Goal: Task Accomplishment & Management: Use online tool/utility

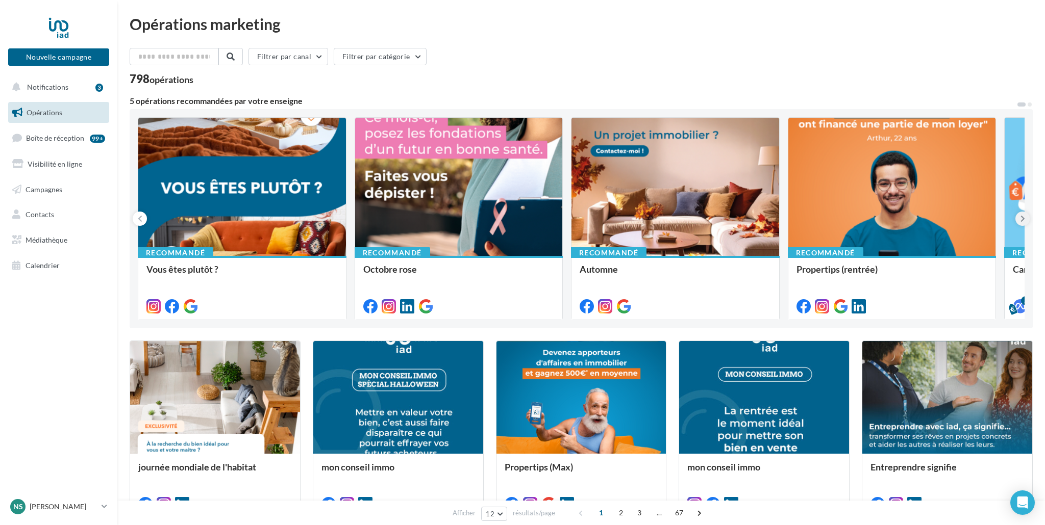
click at [1023, 218] on icon at bounding box center [1022, 219] width 5 height 10
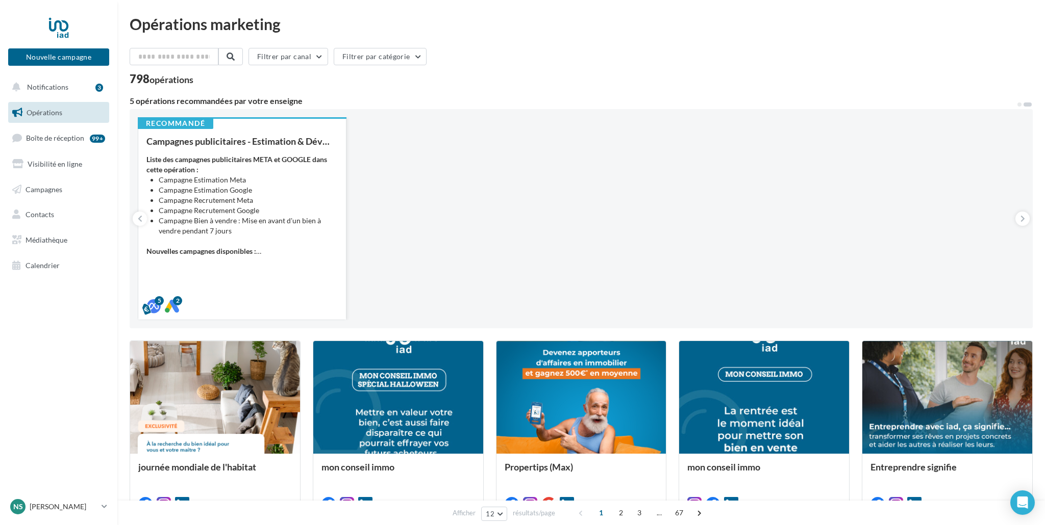
click at [253, 184] on li "Campagne Estimation Meta" at bounding box center [248, 180] width 179 height 10
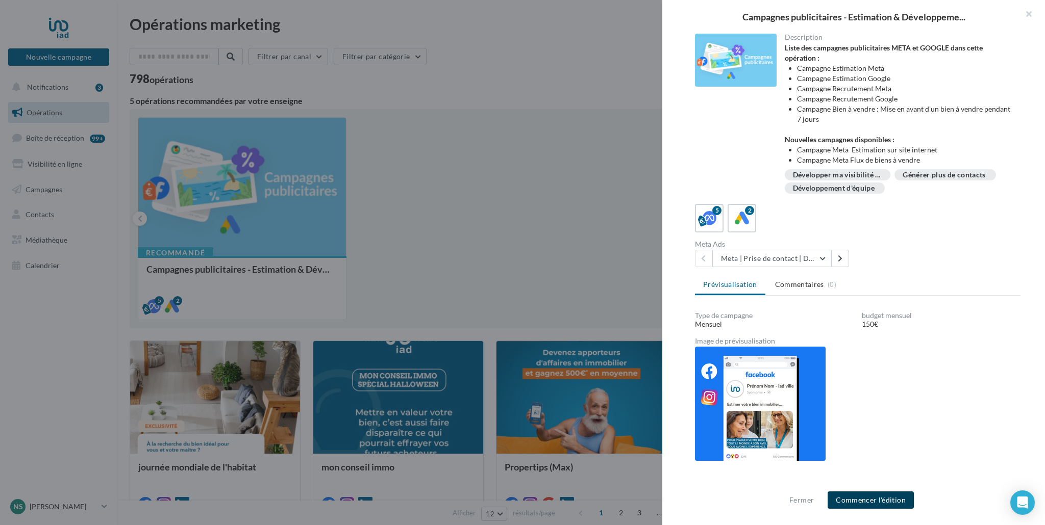
click at [878, 501] on button "Commencer l'édition" at bounding box center [870, 500] width 86 height 17
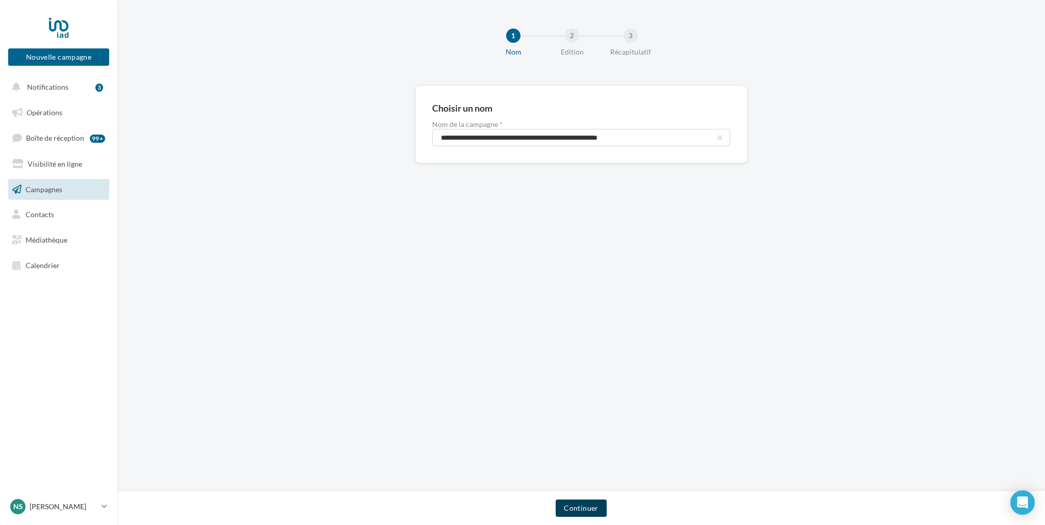
click at [573, 512] on button "Continuer" at bounding box center [580, 508] width 50 height 17
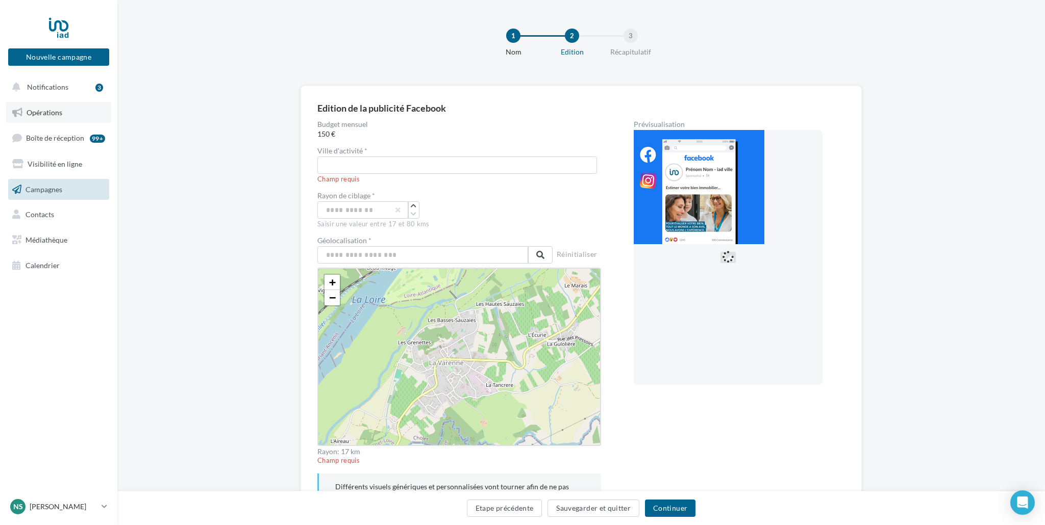
click at [50, 107] on link "Opérations" at bounding box center [58, 112] width 105 height 21
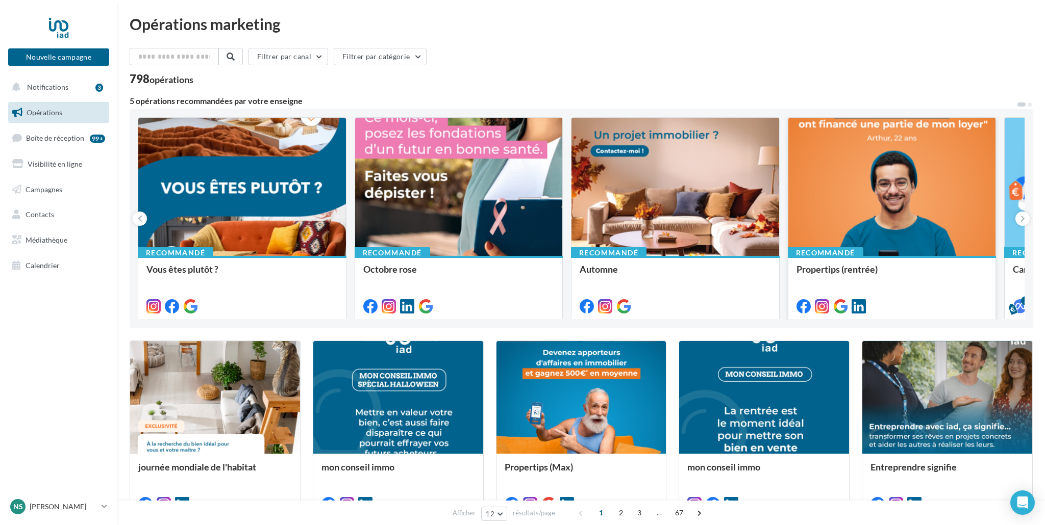
click at [916, 145] on div at bounding box center [892, 187] width 208 height 139
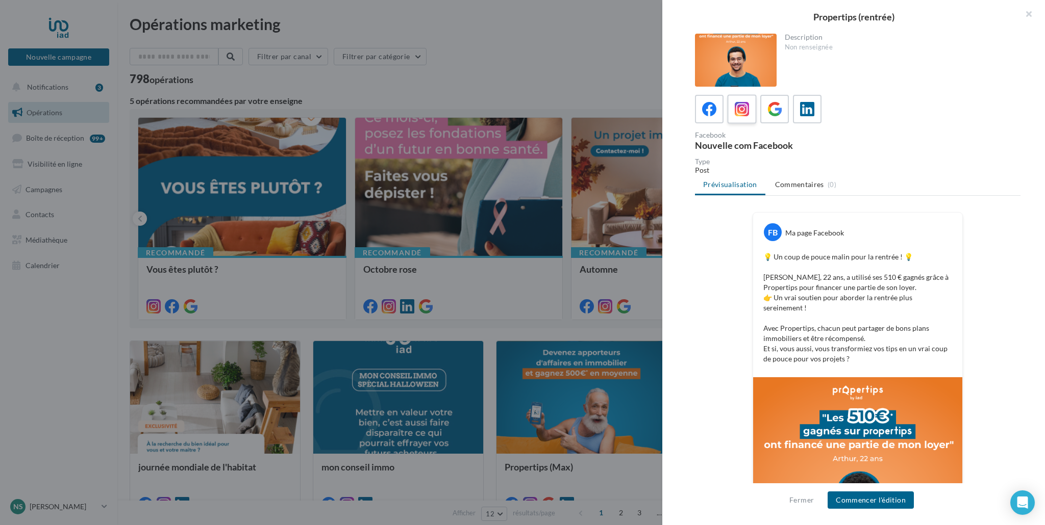
click at [742, 111] on icon at bounding box center [741, 109] width 15 height 15
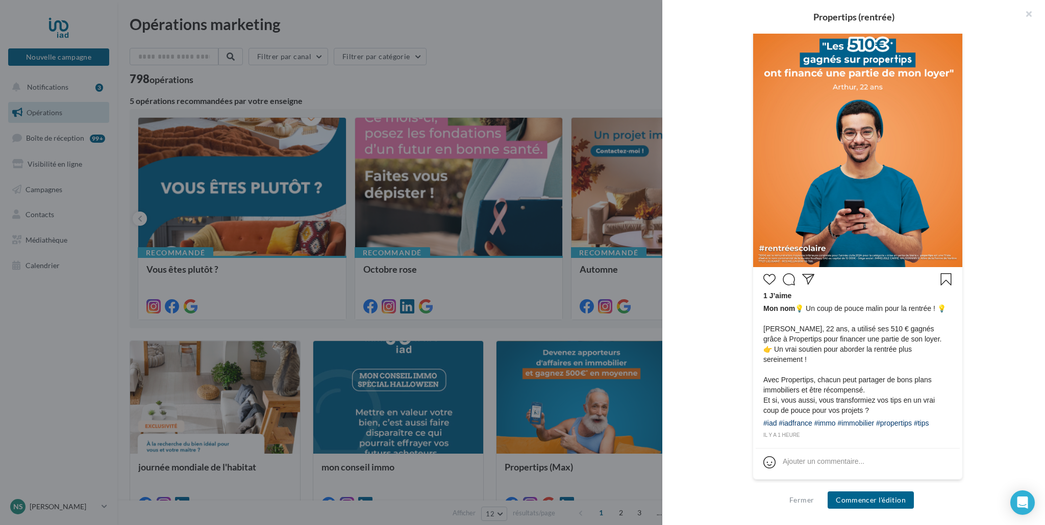
scroll to position [246, 0]
click at [871, 499] on button "Commencer l'édition" at bounding box center [870, 500] width 86 height 17
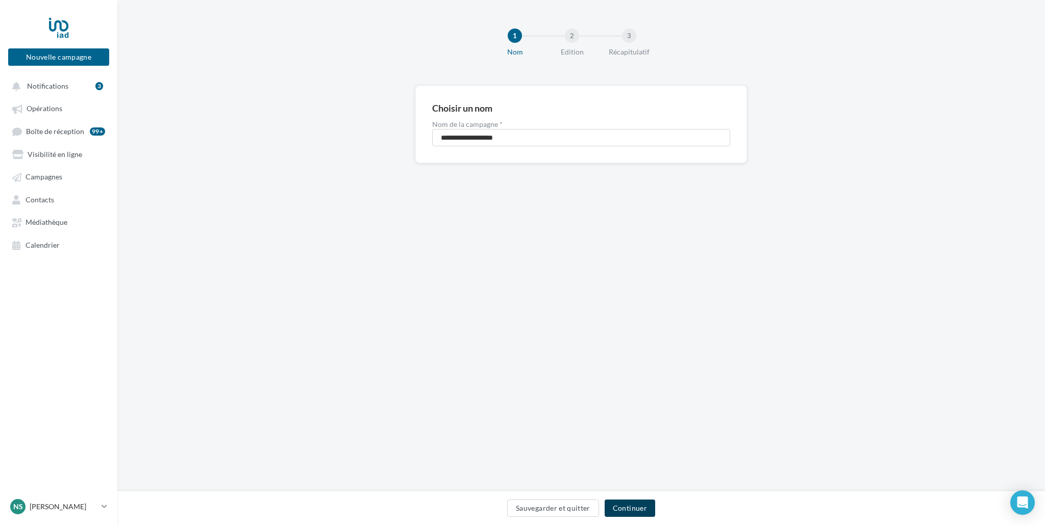
click at [630, 507] on button "Continuer" at bounding box center [629, 508] width 50 height 17
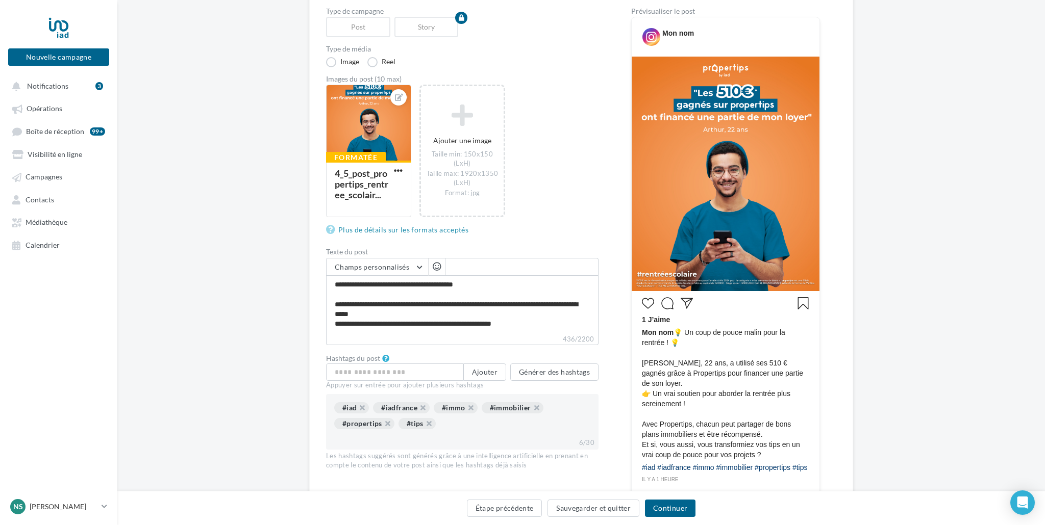
scroll to position [106, 0]
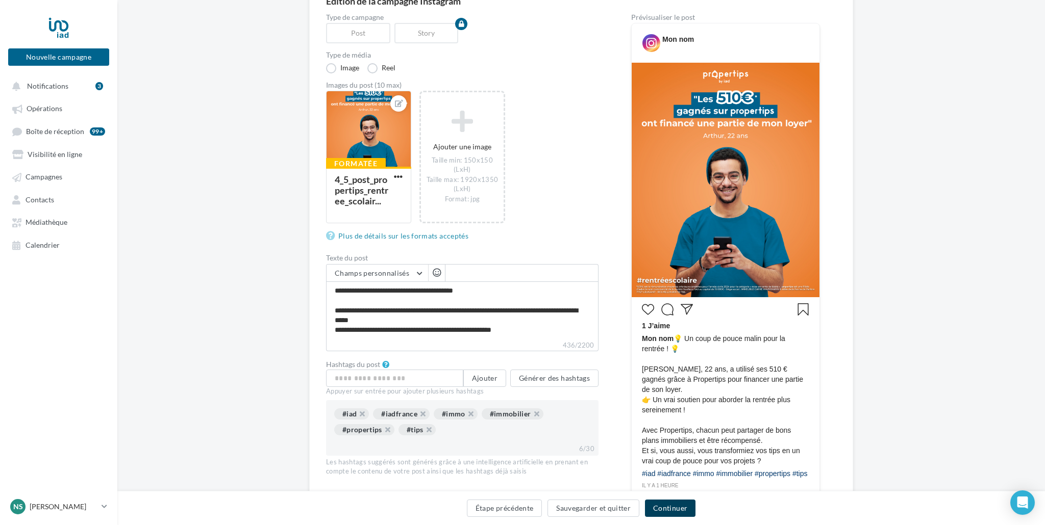
click at [679, 513] on button "Continuer" at bounding box center [670, 508] width 50 height 17
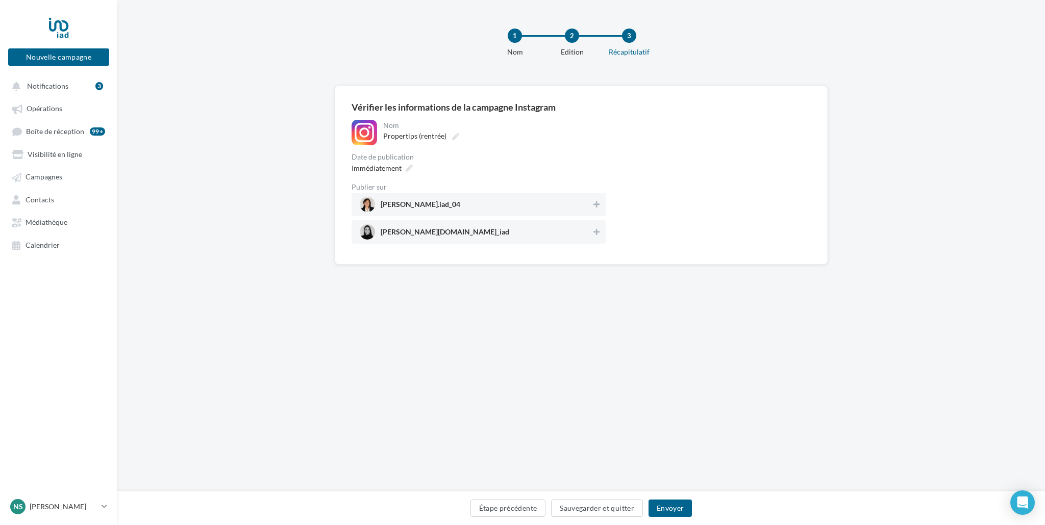
click at [448, 206] on span "nathalie_immobilier.iad_04" at bounding box center [420, 206] width 80 height 11
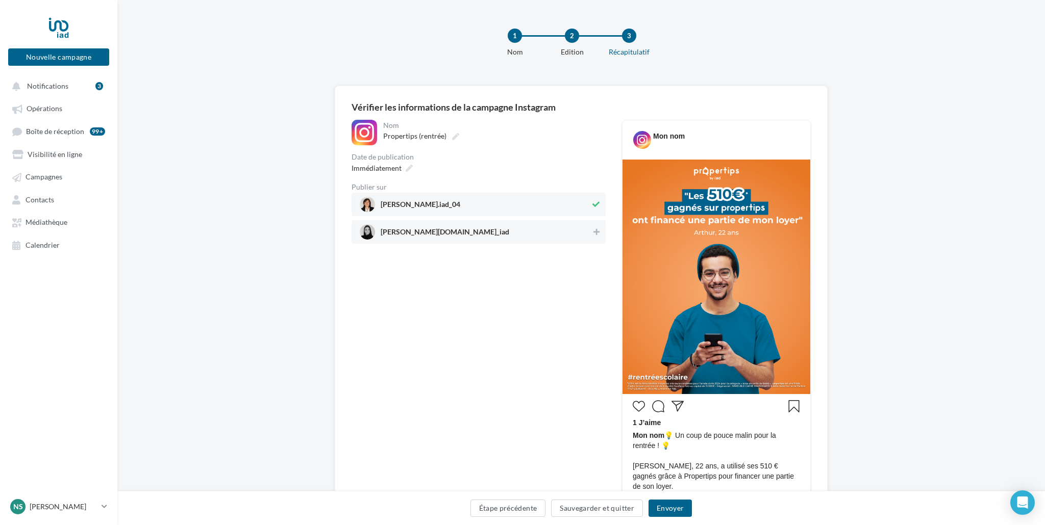
click at [449, 231] on span "laura.immo_iad" at bounding box center [476, 231] width 232 height 15
click at [373, 171] on span "Immédiatement" at bounding box center [376, 168] width 50 height 9
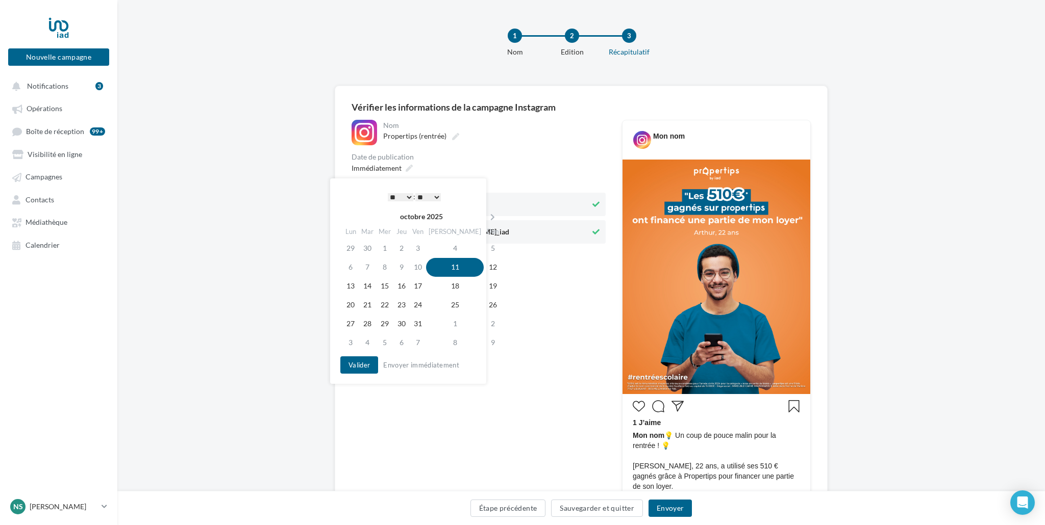
click at [392, 195] on select "* * * * * * * * * * ** ** ** ** ** ** ** ** ** ** ** ** ** **" at bounding box center [401, 197] width 26 height 8
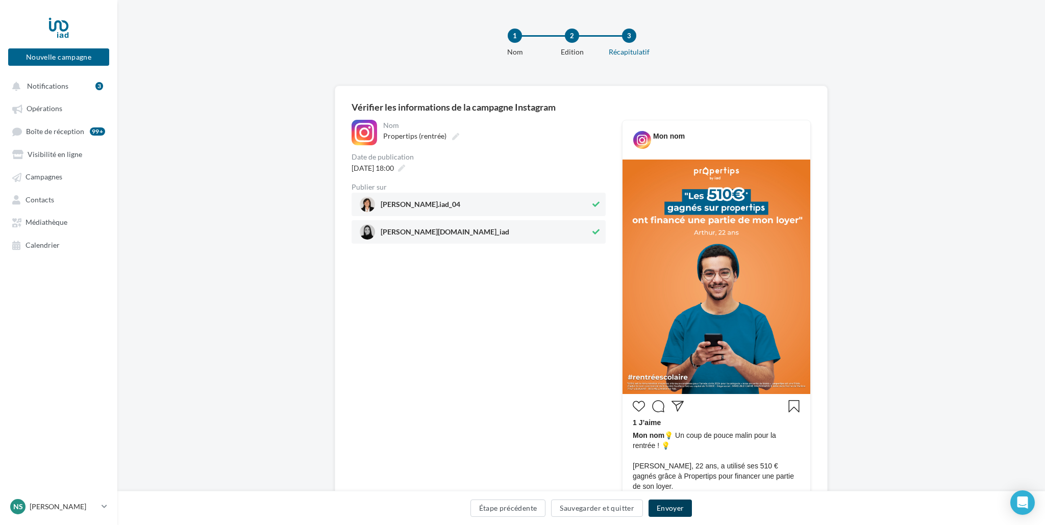
click at [669, 506] on button "Envoyer" at bounding box center [669, 508] width 43 height 17
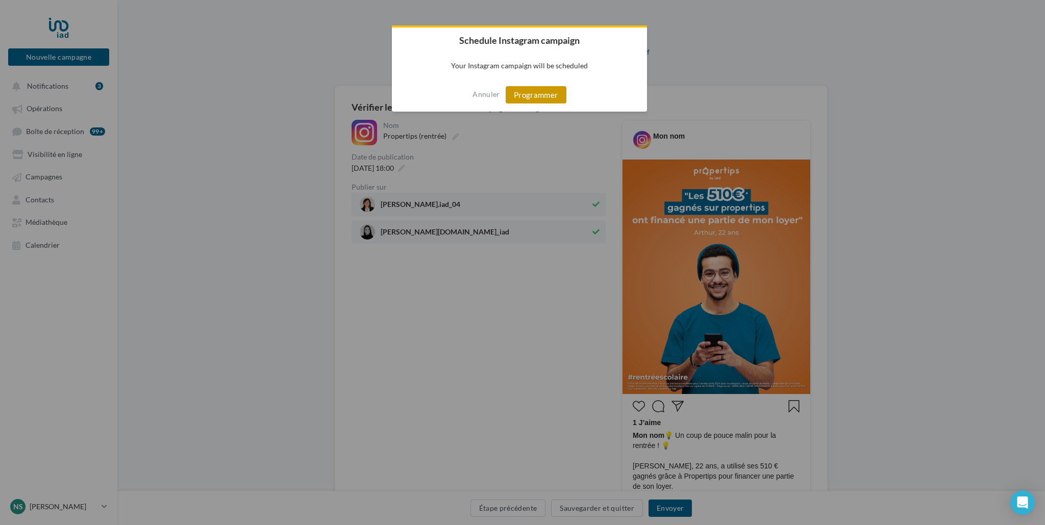
click at [541, 96] on button "Programmer" at bounding box center [535, 94] width 61 height 17
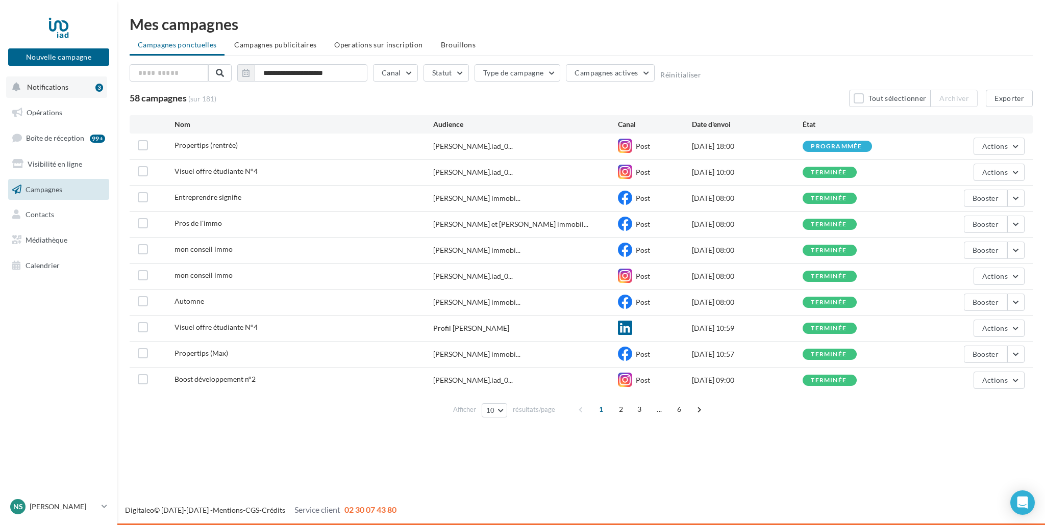
click at [45, 88] on span "Notifications" at bounding box center [47, 87] width 41 height 9
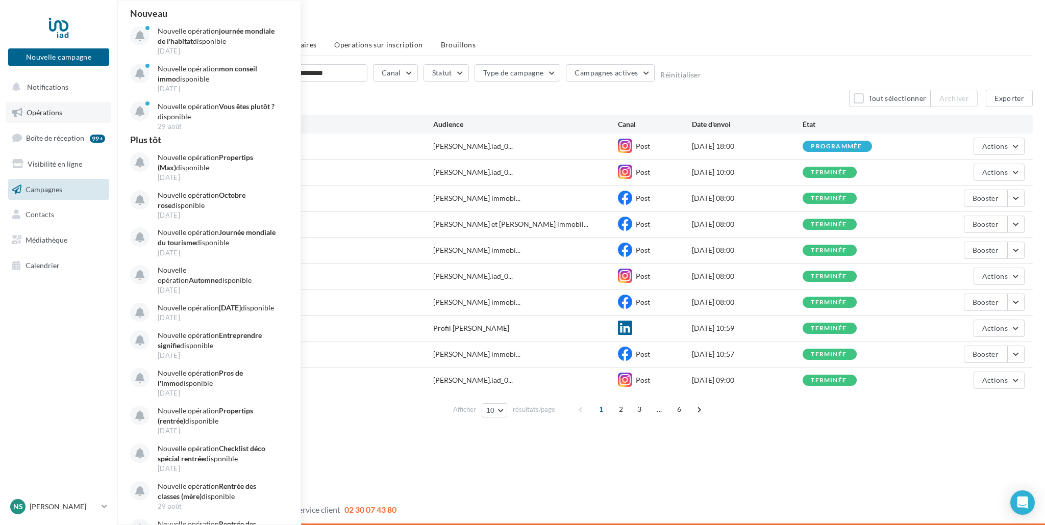
click at [37, 111] on span "Opérations" at bounding box center [45, 112] width 36 height 9
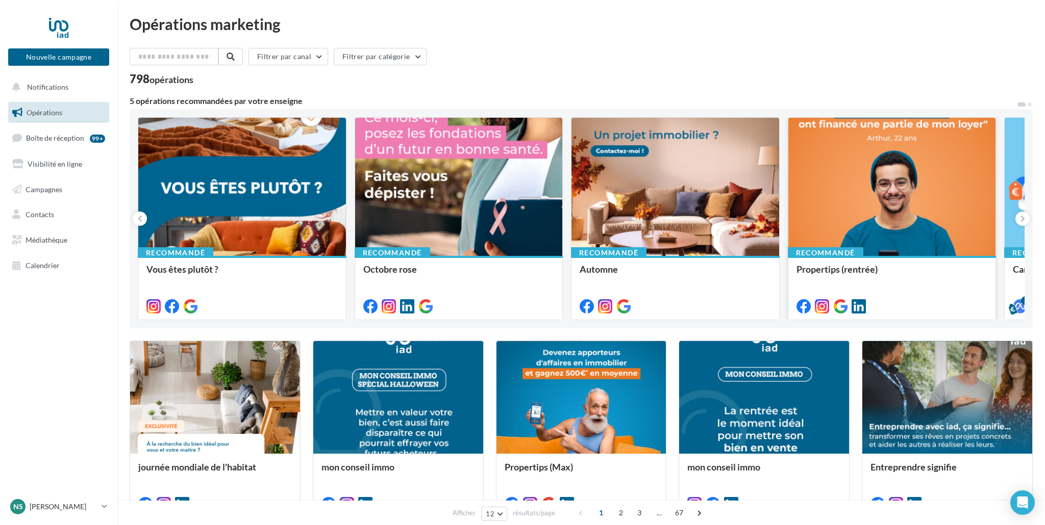
click at [930, 196] on div at bounding box center [892, 187] width 208 height 139
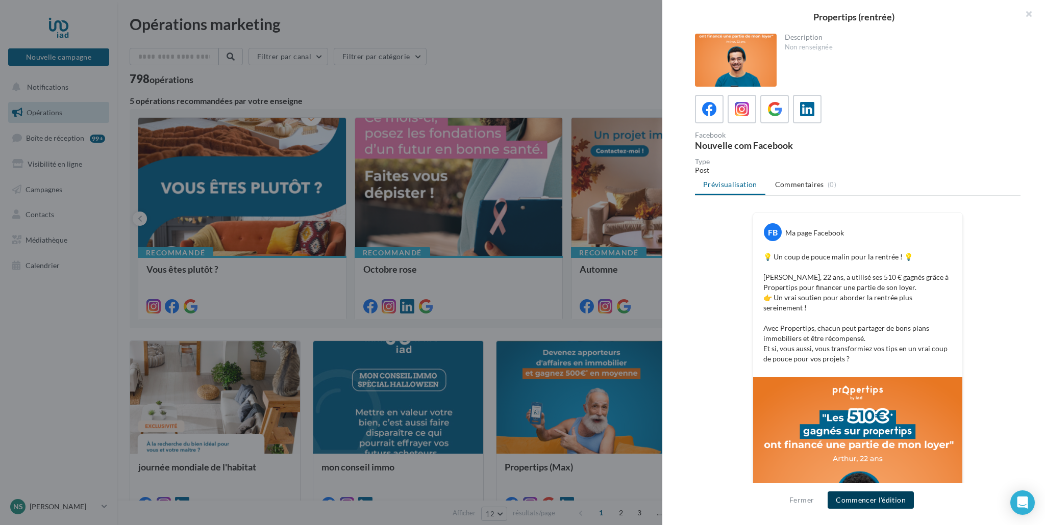
click at [901, 501] on button "Commencer l'édition" at bounding box center [870, 500] width 86 height 17
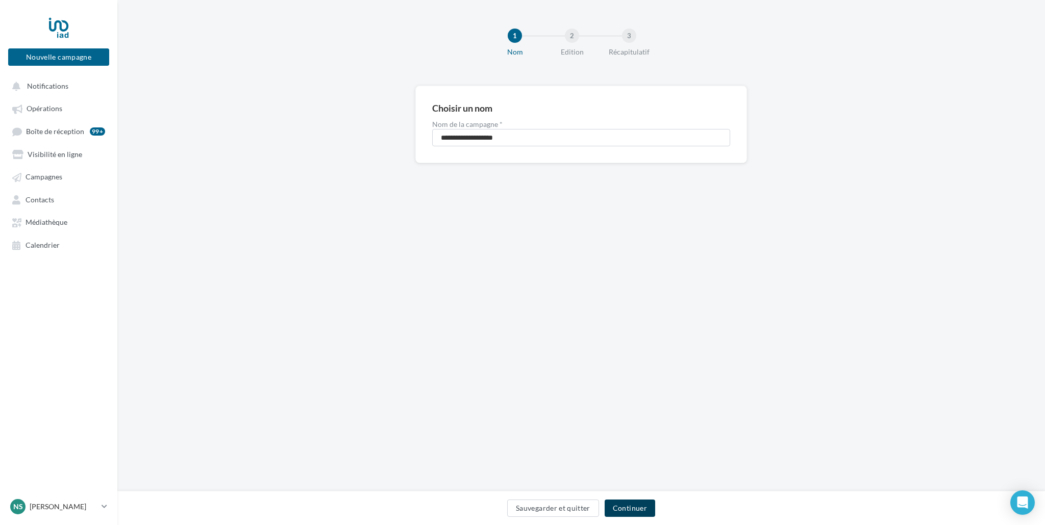
click at [623, 507] on button "Continuer" at bounding box center [629, 508] width 50 height 17
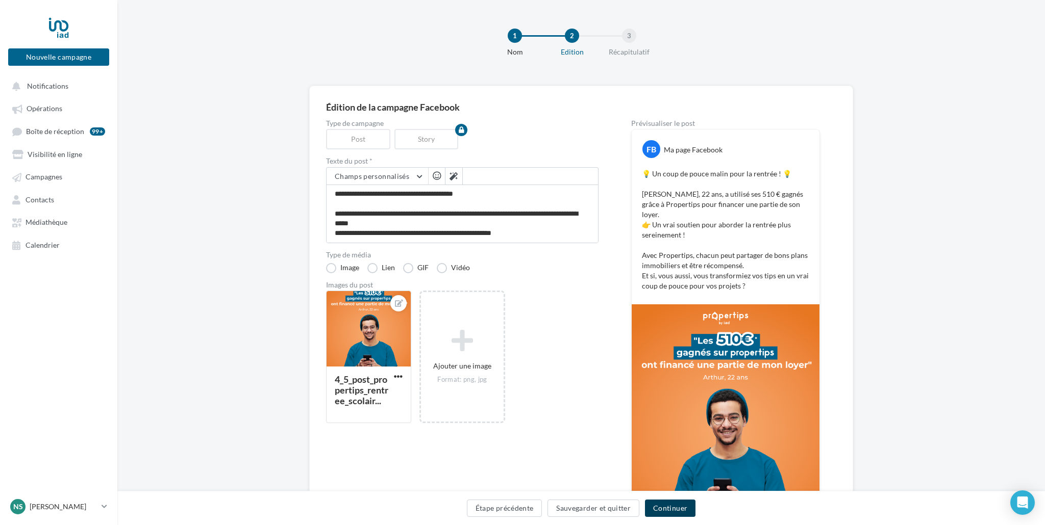
click at [677, 510] on button "Continuer" at bounding box center [670, 508] width 50 height 17
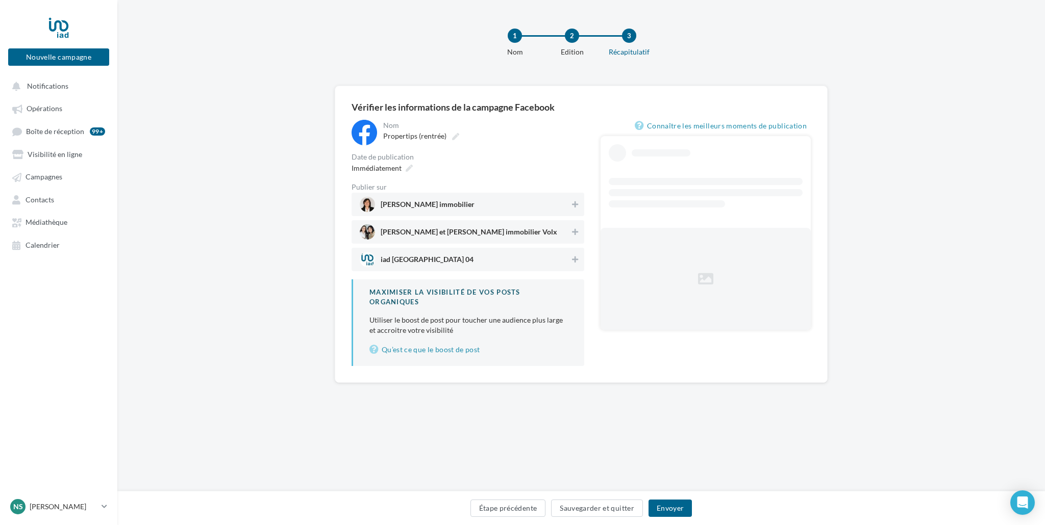
click at [502, 206] on span "Nathalie Stammegna immobilier" at bounding box center [465, 204] width 210 height 15
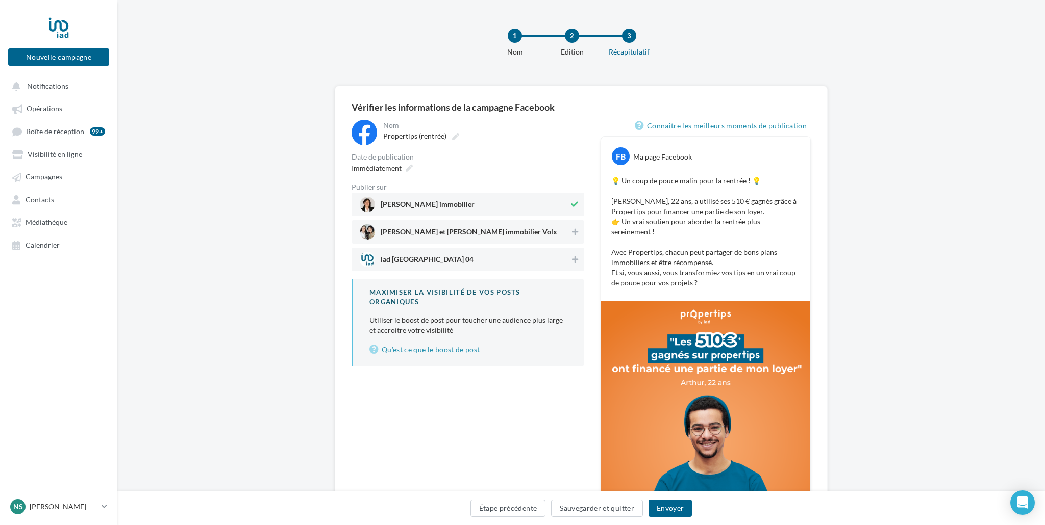
click at [504, 233] on span "Nathalie et Laura immobilier Volx" at bounding box center [465, 231] width 210 height 15
click at [673, 508] on button "Envoyer" at bounding box center [669, 508] width 43 height 17
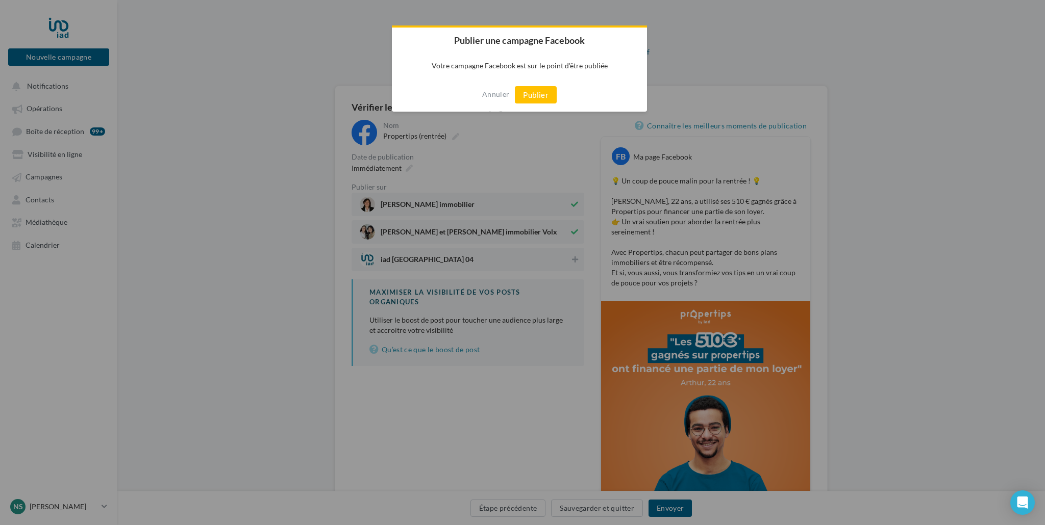
click at [404, 170] on div at bounding box center [522, 262] width 1045 height 525
click at [500, 95] on button "Annuler" at bounding box center [495, 94] width 27 height 16
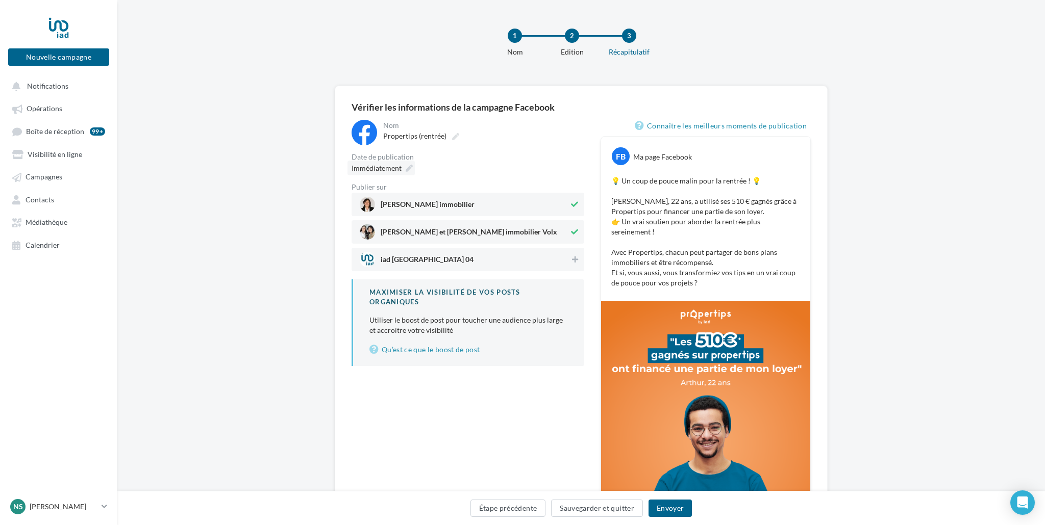
click at [397, 169] on span "Immédiatement" at bounding box center [376, 168] width 50 height 9
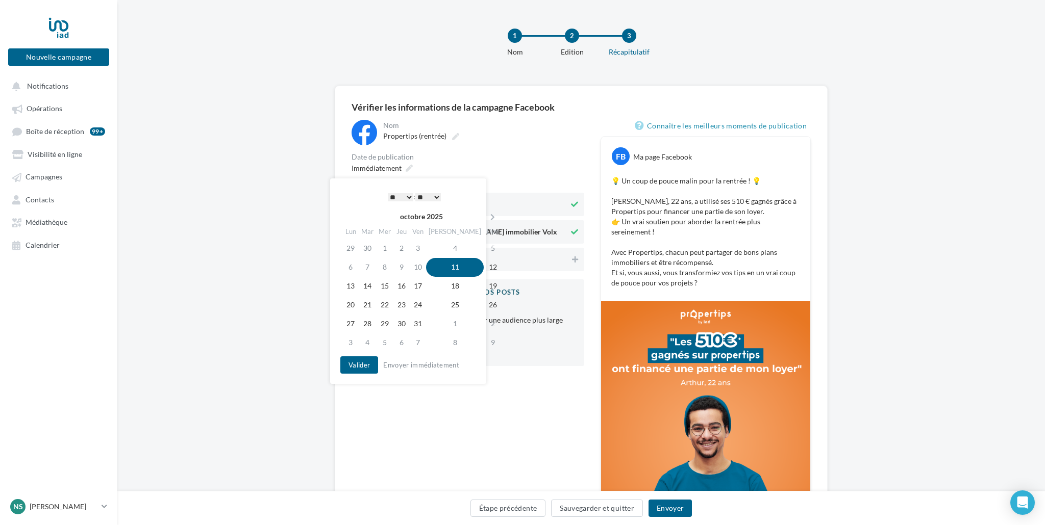
click at [391, 198] on select "* * * * * * * * * * ** ** ** ** ** ** ** ** ** ** ** ** ** **" at bounding box center [401, 197] width 26 height 8
click at [400, 197] on select "* * * * * * * * * * ** ** ** ** ** ** ** ** ** ** ** ** ** **" at bounding box center [401, 197] width 26 height 8
click at [364, 370] on button "Valider" at bounding box center [359, 365] width 38 height 17
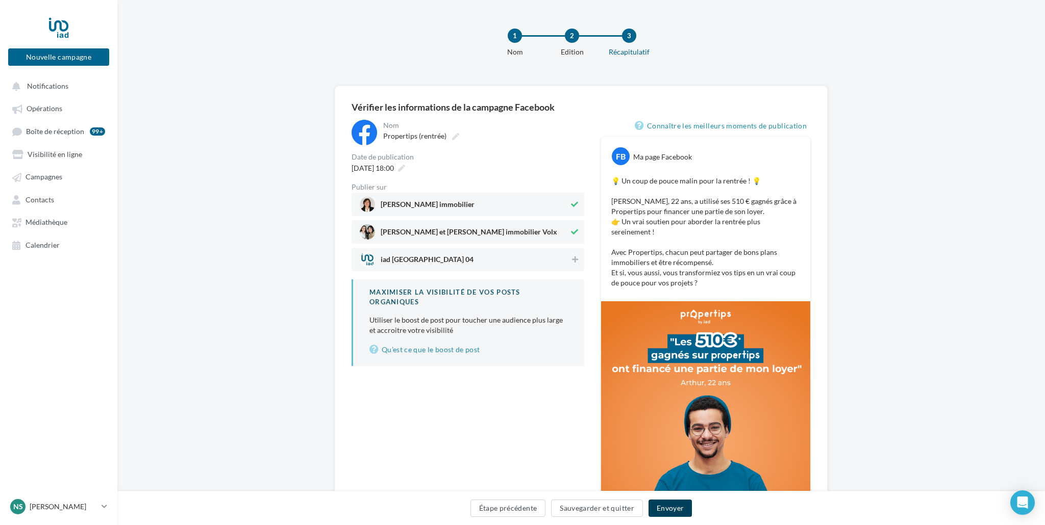
click at [661, 512] on button "Envoyer" at bounding box center [669, 508] width 43 height 17
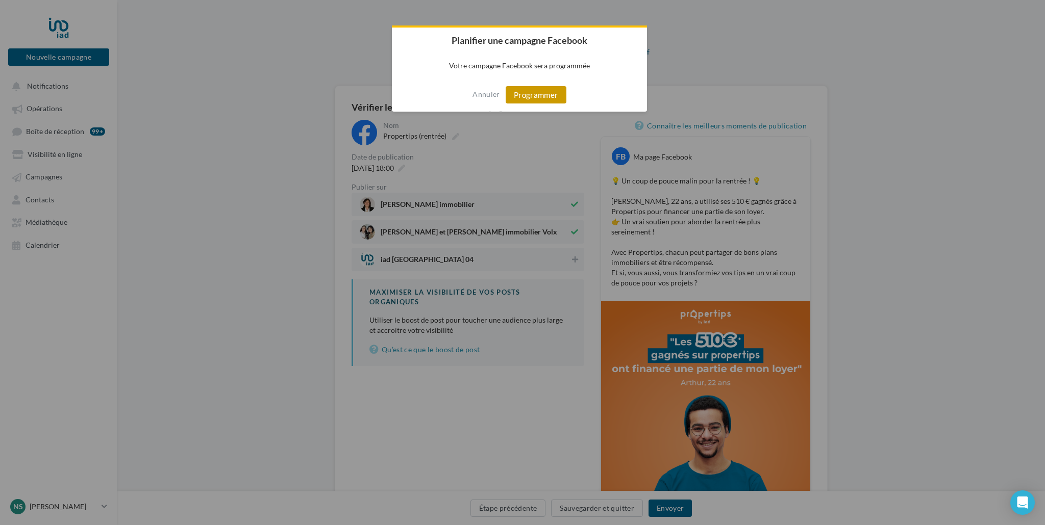
click at [546, 99] on button "Programmer" at bounding box center [535, 94] width 61 height 17
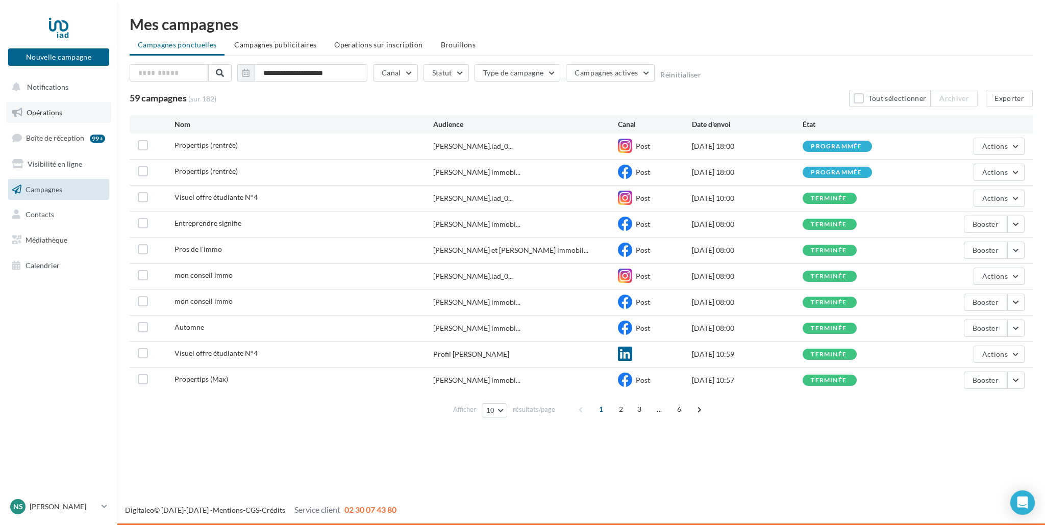
click at [41, 115] on span "Opérations" at bounding box center [45, 112] width 36 height 9
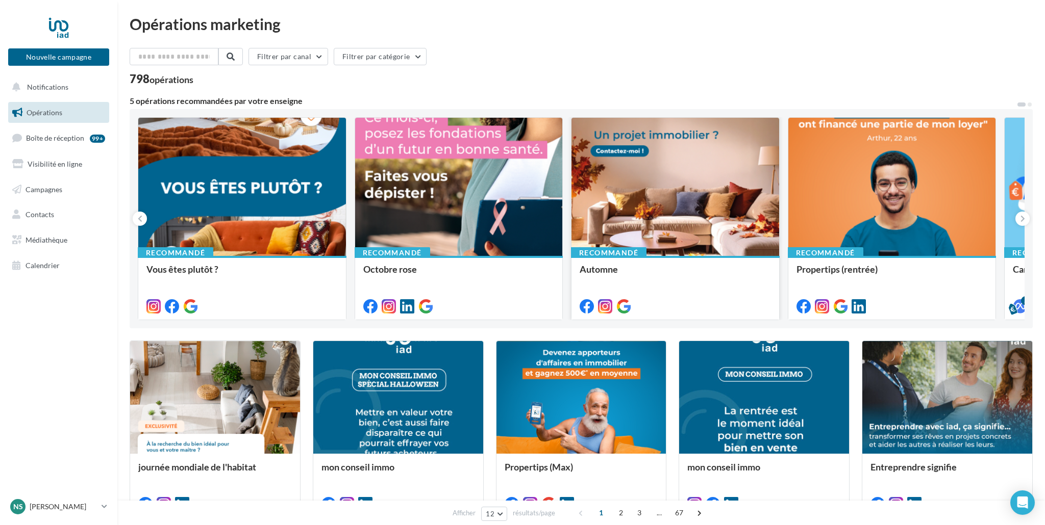
click at [677, 149] on div at bounding box center [675, 187] width 208 height 139
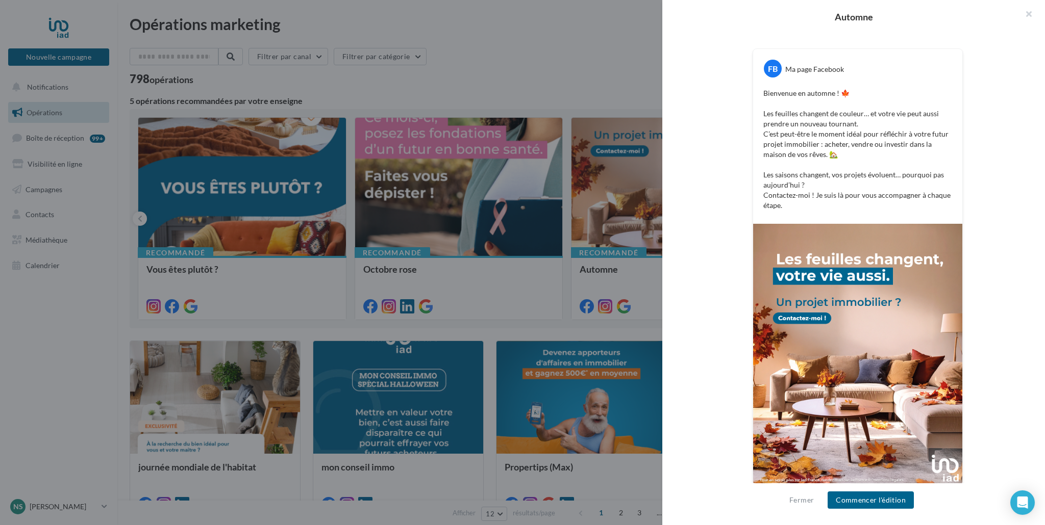
scroll to position [170, 0]
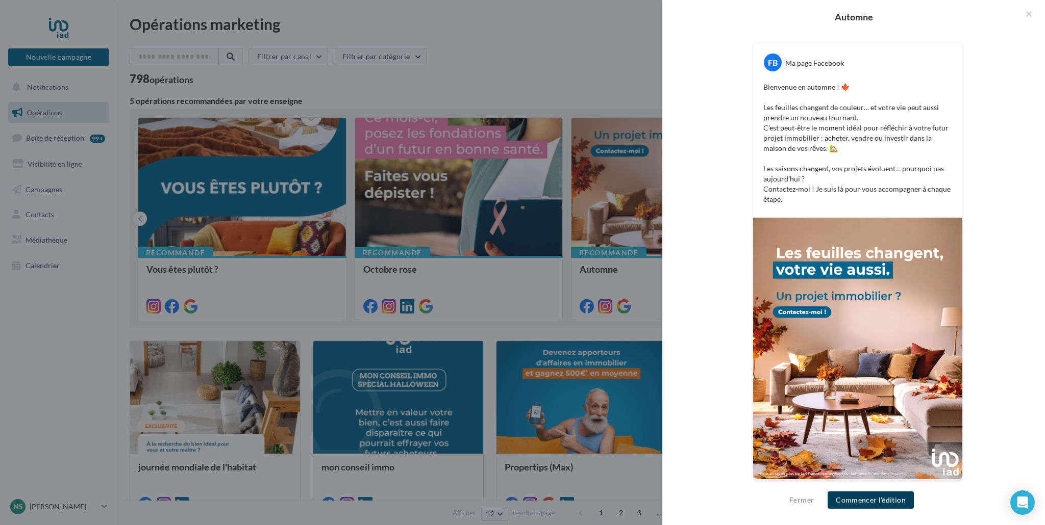
click at [877, 496] on button "Commencer l'édition" at bounding box center [870, 500] width 86 height 17
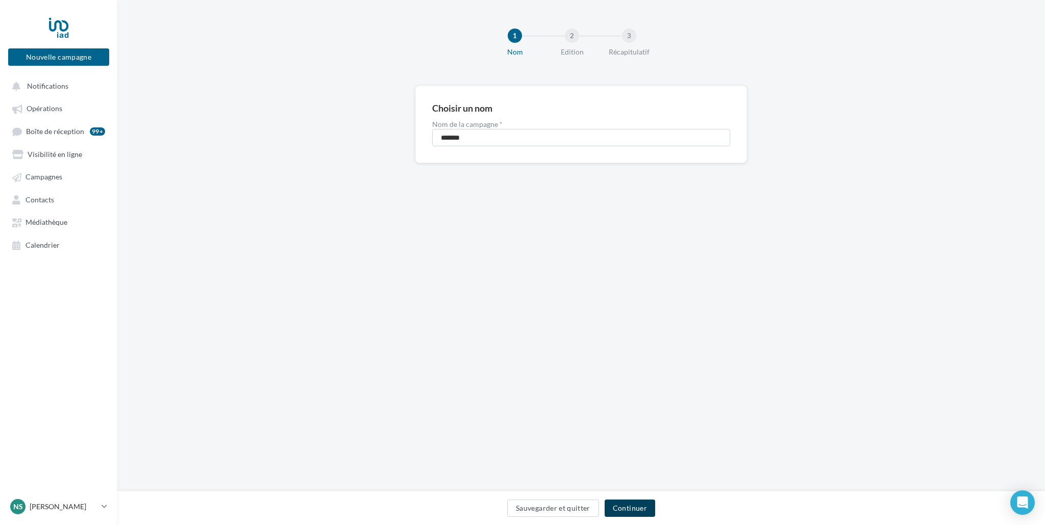
click at [628, 511] on button "Continuer" at bounding box center [629, 508] width 50 height 17
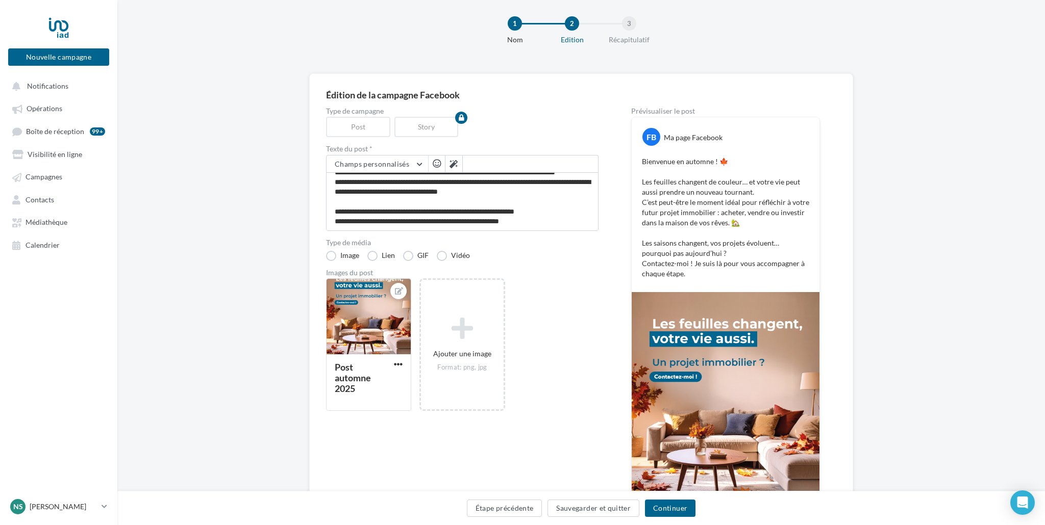
scroll to position [25, 0]
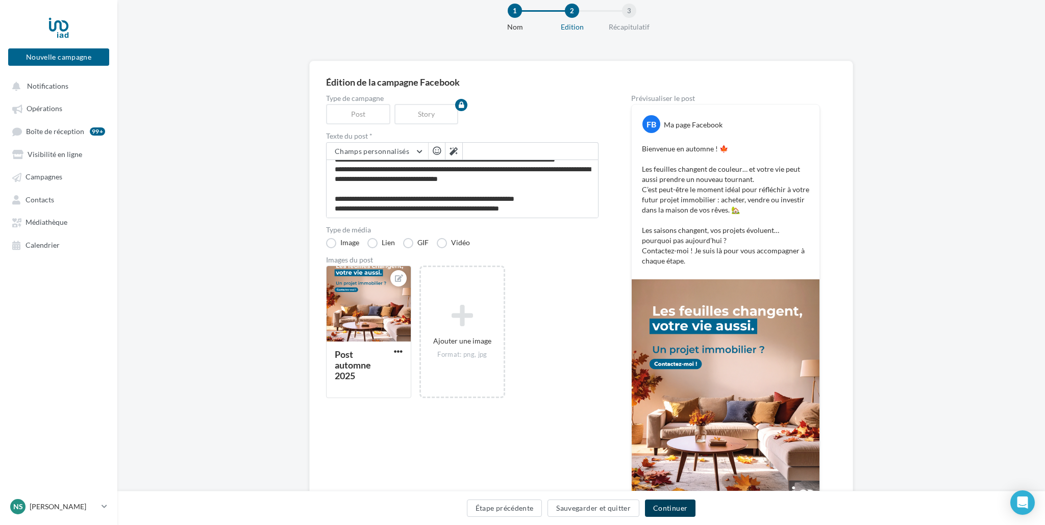
click at [673, 511] on button "Continuer" at bounding box center [670, 508] width 50 height 17
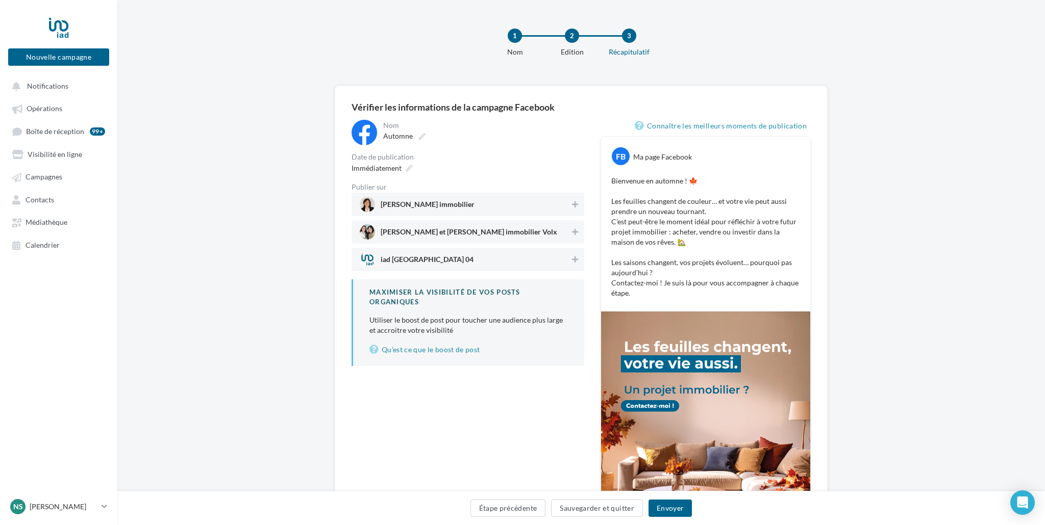
click at [453, 209] on span "[PERSON_NAME] immobilier" at bounding box center [427, 206] width 94 height 11
click at [459, 233] on span "[PERSON_NAME] et [PERSON_NAME] immobilier Volx" at bounding box center [468, 233] width 176 height 11
click at [674, 510] on button "Envoyer" at bounding box center [669, 508] width 43 height 17
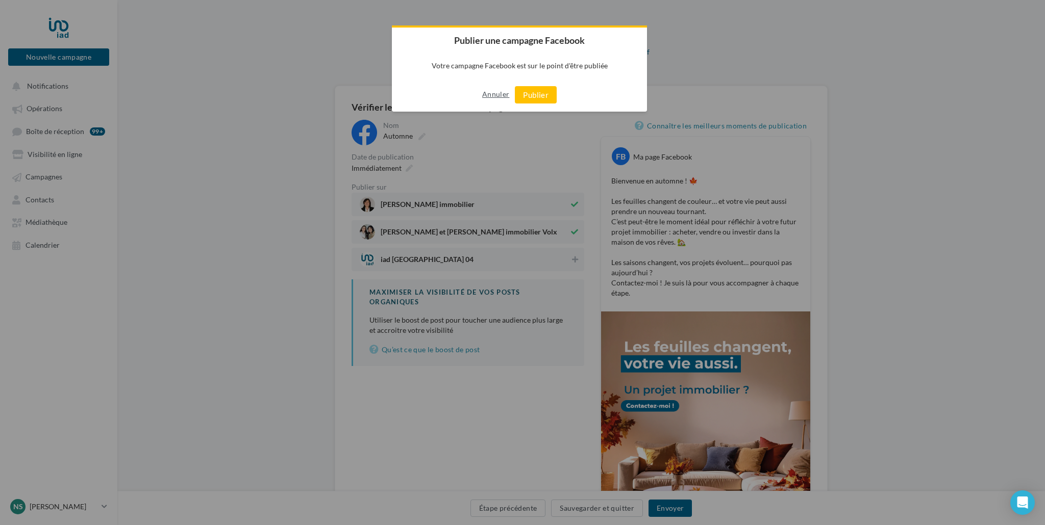
click at [486, 91] on button "Annuler" at bounding box center [495, 94] width 27 height 16
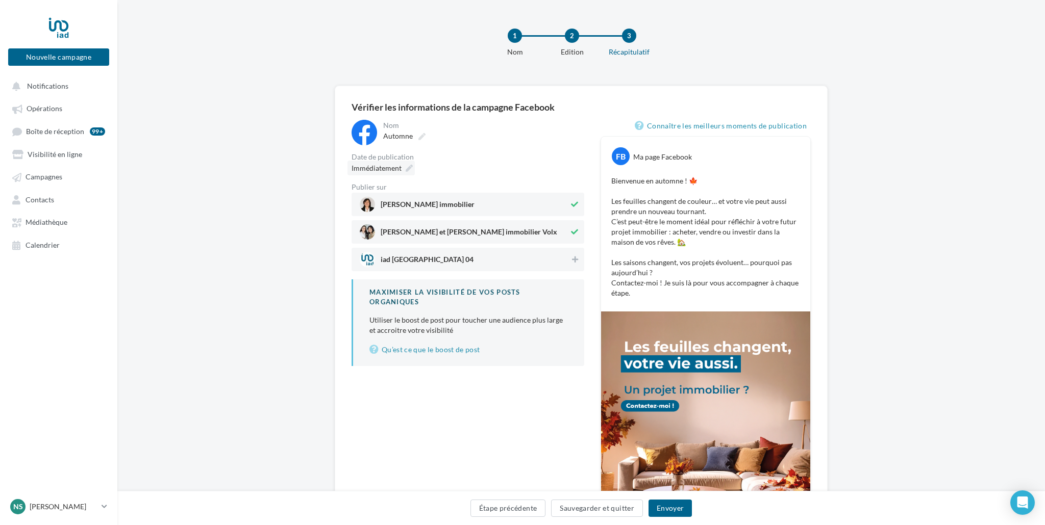
click at [390, 165] on span "Immédiatement" at bounding box center [376, 168] width 50 height 9
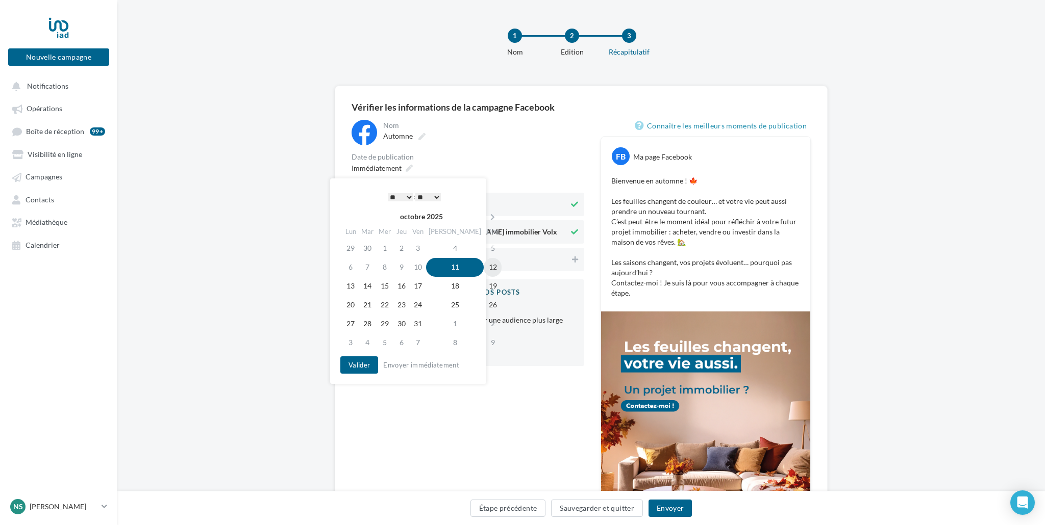
click at [483, 268] on td "12" at bounding box center [492, 267] width 18 height 19
click at [393, 198] on select "* * * * * * * * * * ** ** ** ** ** ** ** ** ** ** ** ** ** **" at bounding box center [401, 197] width 26 height 8
click at [394, 197] on select "* * * * * * * * * * ** ** ** ** ** ** ** ** ** ** ** ** ** **" at bounding box center [401, 197] width 26 height 8
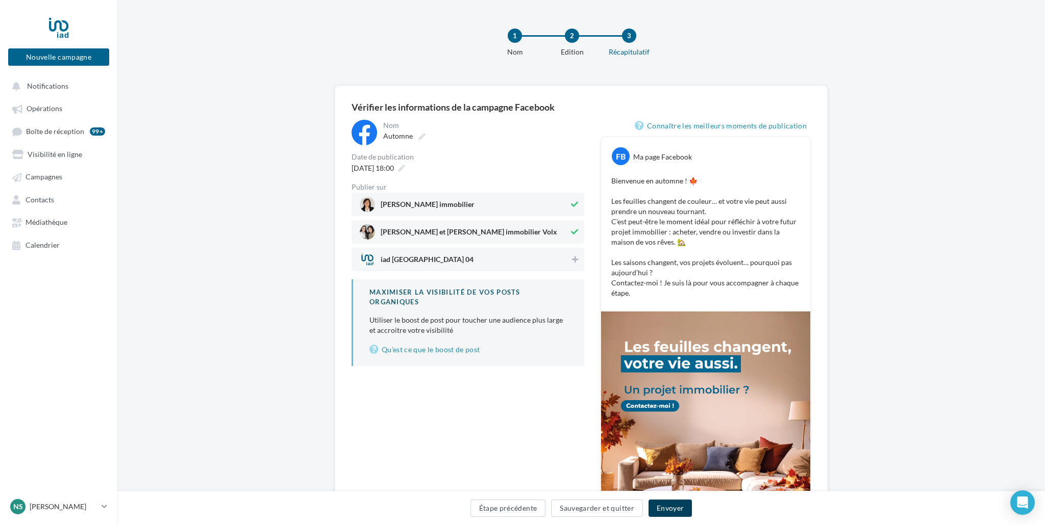
click at [673, 507] on button "Envoyer" at bounding box center [669, 508] width 43 height 17
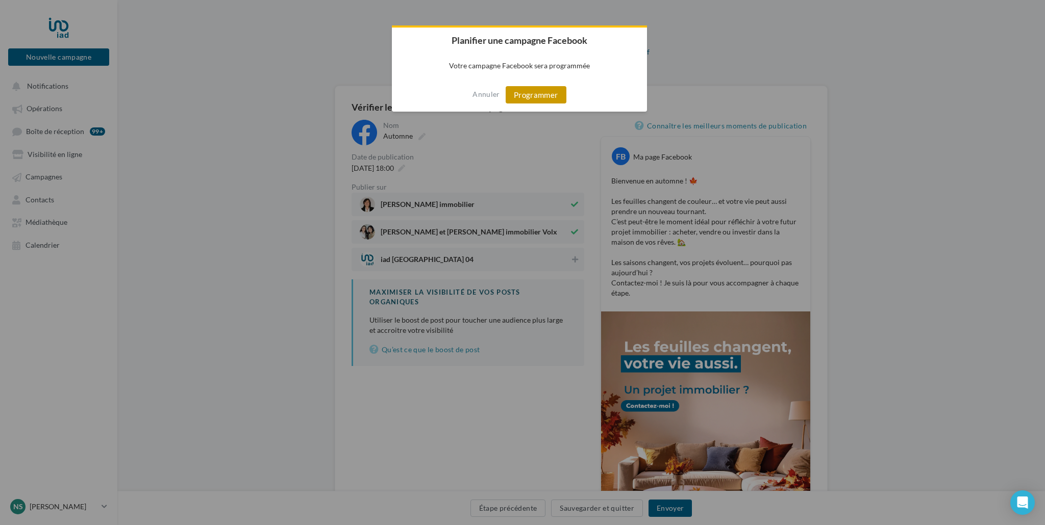
click at [528, 90] on button "Programmer" at bounding box center [535, 94] width 61 height 17
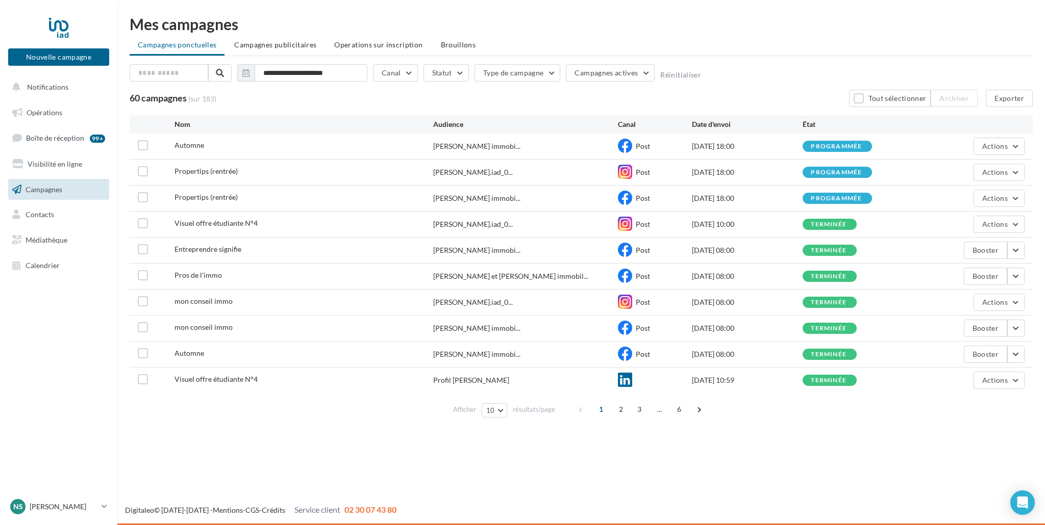
click at [55, 120] on link "Opérations" at bounding box center [58, 112] width 105 height 21
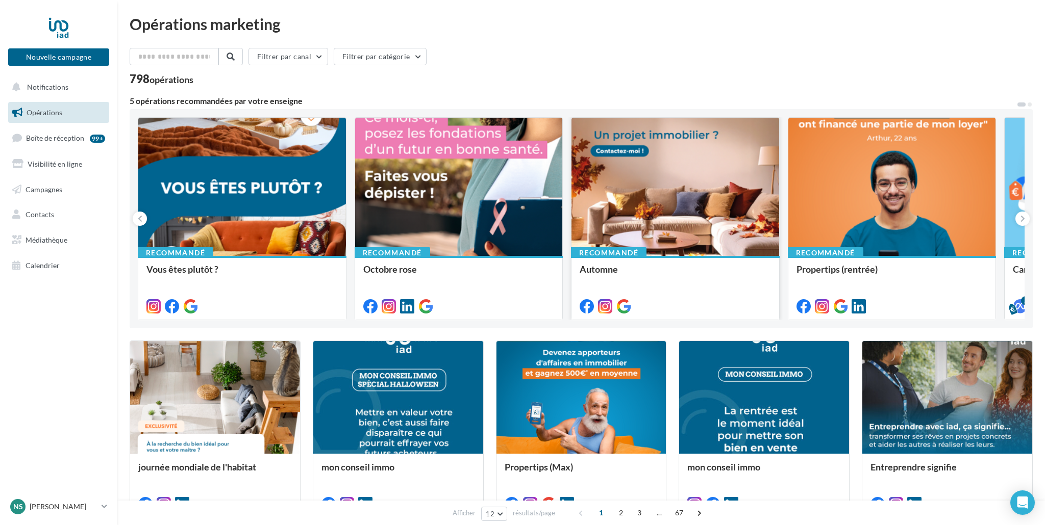
click at [631, 225] on div at bounding box center [675, 187] width 208 height 139
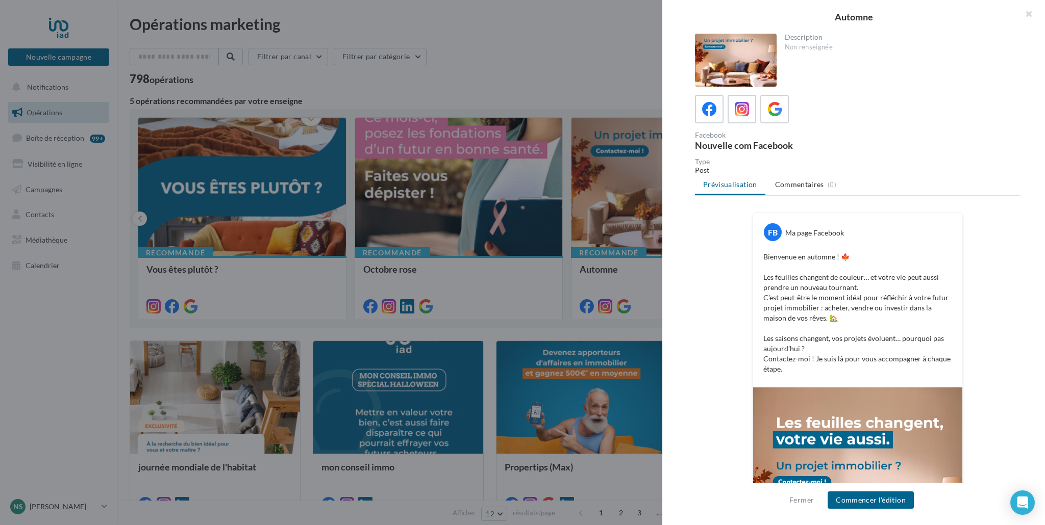
click at [743, 124] on div "Facebook Nouvelle com Facebook" at bounding box center [857, 122] width 325 height 55
click at [739, 109] on icon at bounding box center [741, 109] width 15 height 15
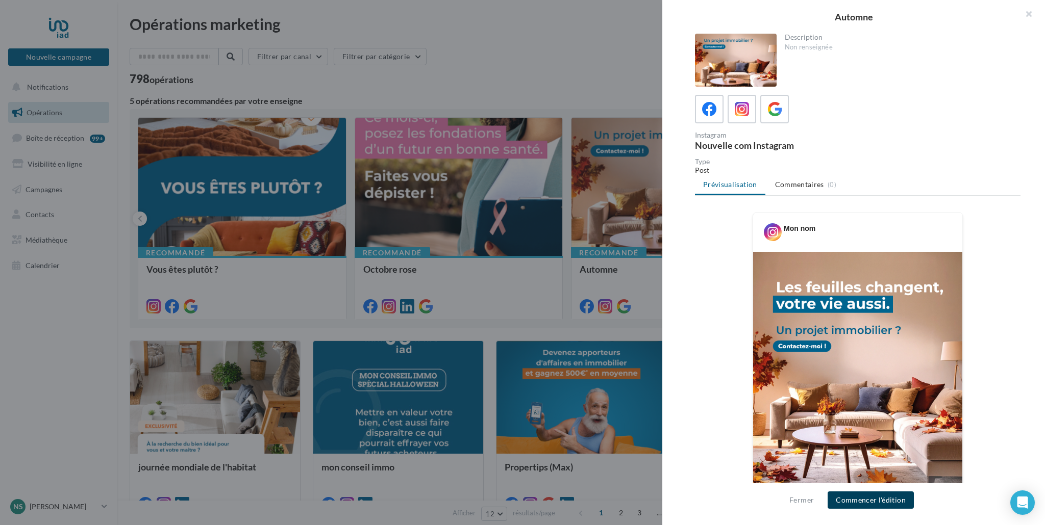
click at [879, 497] on button "Commencer l'édition" at bounding box center [870, 500] width 86 height 17
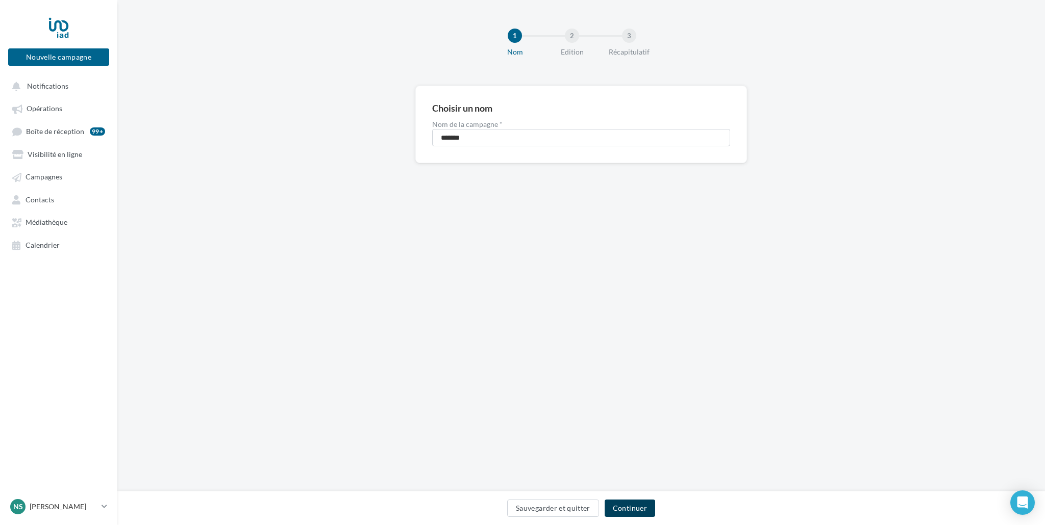
click at [642, 511] on button "Continuer" at bounding box center [629, 508] width 50 height 17
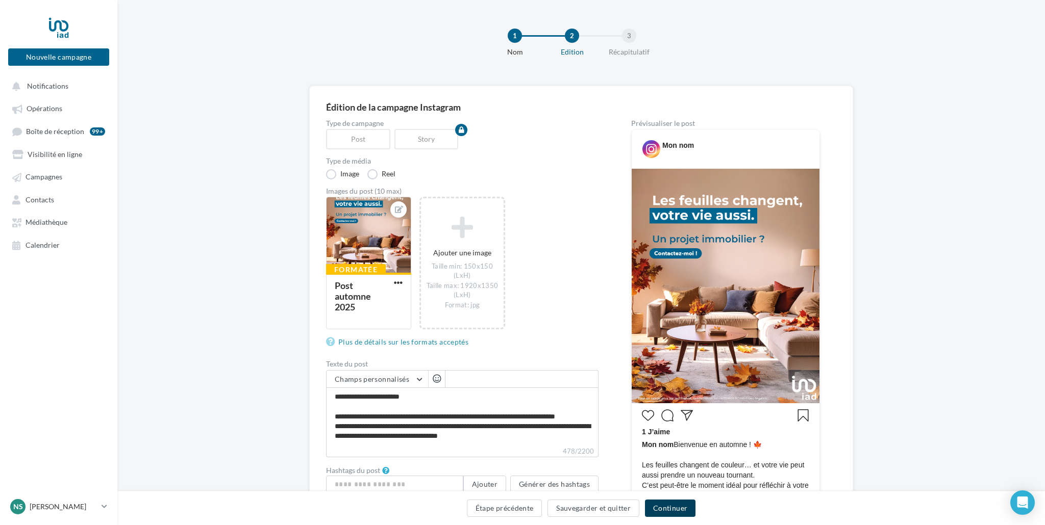
click at [672, 508] on button "Continuer" at bounding box center [670, 508] width 50 height 17
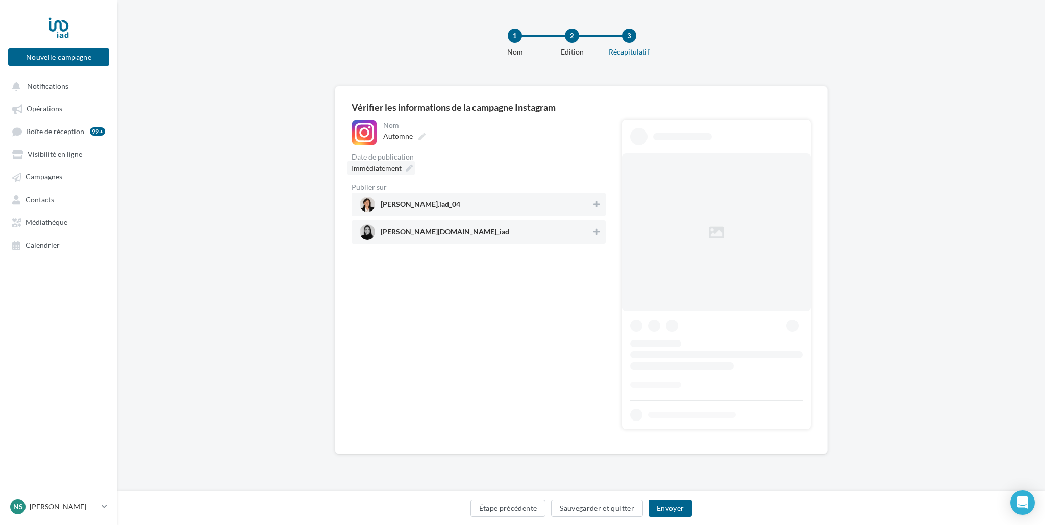
click at [396, 169] on span "Immédiatement" at bounding box center [376, 168] width 50 height 9
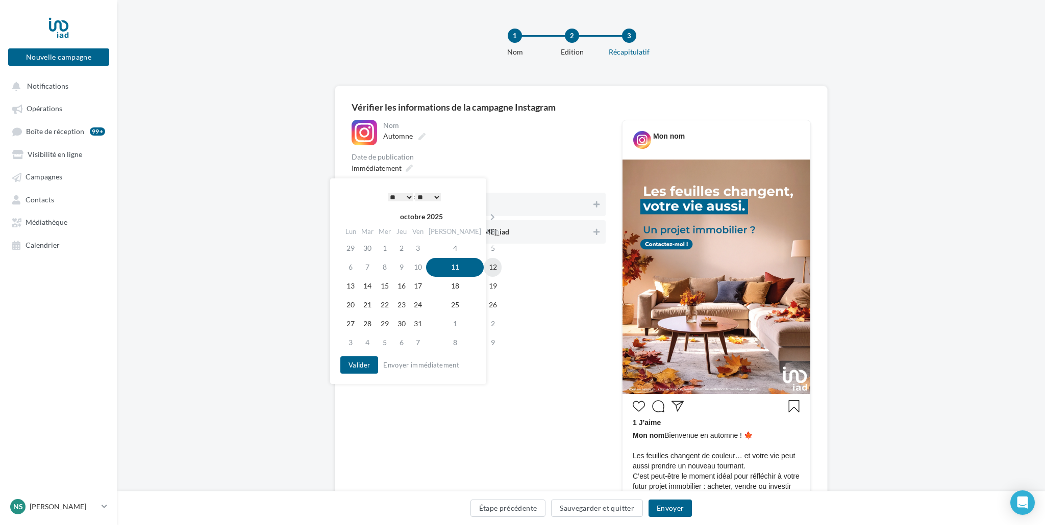
click at [483, 268] on td "12" at bounding box center [492, 267] width 18 height 19
click at [396, 198] on select "* * * * * * * * * * ** ** ** ** ** ** ** ** ** ** ** ** ** **" at bounding box center [401, 197] width 26 height 8
click at [350, 360] on button "Valider" at bounding box center [359, 365] width 38 height 17
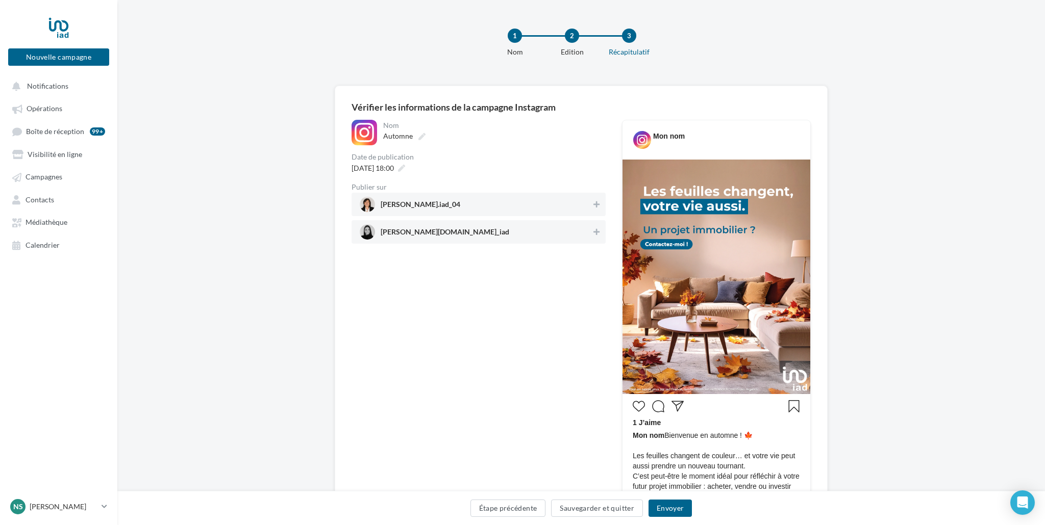
click at [524, 228] on span "laura.immo_iad" at bounding box center [476, 231] width 232 height 15
click at [527, 199] on span "nathalie_immobilier.iad_04" at bounding box center [476, 204] width 232 height 15
click at [680, 511] on button "Envoyer" at bounding box center [669, 508] width 43 height 17
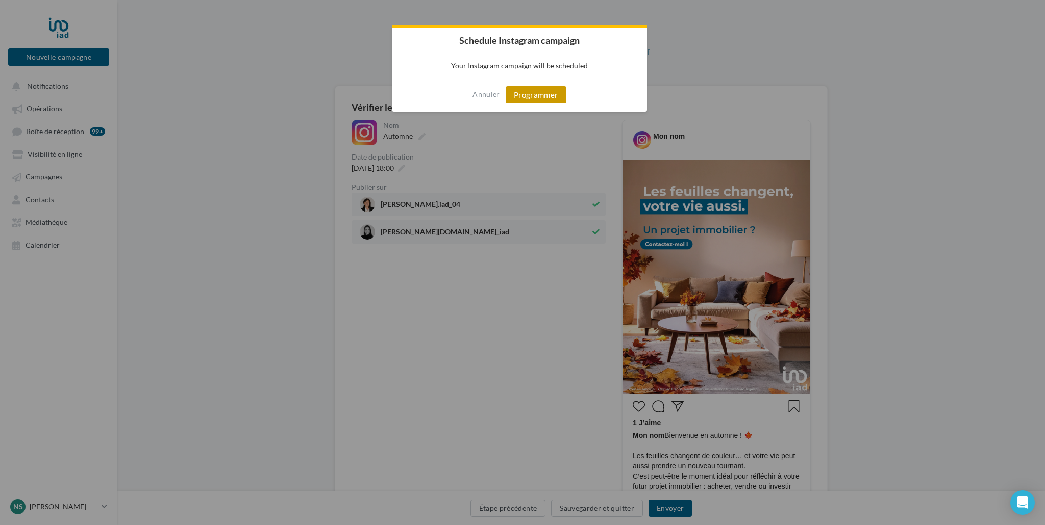
click at [532, 91] on button "Programmer" at bounding box center [535, 94] width 61 height 17
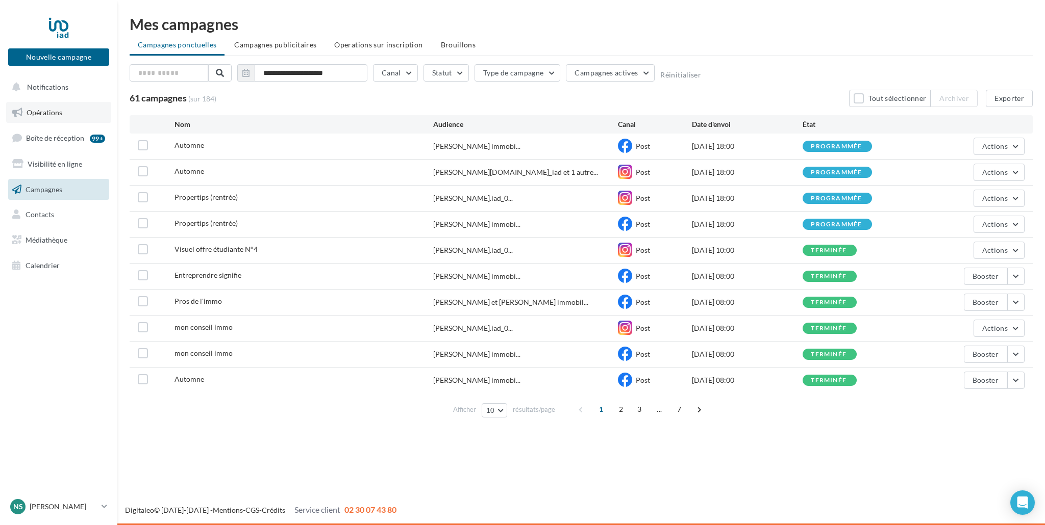
click at [28, 108] on span "Opérations" at bounding box center [45, 112] width 36 height 9
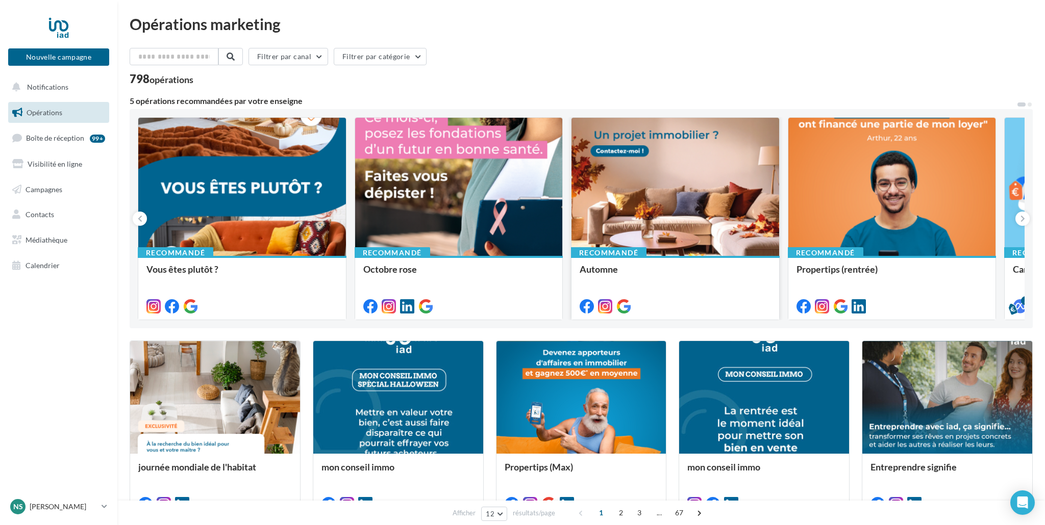
click at [724, 212] on div at bounding box center [675, 187] width 208 height 139
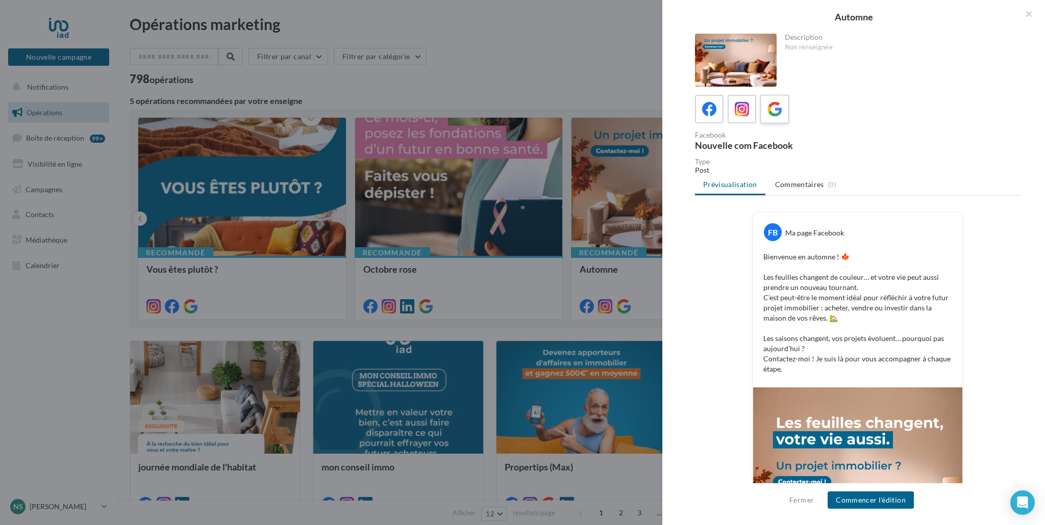
click at [781, 109] on icon at bounding box center [774, 109] width 15 height 15
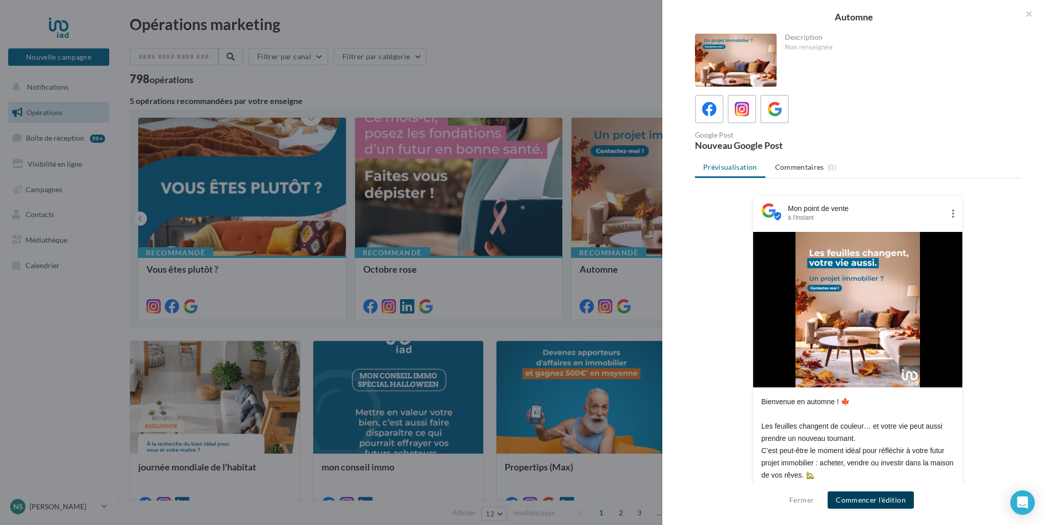
click at [885, 500] on button "Commencer l'édition" at bounding box center [870, 500] width 86 height 17
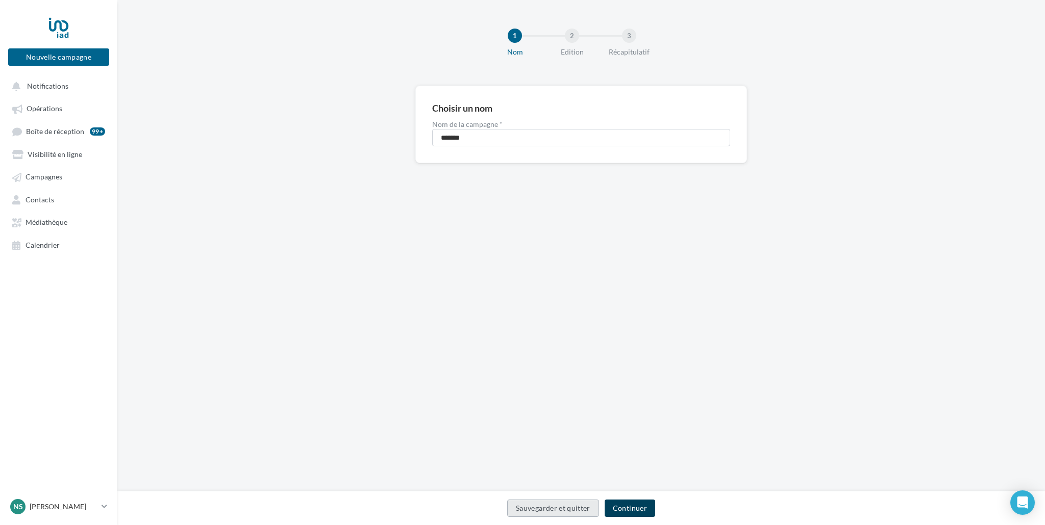
click at [623, 507] on button "Continuer" at bounding box center [629, 508] width 50 height 17
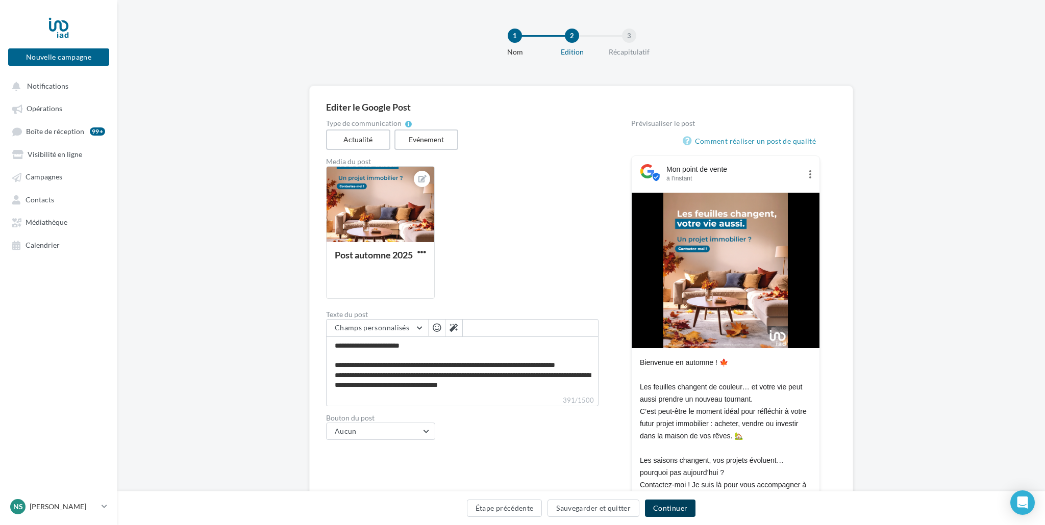
click at [678, 512] on button "Continuer" at bounding box center [670, 508] width 50 height 17
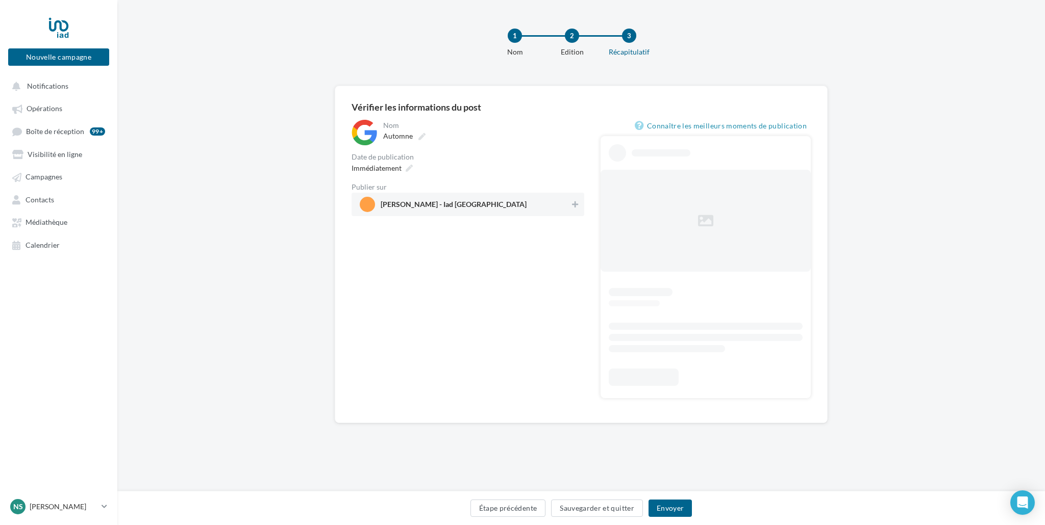
click at [555, 207] on span "[PERSON_NAME] - Iad [GEOGRAPHIC_DATA]" at bounding box center [465, 204] width 210 height 15
click at [671, 515] on button "Envoyer" at bounding box center [669, 508] width 43 height 17
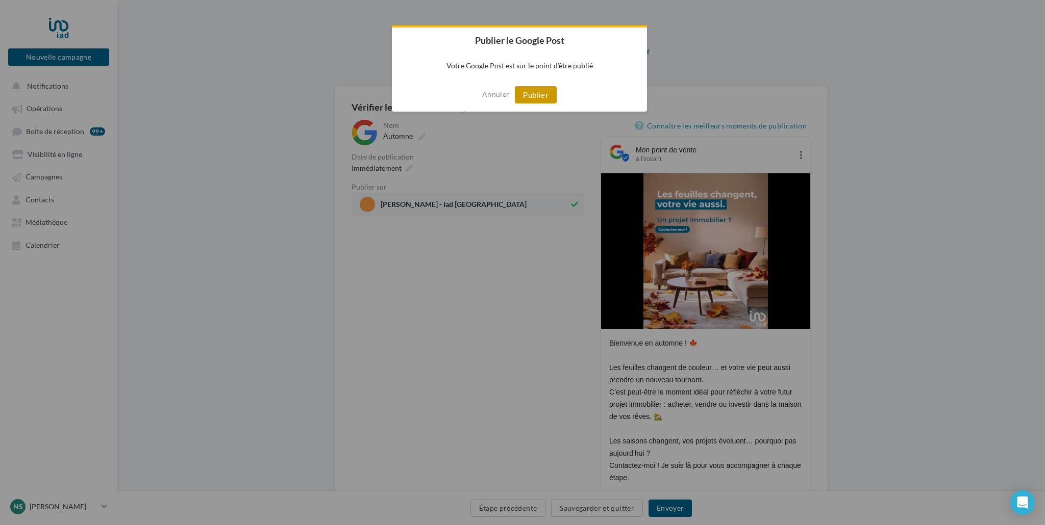
click at [542, 100] on button "Publier" at bounding box center [536, 94] width 42 height 17
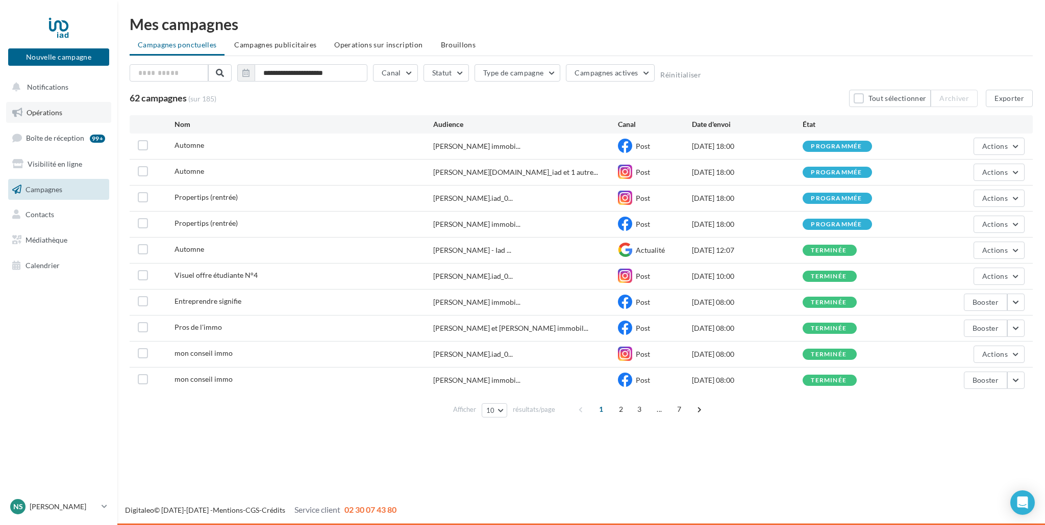
click at [34, 111] on span "Opérations" at bounding box center [45, 112] width 36 height 9
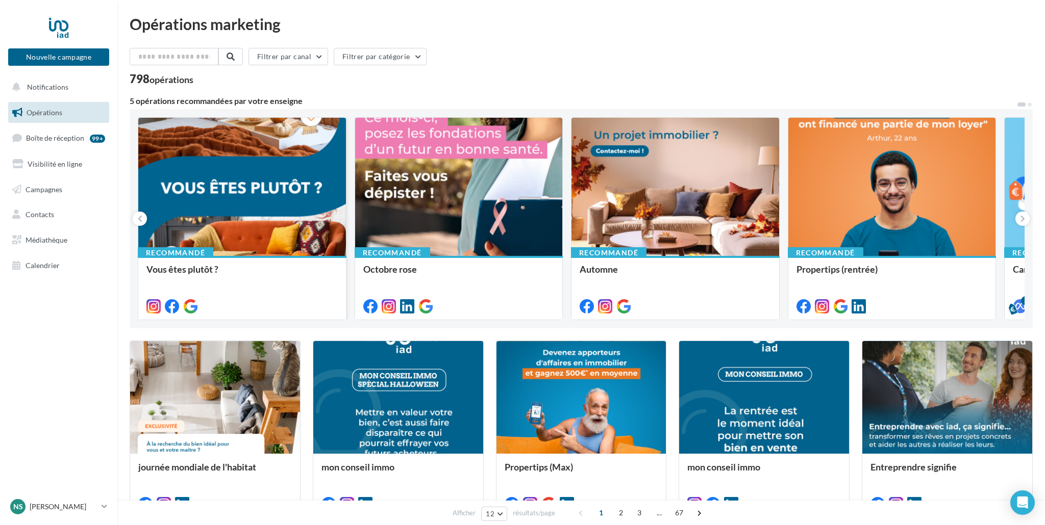
click at [247, 205] on div at bounding box center [242, 187] width 208 height 139
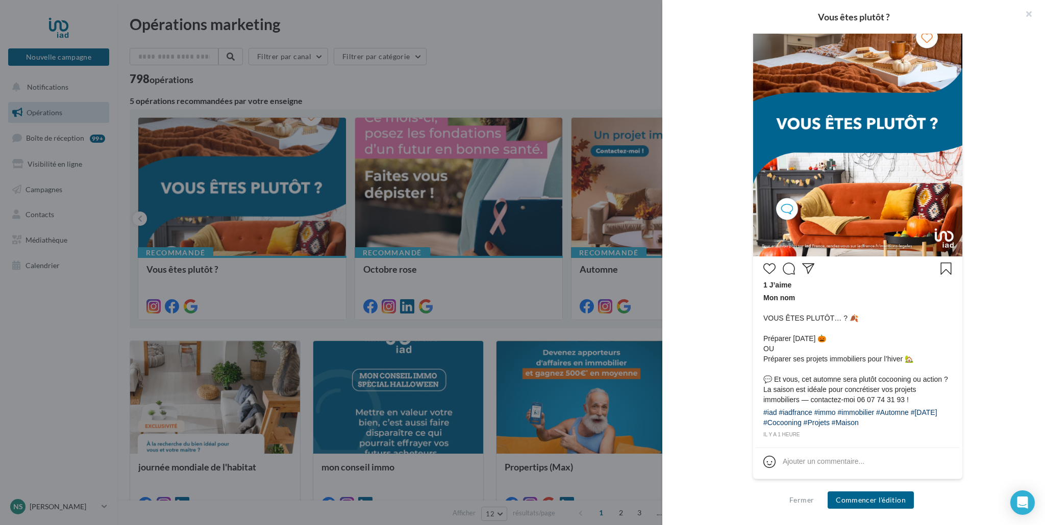
scroll to position [269, 0]
click at [864, 498] on button "Commencer l'édition" at bounding box center [870, 500] width 86 height 17
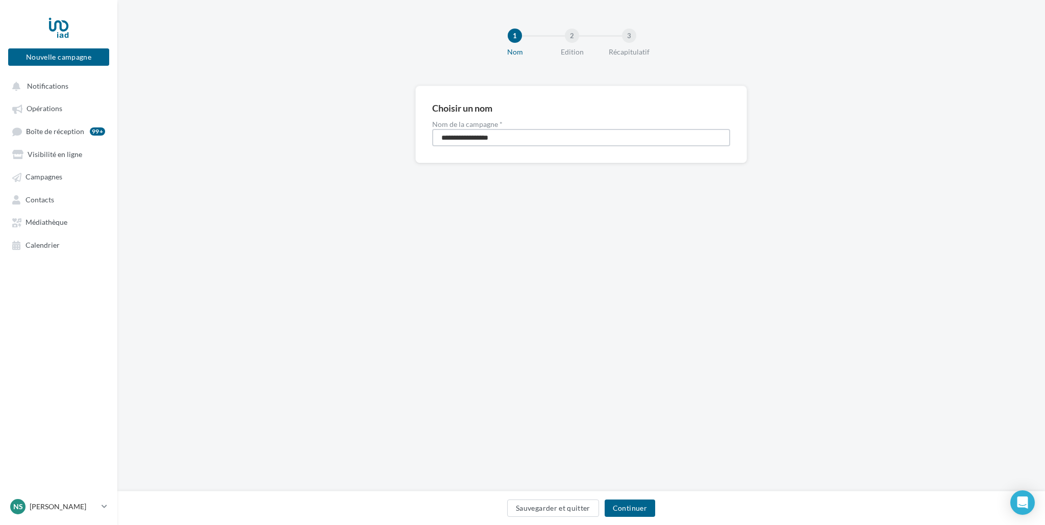
click at [476, 137] on input "**********" at bounding box center [581, 137] width 298 height 17
click at [631, 510] on button "Continuer" at bounding box center [629, 508] width 50 height 17
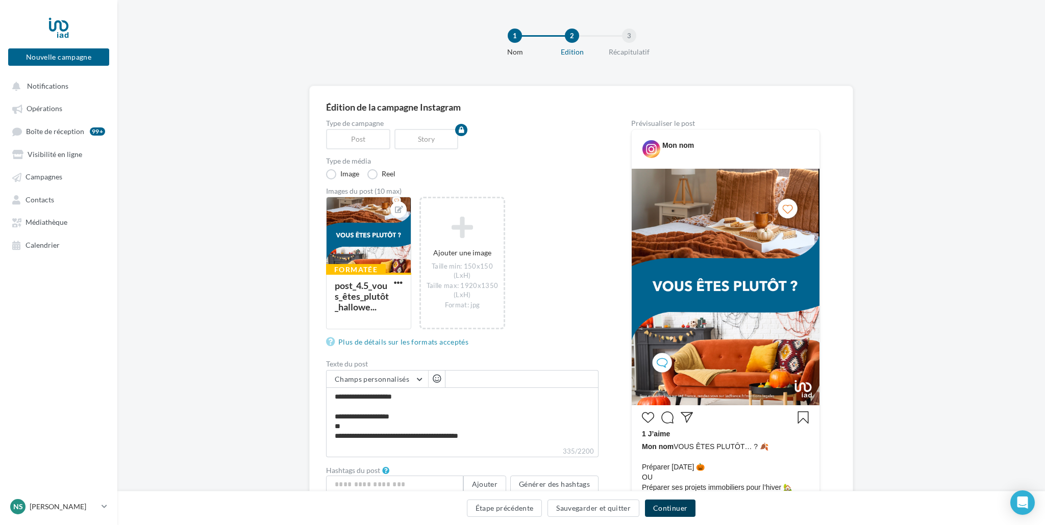
click at [672, 510] on button "Continuer" at bounding box center [670, 508] width 50 height 17
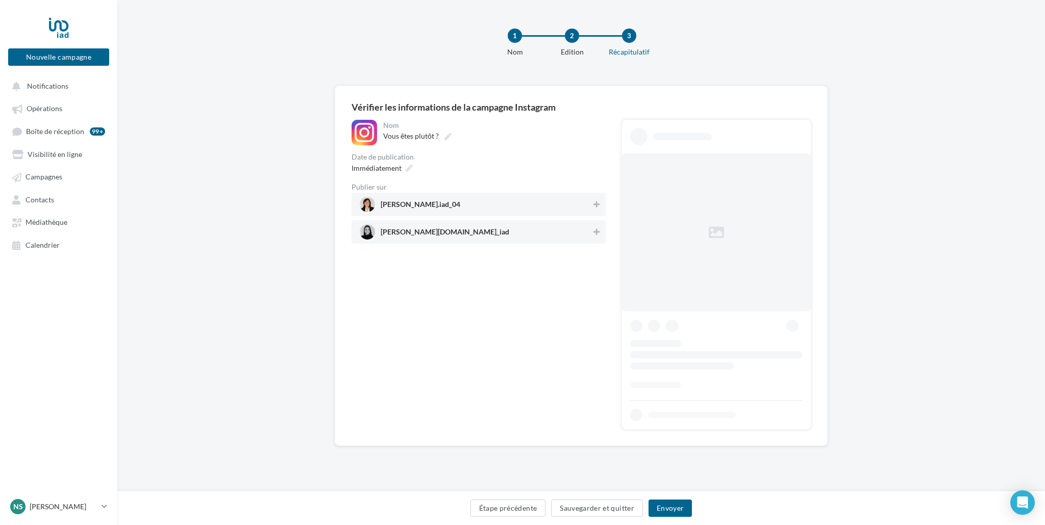
click at [506, 202] on span "nathalie_immobilier.iad_04" at bounding box center [476, 204] width 232 height 15
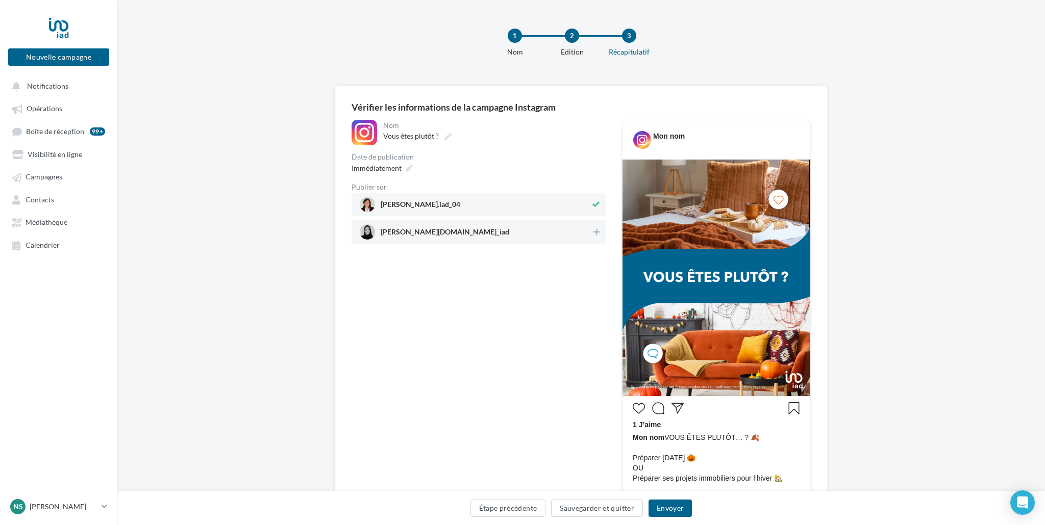
click at [496, 236] on span "laura.immo_iad" at bounding box center [476, 231] width 232 height 15
click at [399, 167] on span "Immédiatement" at bounding box center [376, 168] width 50 height 9
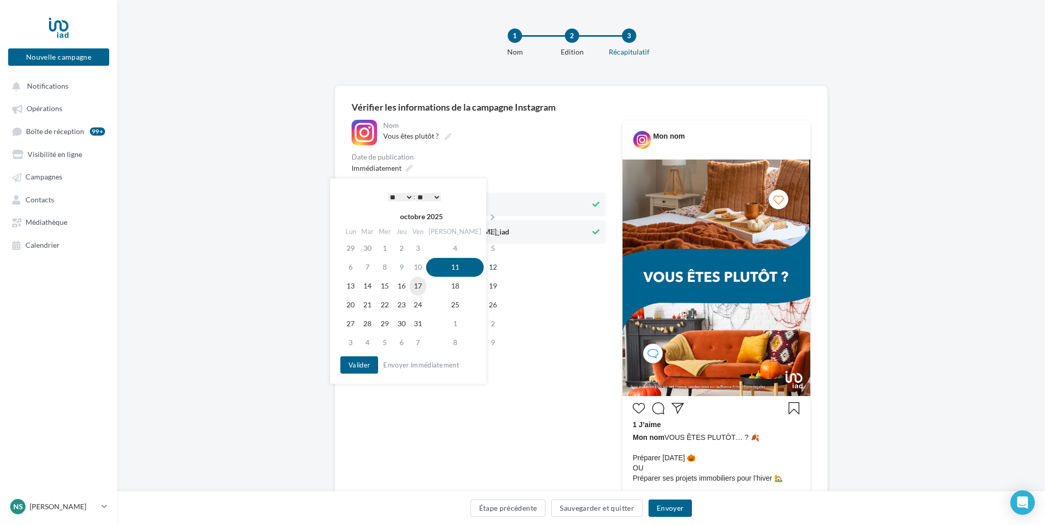
click at [426, 287] on td "17" at bounding box center [418, 286] width 16 height 19
click at [393, 195] on select "* * * * * * * * * * ** ** ** ** ** ** ** ** ** ** ** ** ** **" at bounding box center [401, 197] width 26 height 8
click at [364, 363] on button "Valider" at bounding box center [359, 365] width 38 height 17
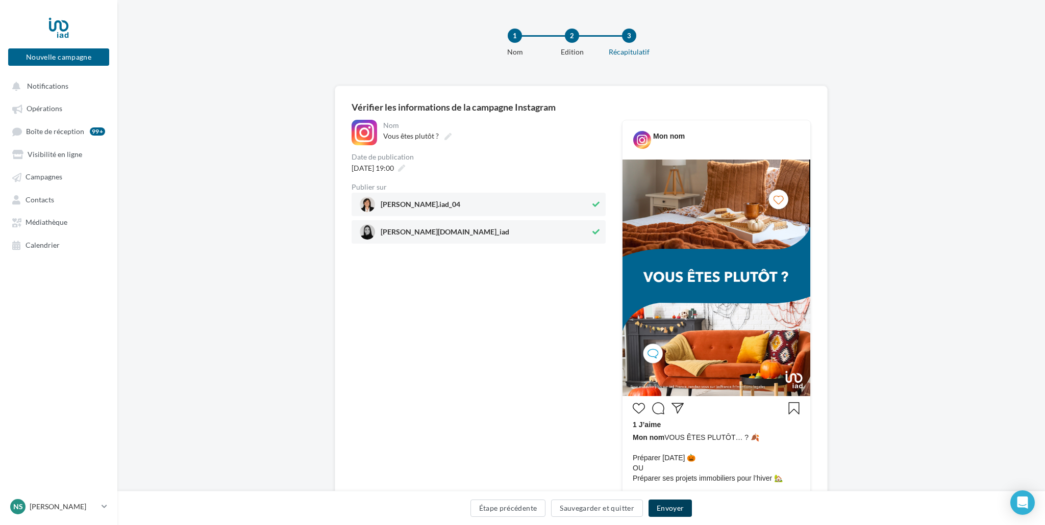
click at [669, 510] on button "Envoyer" at bounding box center [669, 508] width 43 height 17
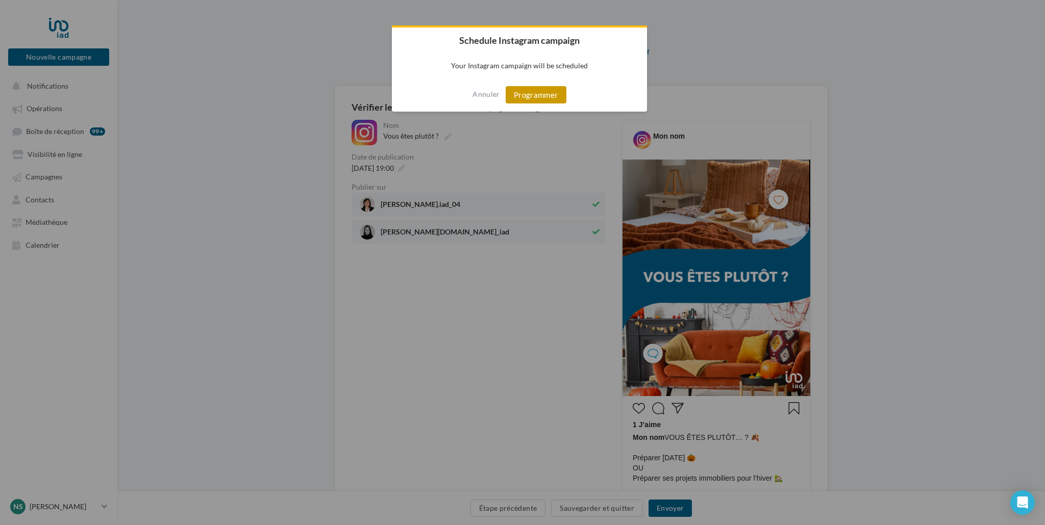
click at [527, 97] on button "Programmer" at bounding box center [535, 94] width 61 height 17
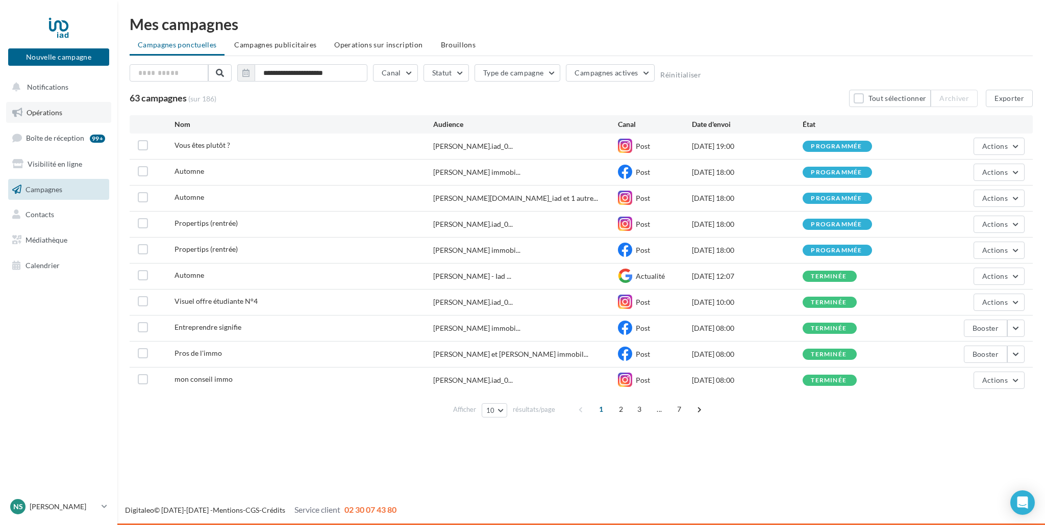
click at [61, 115] on span "Opérations" at bounding box center [45, 112] width 36 height 9
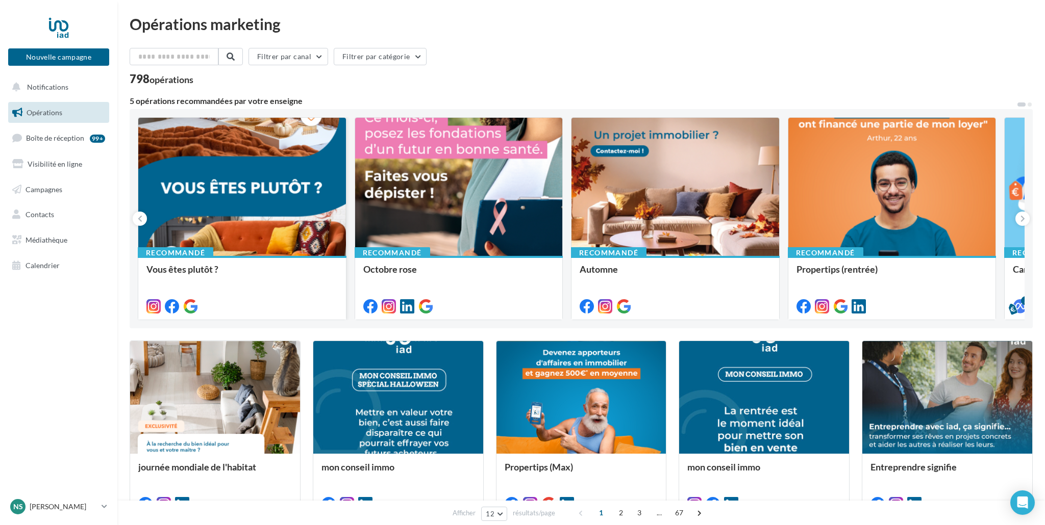
click at [247, 224] on div at bounding box center [242, 187] width 208 height 139
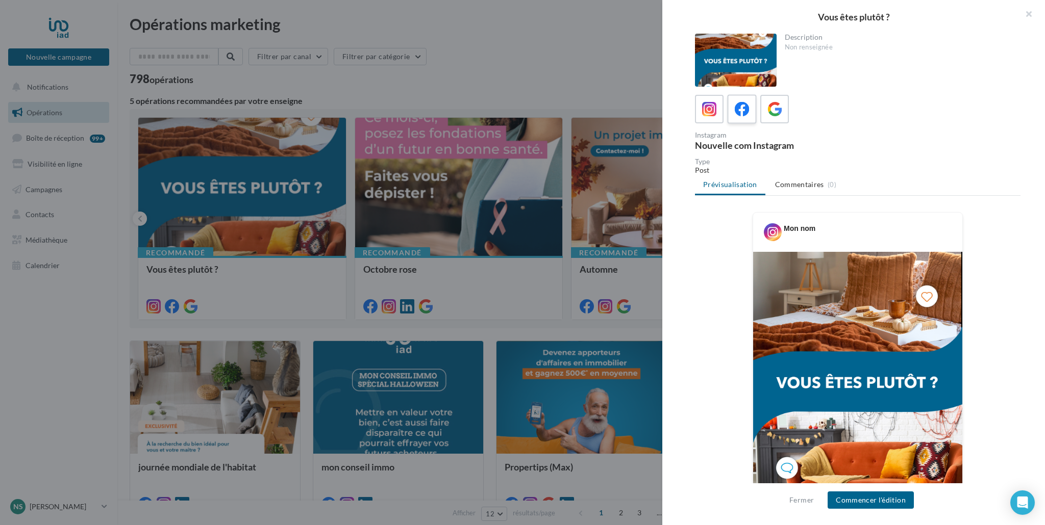
click at [742, 117] on div at bounding box center [741, 109] width 19 height 19
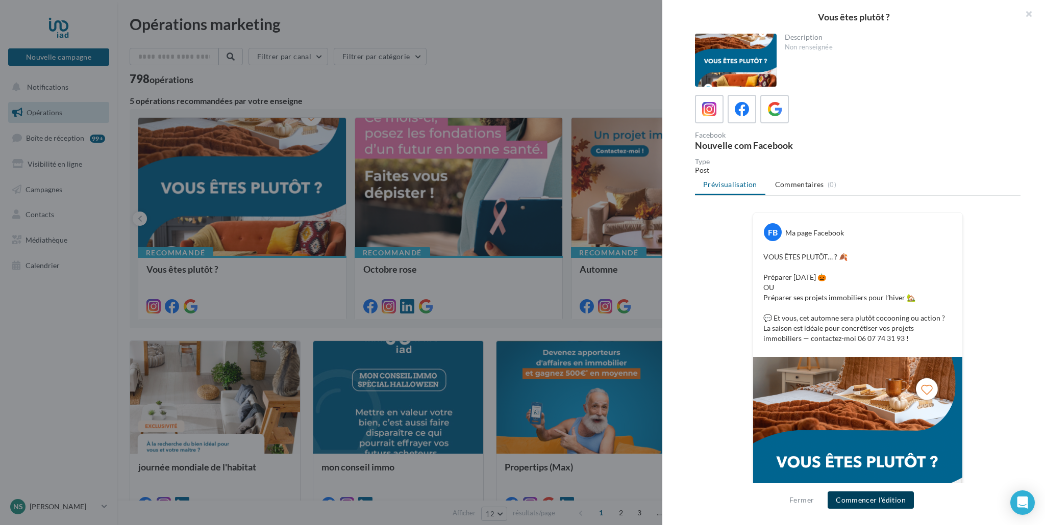
click at [866, 501] on button "Commencer l'édition" at bounding box center [870, 500] width 86 height 17
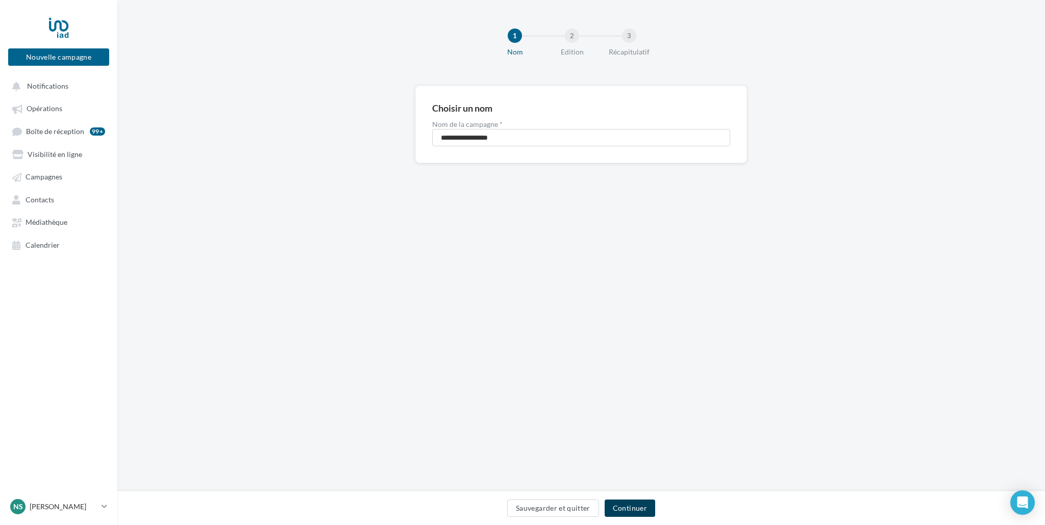
click at [632, 506] on button "Continuer" at bounding box center [629, 508] width 50 height 17
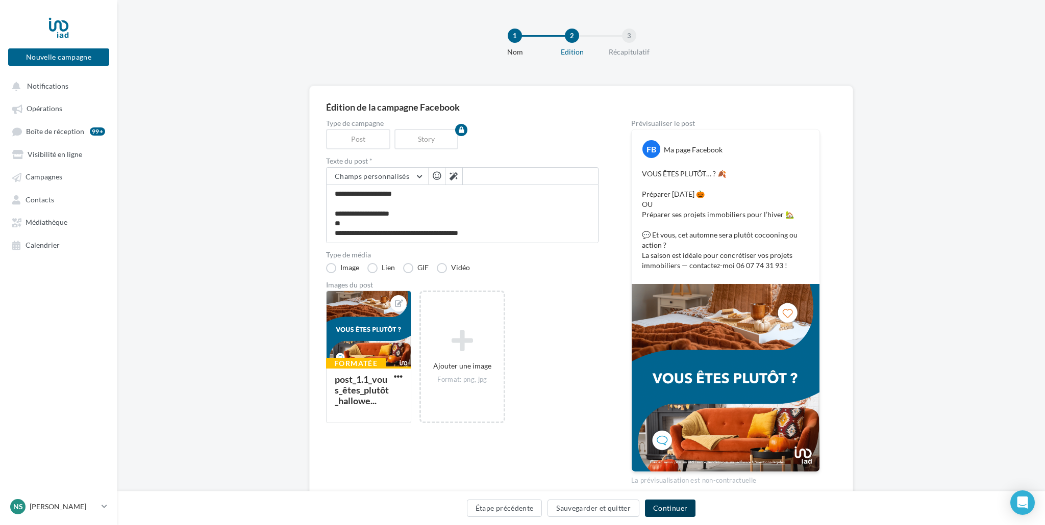
click at [666, 510] on button "Continuer" at bounding box center [670, 508] width 50 height 17
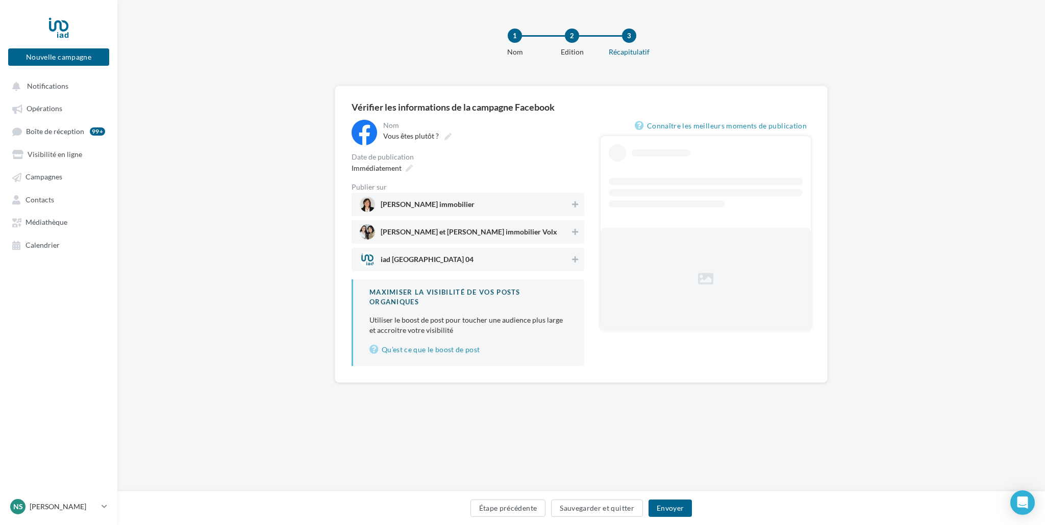
click at [491, 208] on span "Nathalie Stammegna immobilier" at bounding box center [465, 204] width 210 height 15
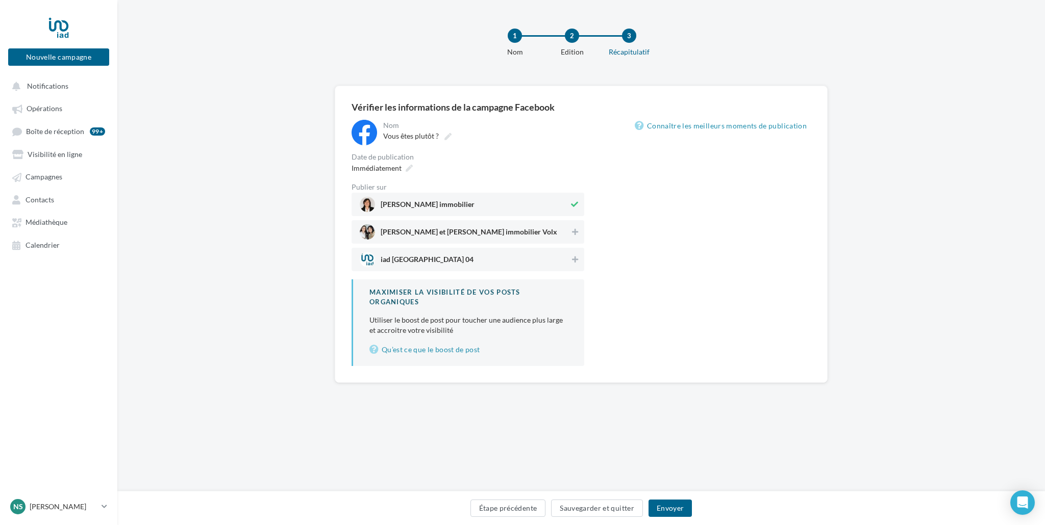
click at [488, 230] on span "Nathalie et Laura immobilier Volx" at bounding box center [465, 231] width 210 height 15
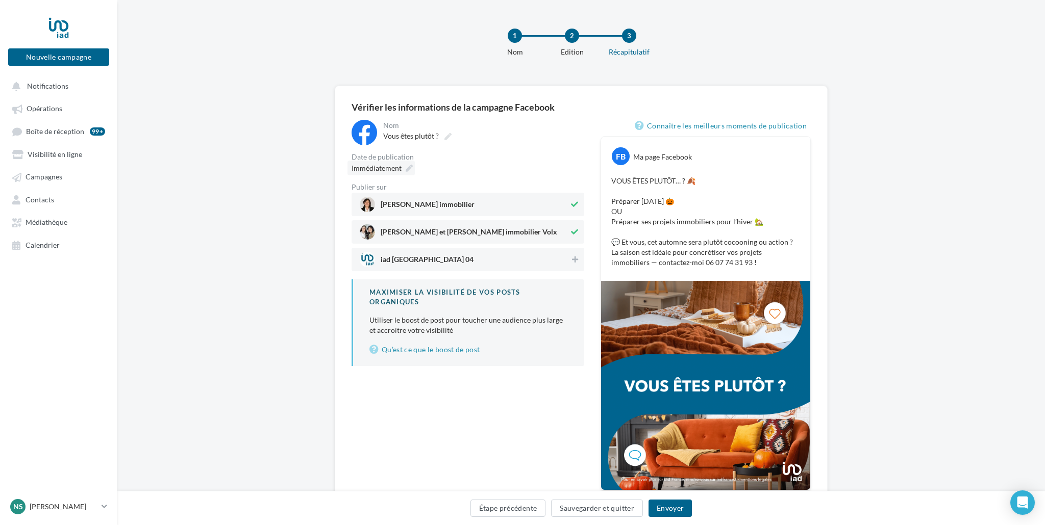
click at [374, 166] on span "Immédiatement" at bounding box center [376, 168] width 50 height 9
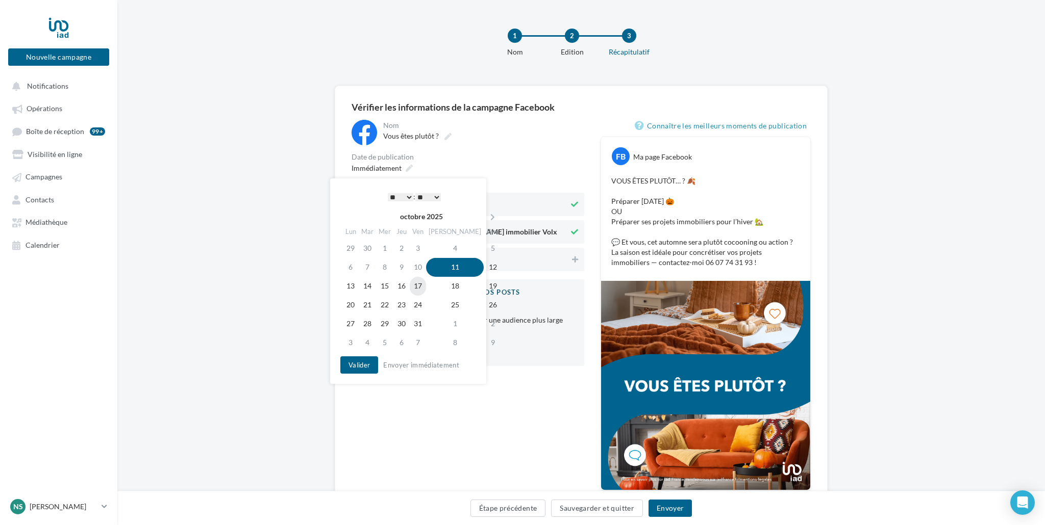
click at [426, 289] on td "17" at bounding box center [418, 286] width 16 height 19
click at [393, 196] on select "* * * * * * * * * * ** ** ** ** ** ** ** ** ** ** ** ** ** **" at bounding box center [401, 197] width 26 height 8
click at [676, 510] on button "Envoyer" at bounding box center [669, 508] width 43 height 17
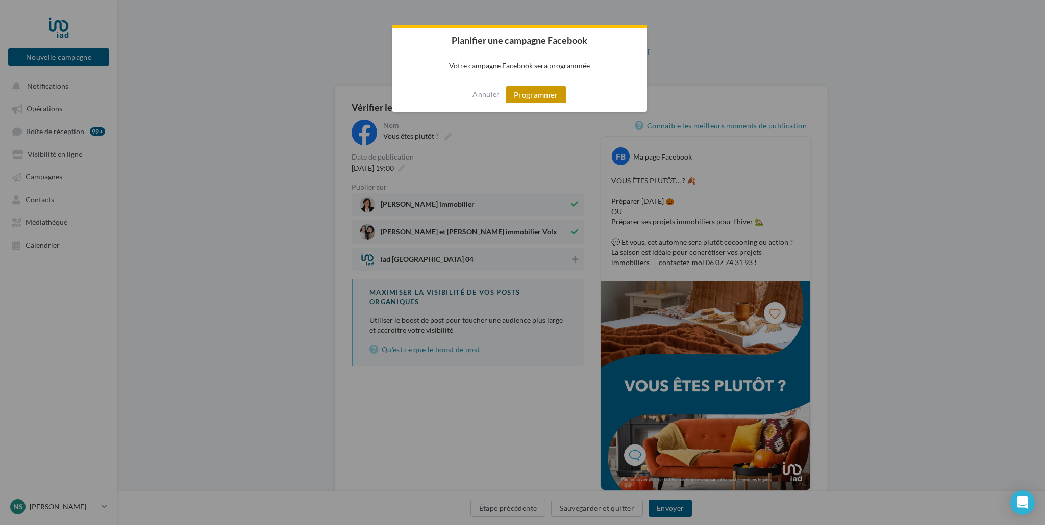
click at [531, 102] on button "Programmer" at bounding box center [535, 94] width 61 height 17
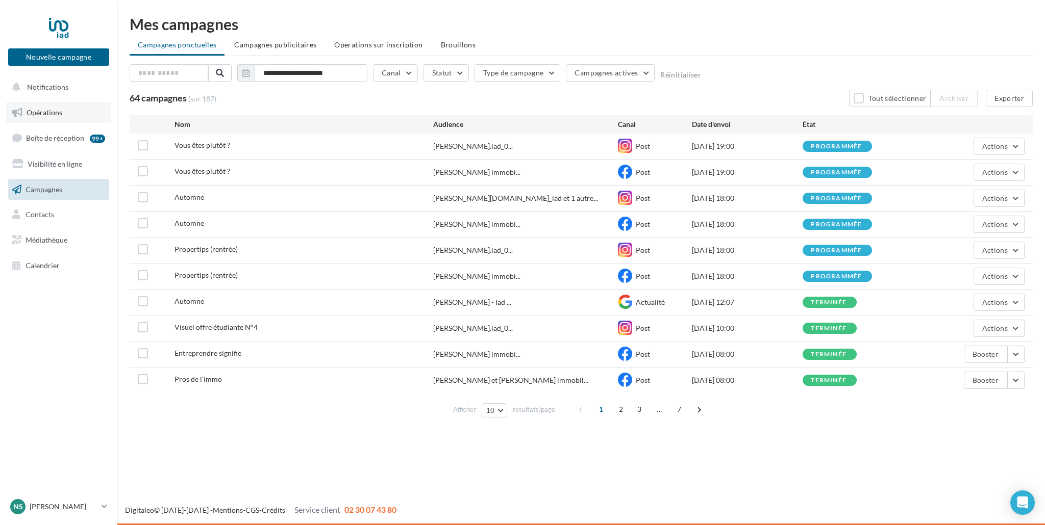
click at [46, 112] on span "Opérations" at bounding box center [45, 112] width 36 height 9
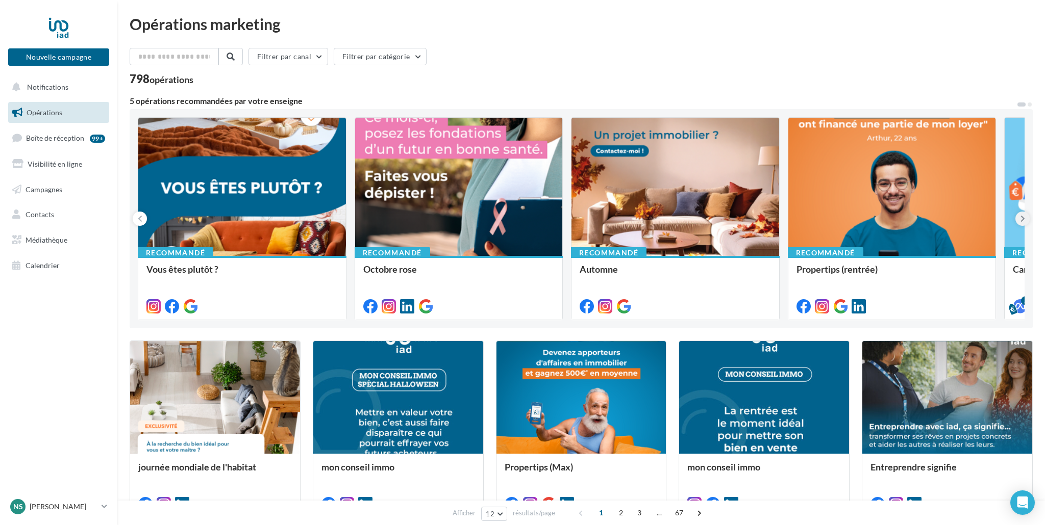
click at [1025, 217] on button at bounding box center [1022, 219] width 14 height 14
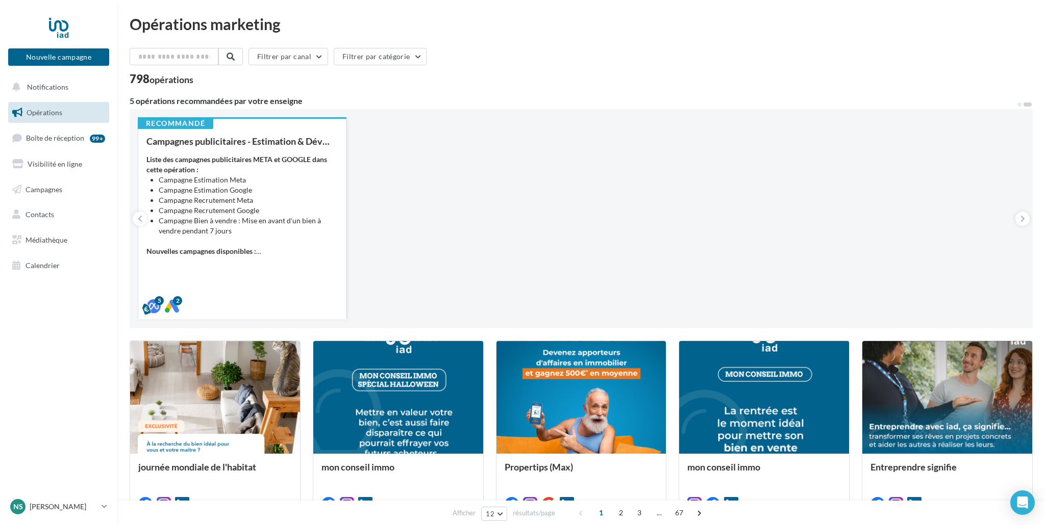
click at [138, 226] on div "Recommandé Campagnes publicitaires - Estimation & Développement d'équipe Liste …" at bounding box center [242, 218] width 208 height 202
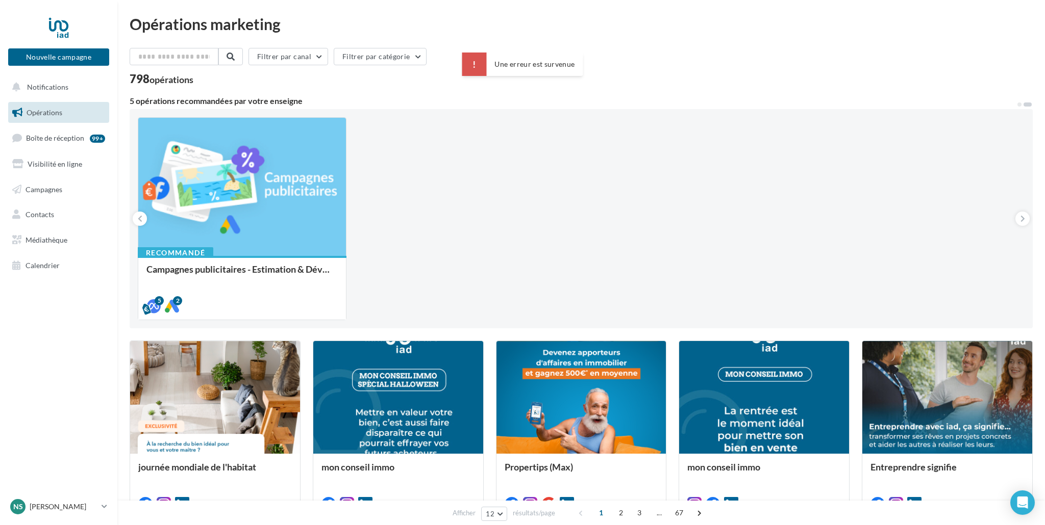
click at [139, 221] on icon at bounding box center [140, 219] width 5 height 10
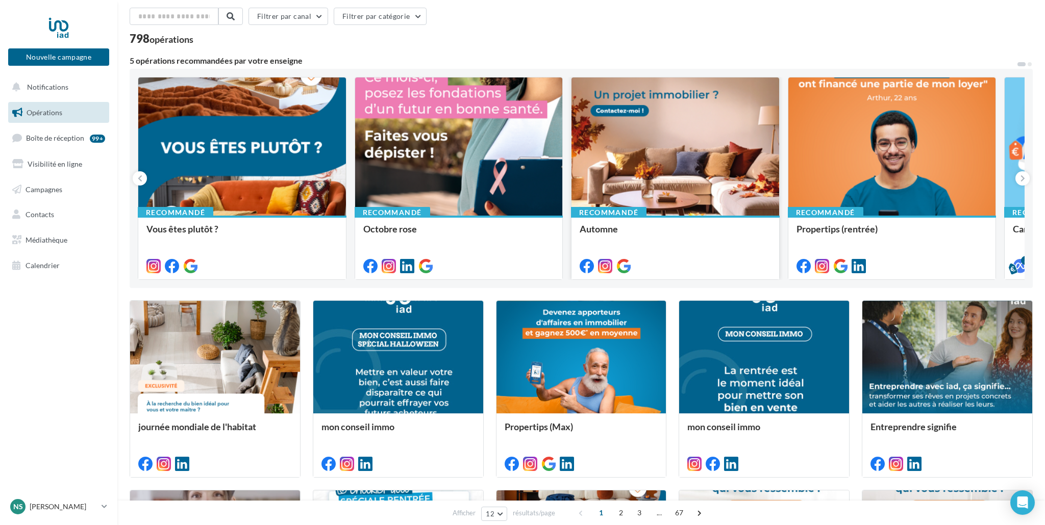
scroll to position [44, 0]
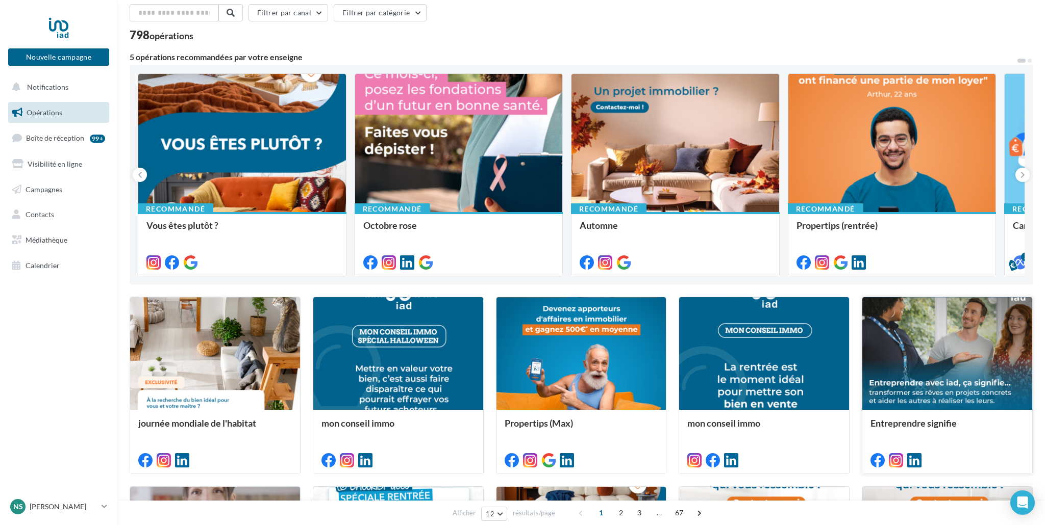
click at [908, 394] on div at bounding box center [947, 354] width 170 height 114
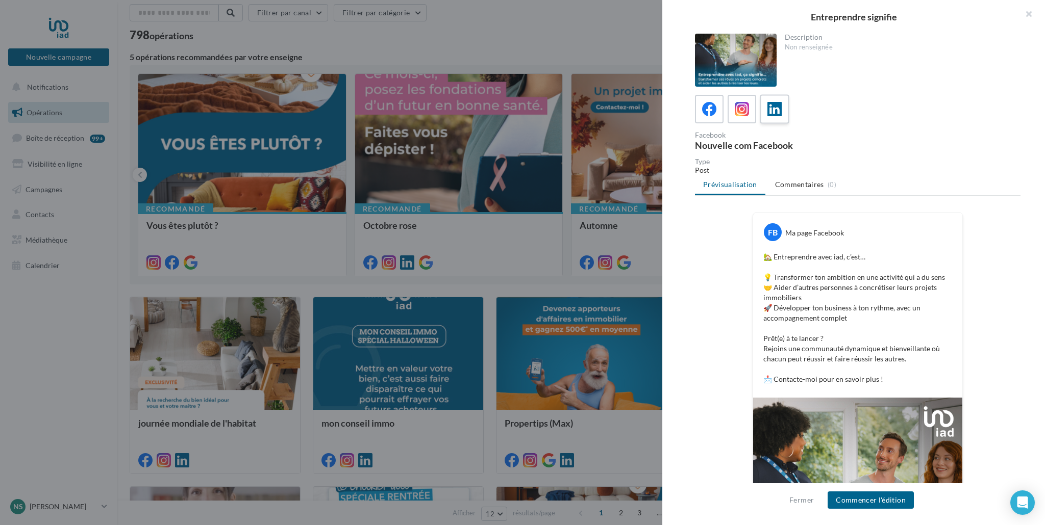
click at [770, 113] on icon at bounding box center [774, 109] width 15 height 15
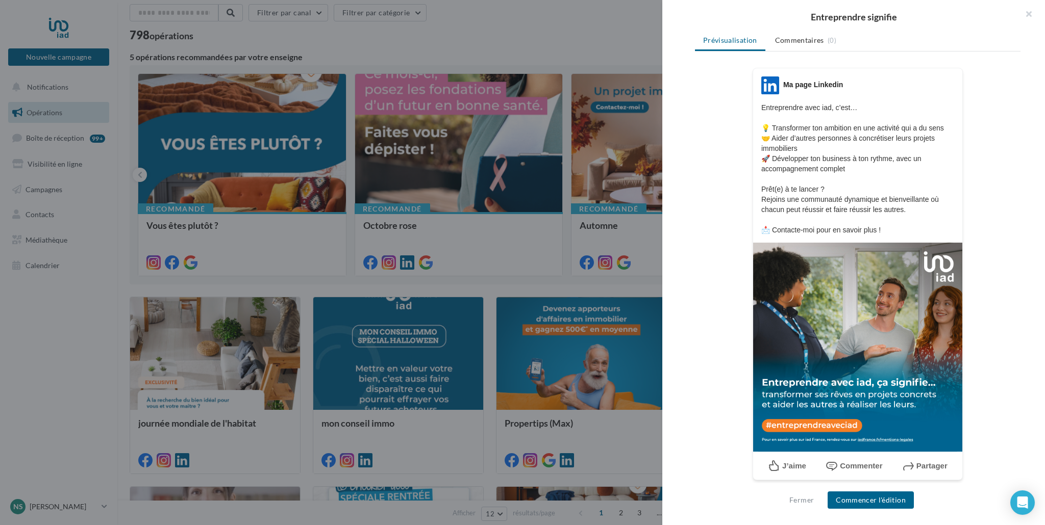
scroll to position [128, 0]
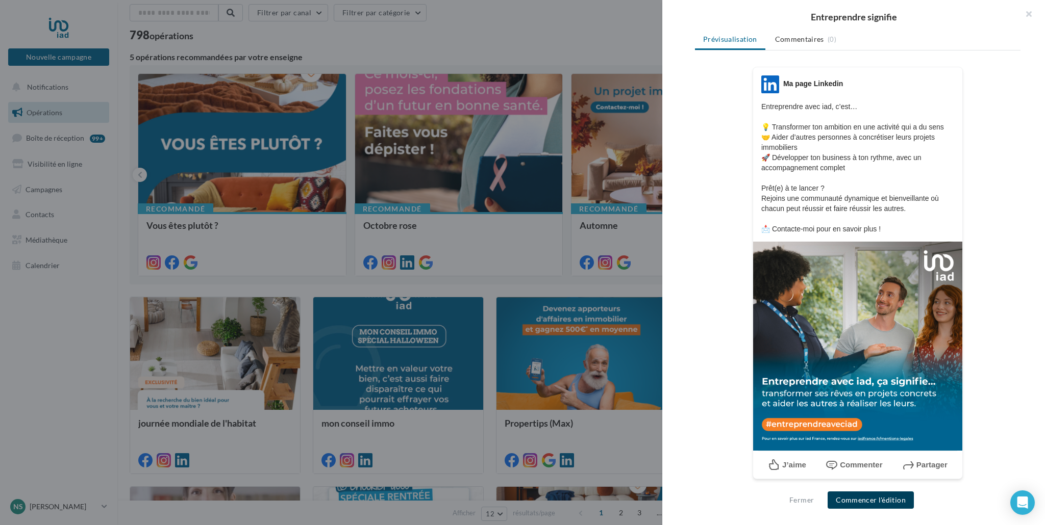
click at [873, 500] on button "Commencer l'édition" at bounding box center [870, 500] width 86 height 17
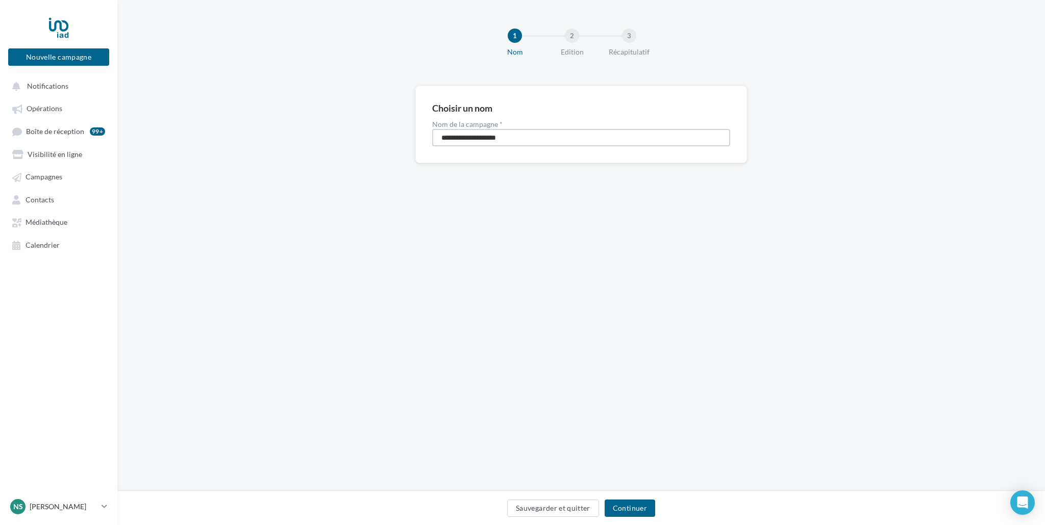
click at [602, 141] on input "**********" at bounding box center [581, 137] width 298 height 17
click at [625, 515] on button "Continuer" at bounding box center [629, 508] width 50 height 17
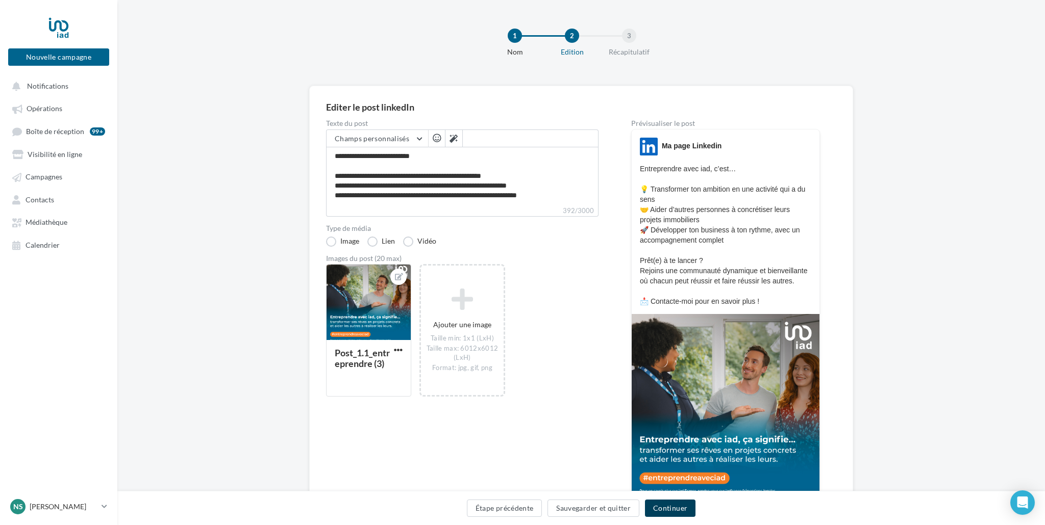
click at [676, 509] on button "Continuer" at bounding box center [670, 508] width 50 height 17
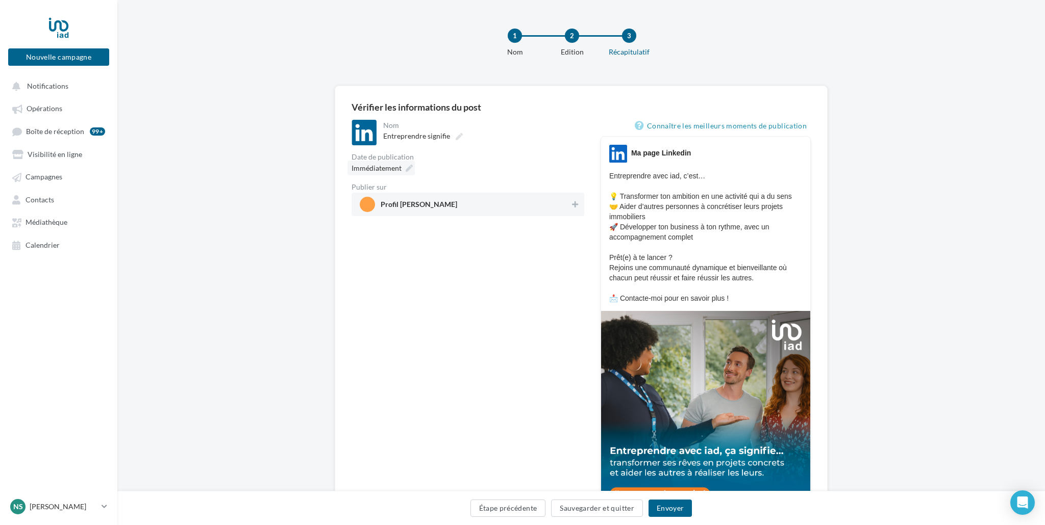
click at [385, 169] on span "Immédiatement" at bounding box center [376, 168] width 50 height 9
click at [673, 511] on button "Envoyer" at bounding box center [669, 508] width 43 height 17
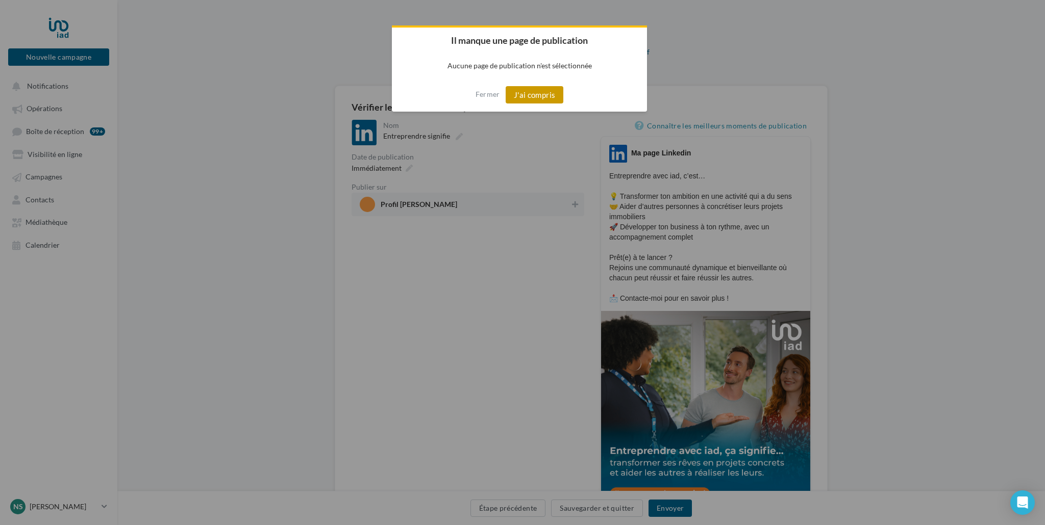
click at [523, 100] on button "J'ai compris" at bounding box center [534, 94] width 58 height 17
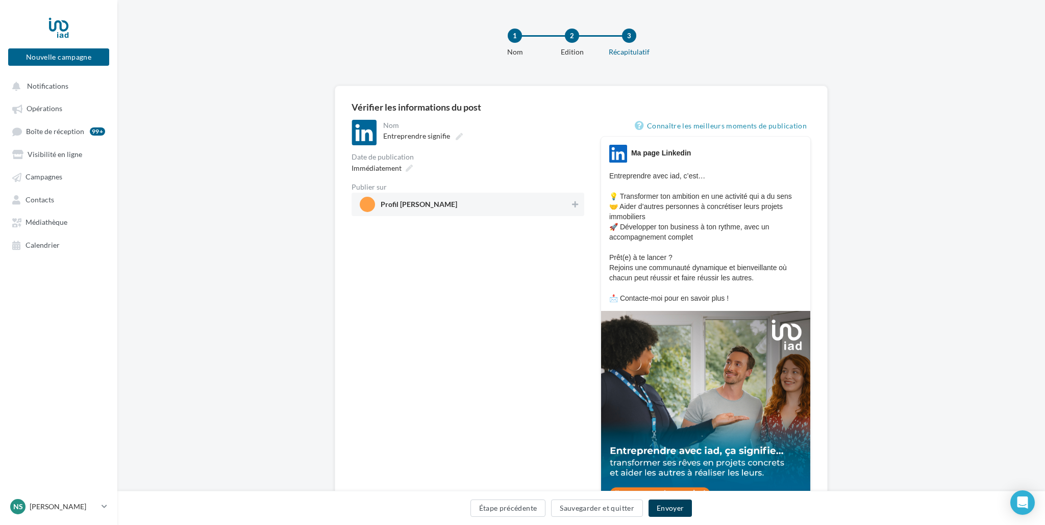
click at [666, 505] on button "Envoyer" at bounding box center [669, 508] width 43 height 17
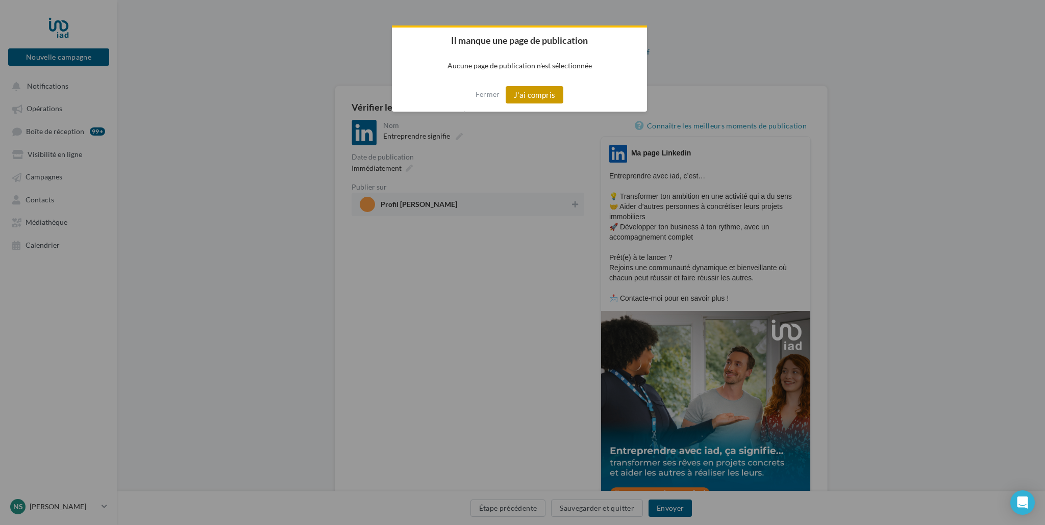
click at [525, 98] on button "J'ai compris" at bounding box center [534, 94] width 58 height 17
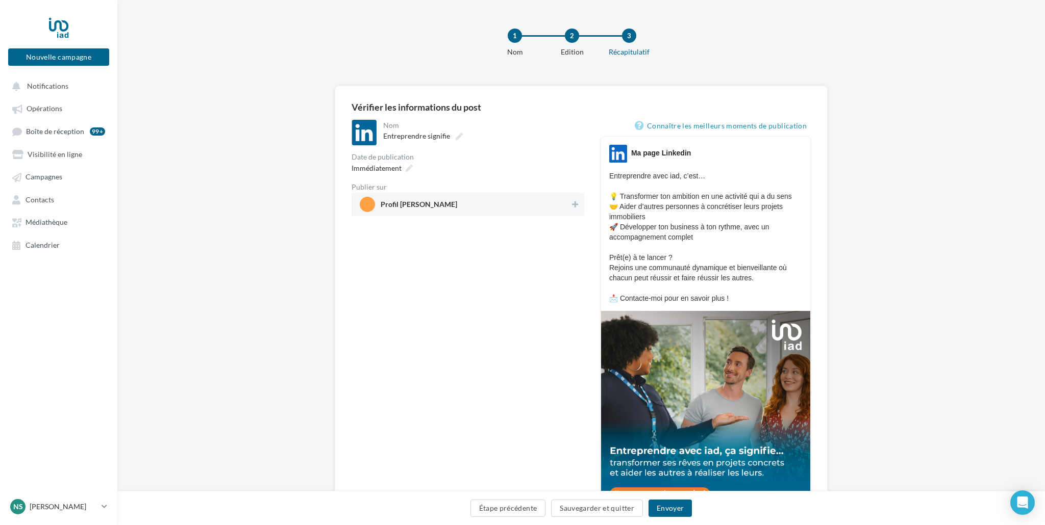
click at [495, 202] on span "Profil Nathalie Stammegna" at bounding box center [465, 204] width 210 height 15
click at [682, 511] on button "Envoyer" at bounding box center [669, 508] width 43 height 17
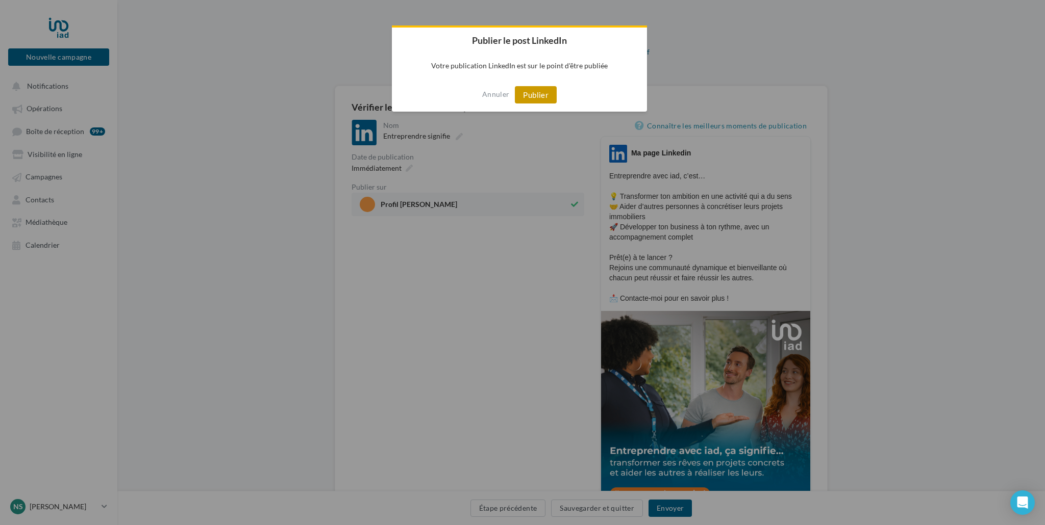
click at [538, 98] on button "Publier" at bounding box center [536, 94] width 42 height 17
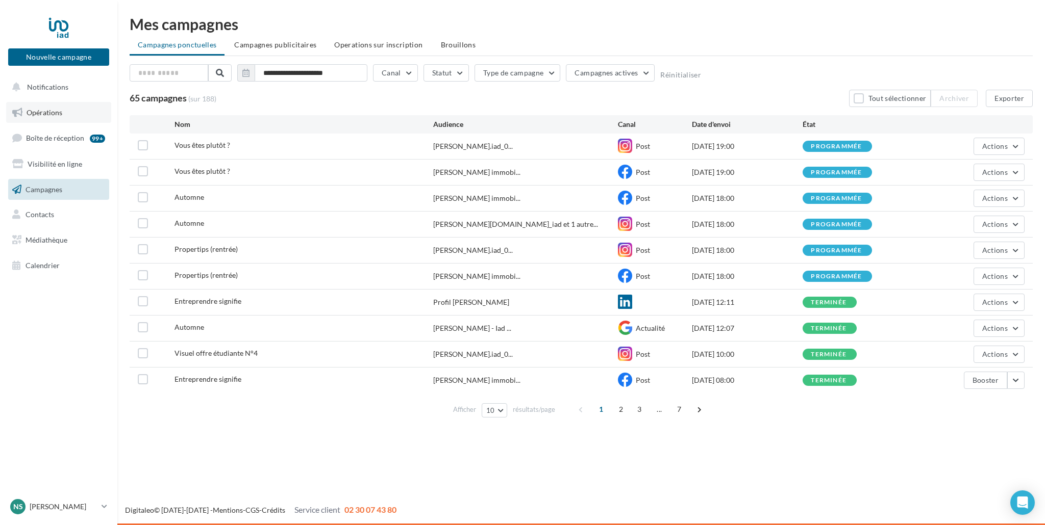
click at [58, 113] on span "Opérations" at bounding box center [45, 112] width 36 height 9
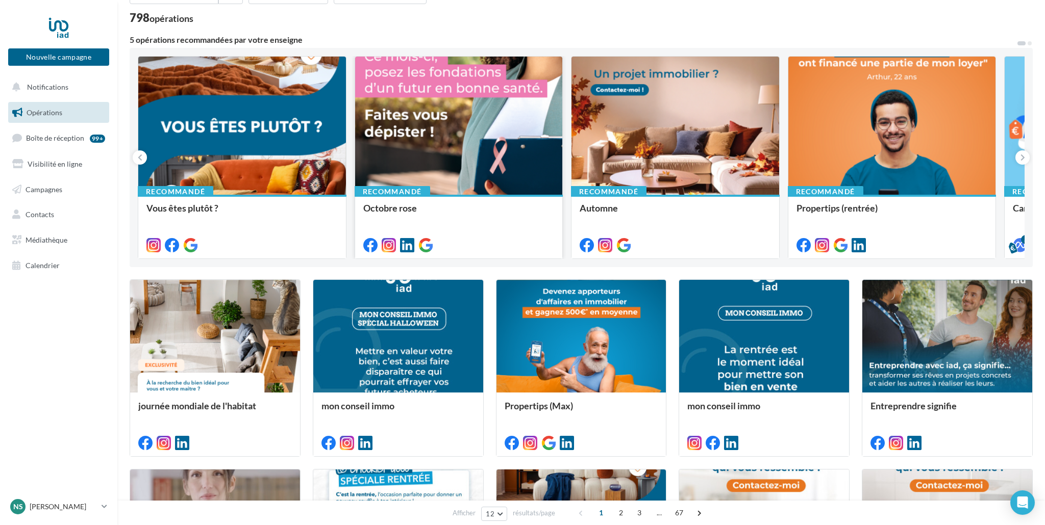
scroll to position [65, 0]
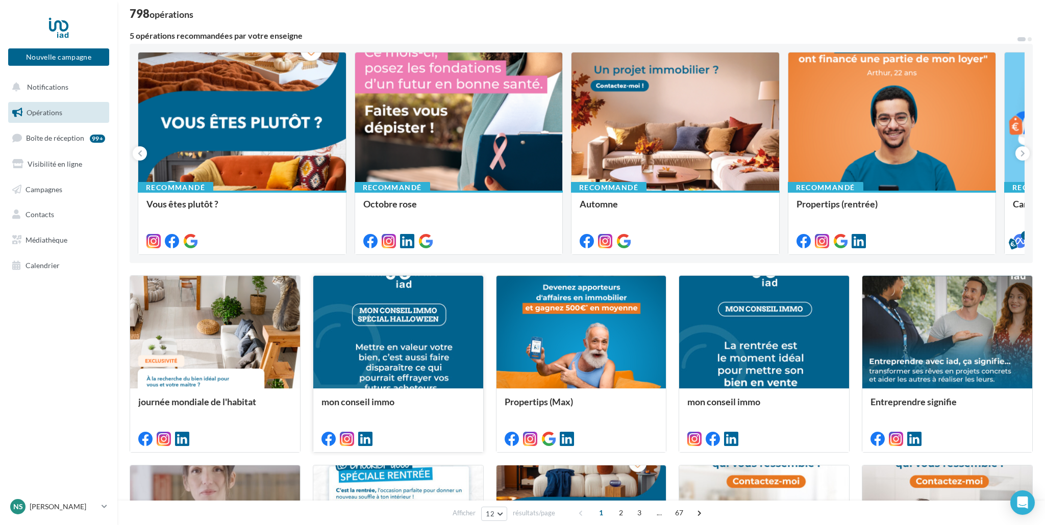
click at [382, 350] on div at bounding box center [398, 333] width 170 height 114
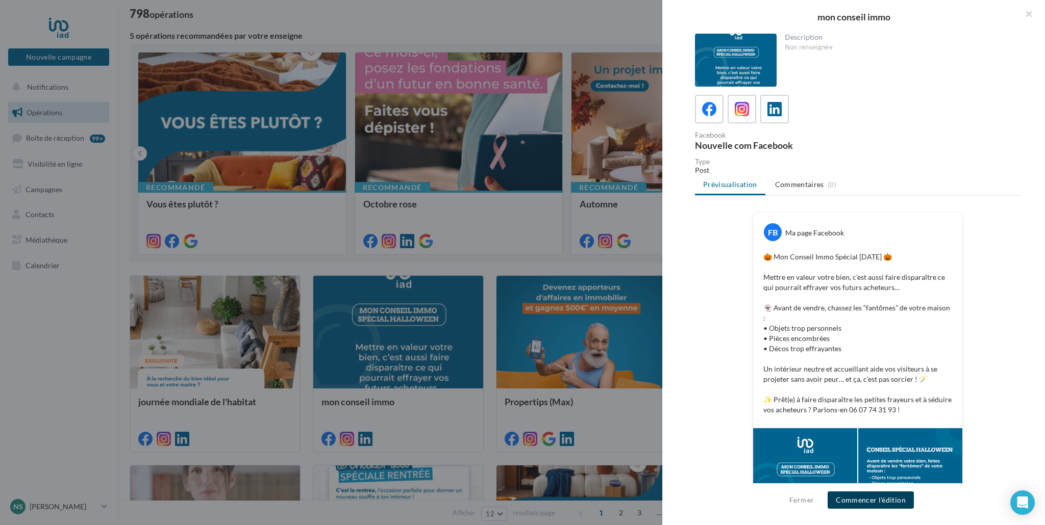
click at [876, 502] on button "Commencer l'édition" at bounding box center [870, 500] width 86 height 17
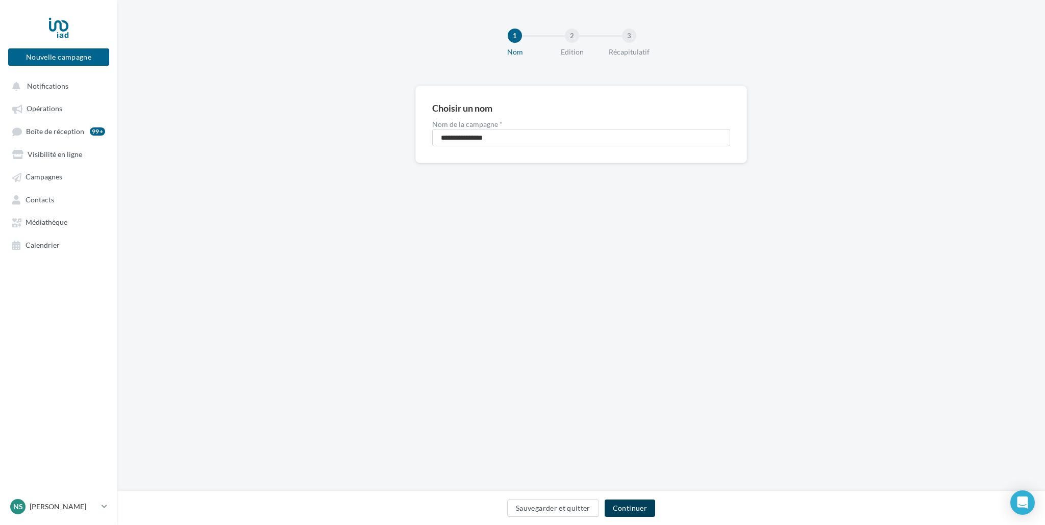
click at [625, 509] on button "Continuer" at bounding box center [629, 508] width 50 height 17
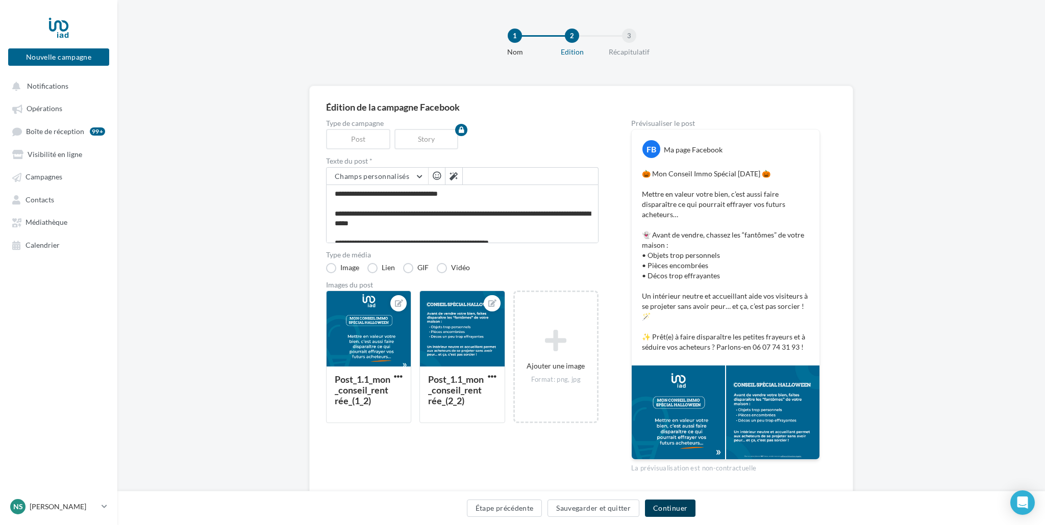
click at [672, 511] on button "Continuer" at bounding box center [670, 508] width 50 height 17
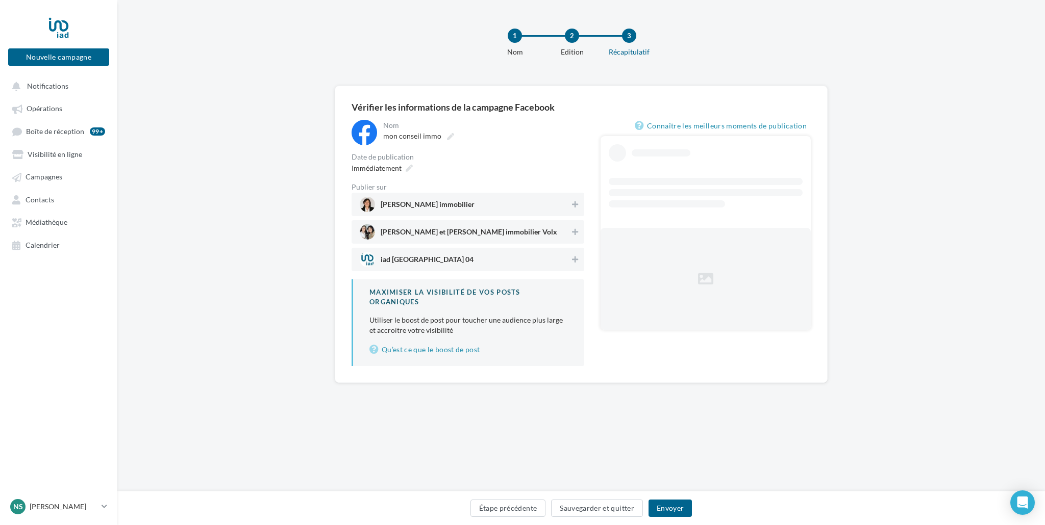
click at [450, 204] on span "Nathalie Stammegna immobilier" at bounding box center [427, 206] width 94 height 11
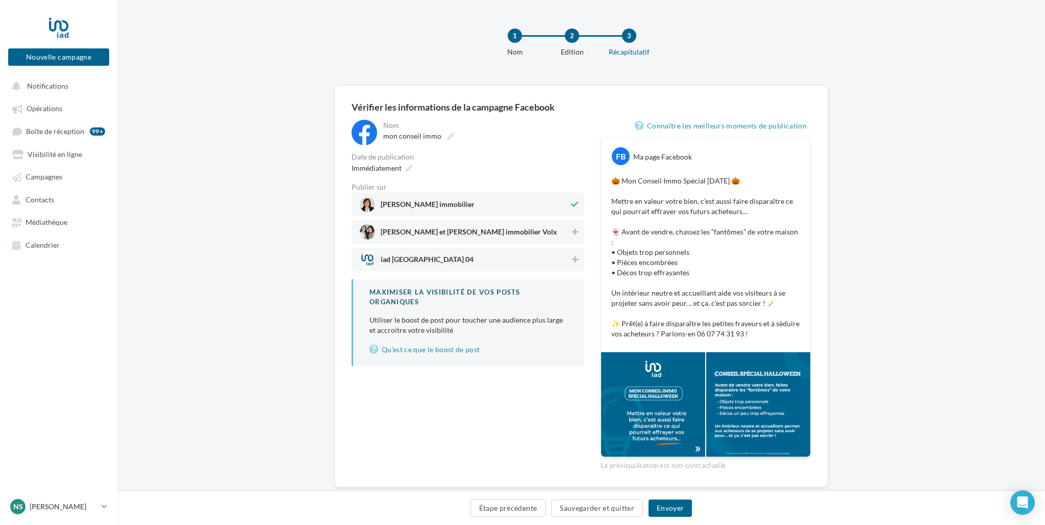
click at [454, 235] on span "Nathalie et Laura immobilier Volx" at bounding box center [468, 233] width 176 height 11
click at [391, 167] on span "Immédiatement" at bounding box center [376, 168] width 50 height 9
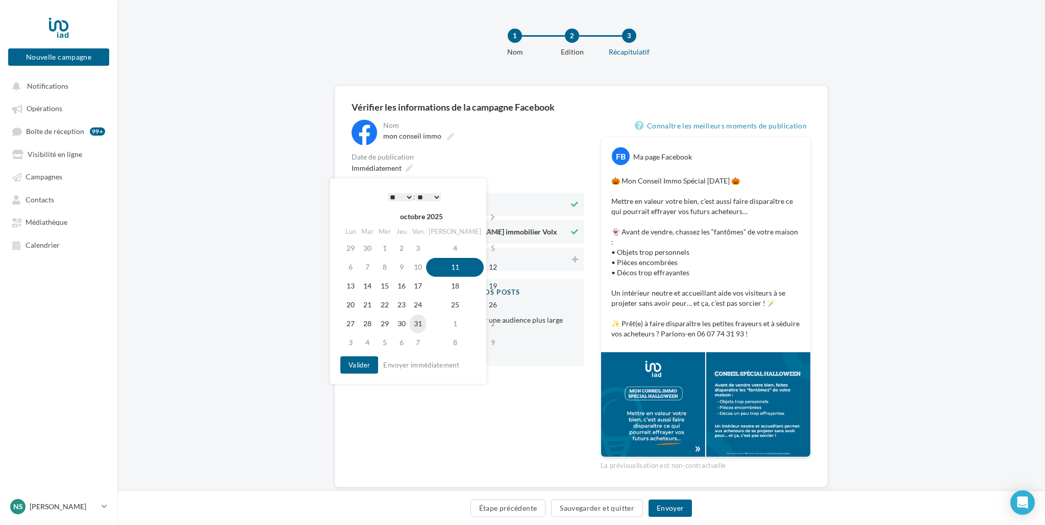
click at [426, 329] on td "31" at bounding box center [418, 324] width 16 height 19
click at [394, 195] on select "* * * * * * * * * * ** ** ** ** ** ** ** ** ** ** ** ** ** **" at bounding box center [401, 197] width 26 height 8
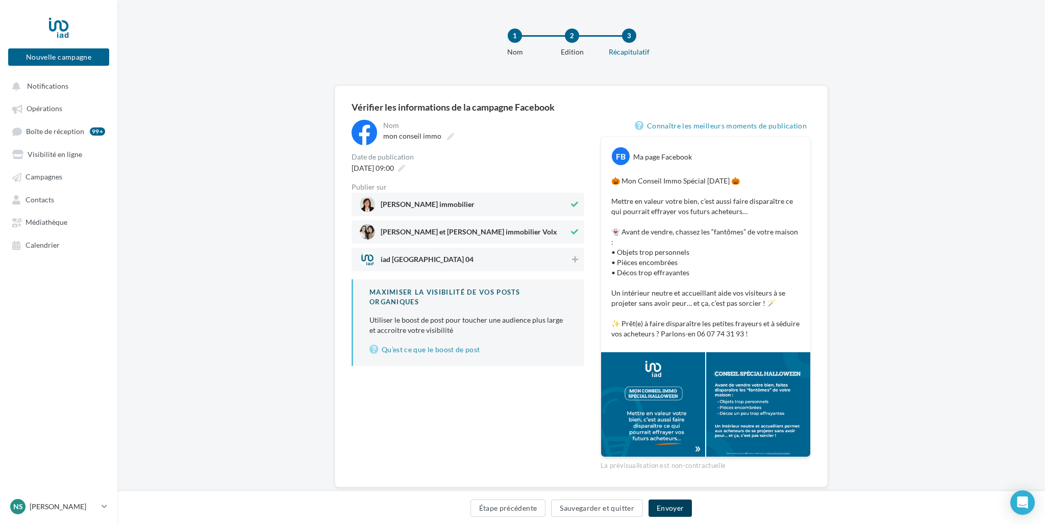
click at [683, 510] on button "Envoyer" at bounding box center [669, 508] width 43 height 17
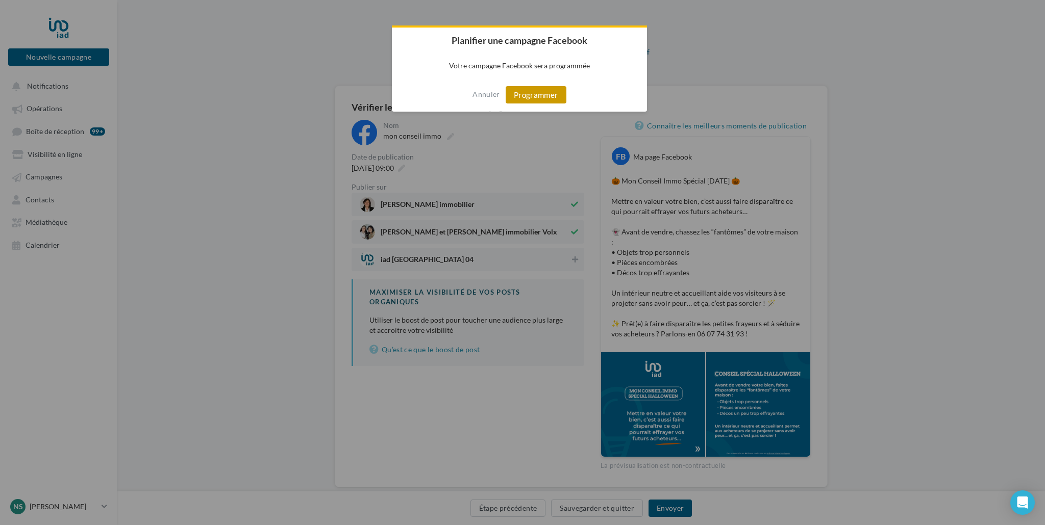
click at [550, 101] on button "Programmer" at bounding box center [535, 94] width 61 height 17
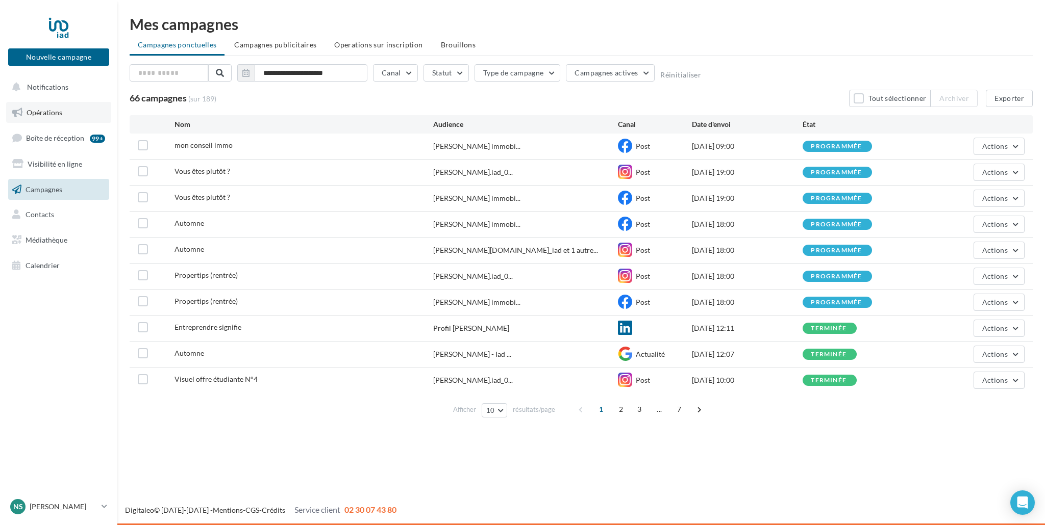
click at [49, 112] on span "Opérations" at bounding box center [45, 112] width 36 height 9
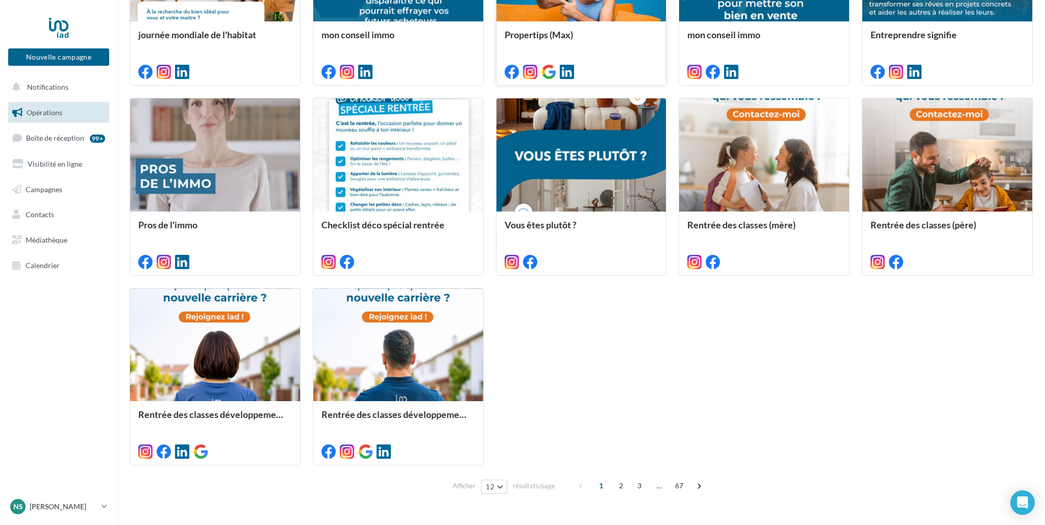
scroll to position [457, 0]
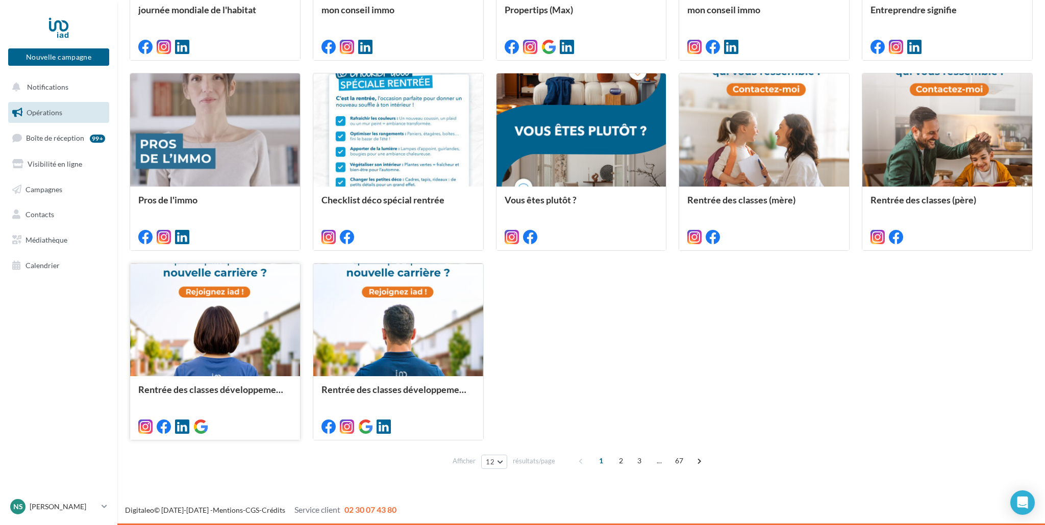
click at [216, 342] on div at bounding box center [215, 321] width 170 height 114
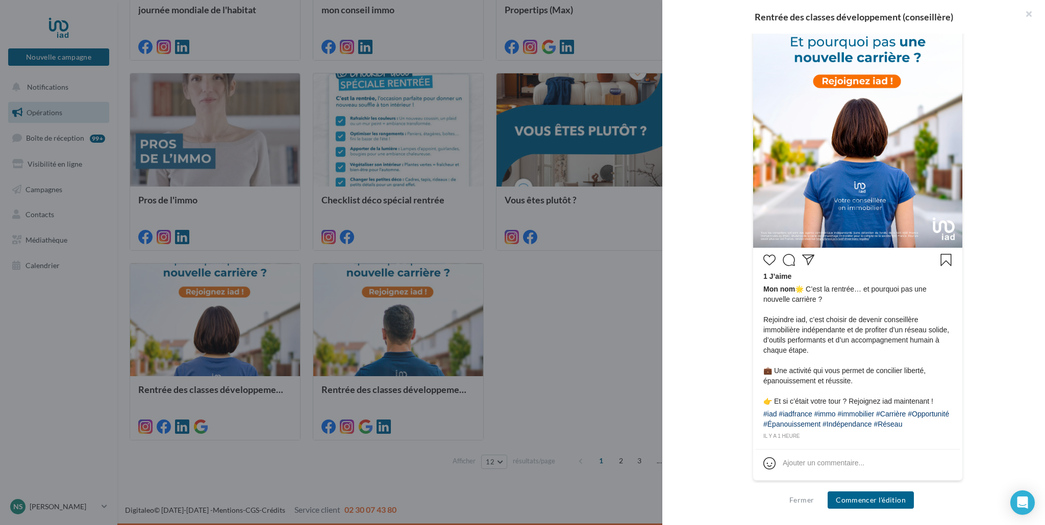
scroll to position [278, 0]
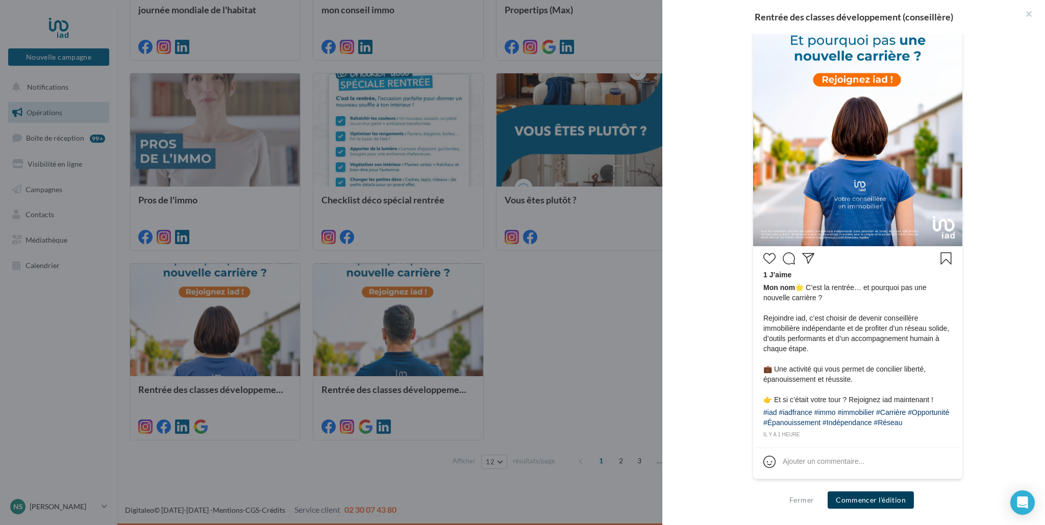
click at [872, 500] on button "Commencer l'édition" at bounding box center [870, 500] width 86 height 17
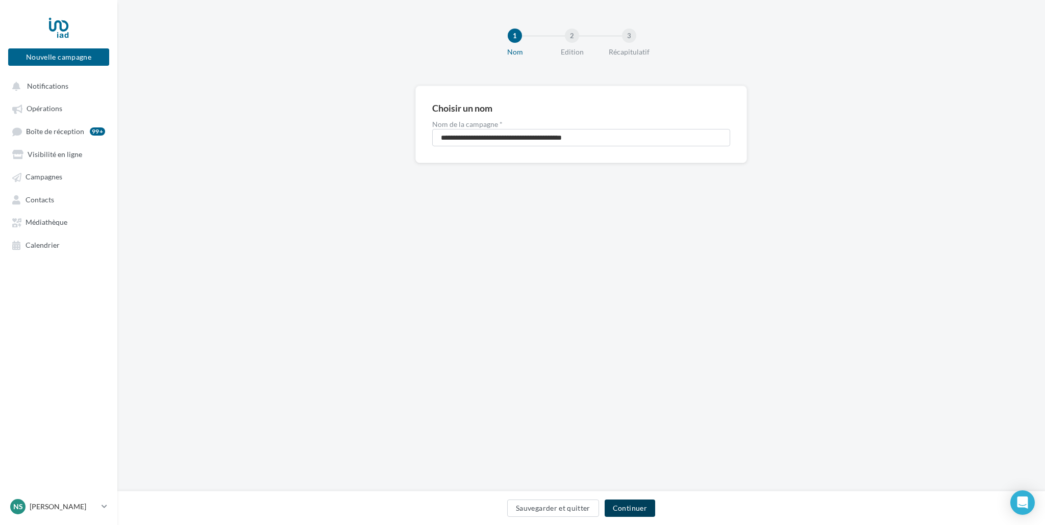
click at [639, 506] on button "Continuer" at bounding box center [629, 508] width 50 height 17
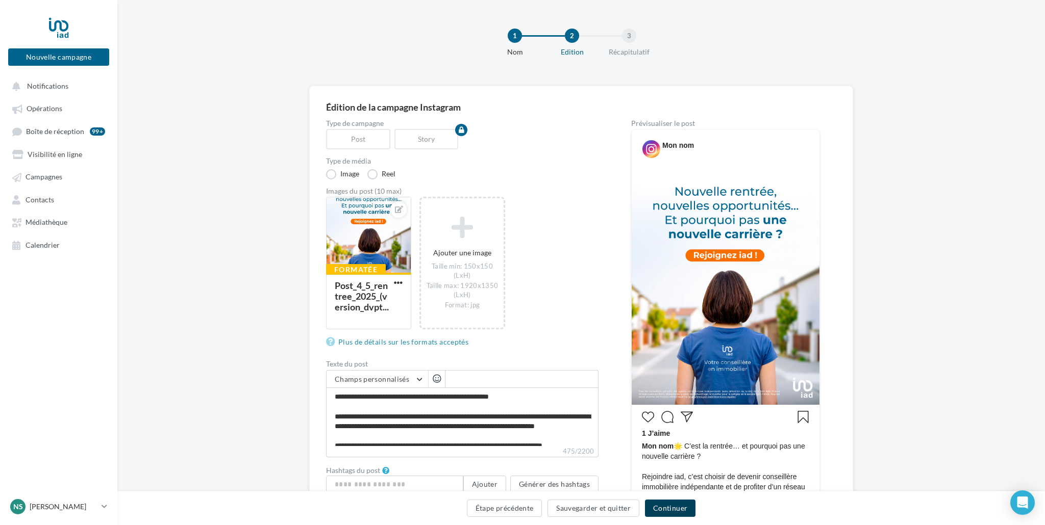
click at [661, 511] on button "Continuer" at bounding box center [670, 508] width 50 height 17
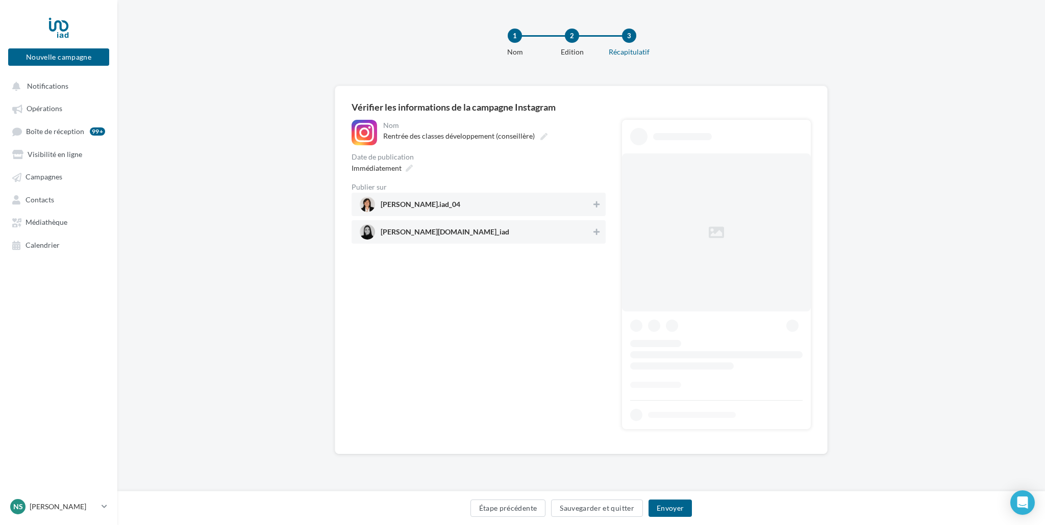
click at [460, 208] on span "[PERSON_NAME].iad_04" at bounding box center [420, 206] width 80 height 11
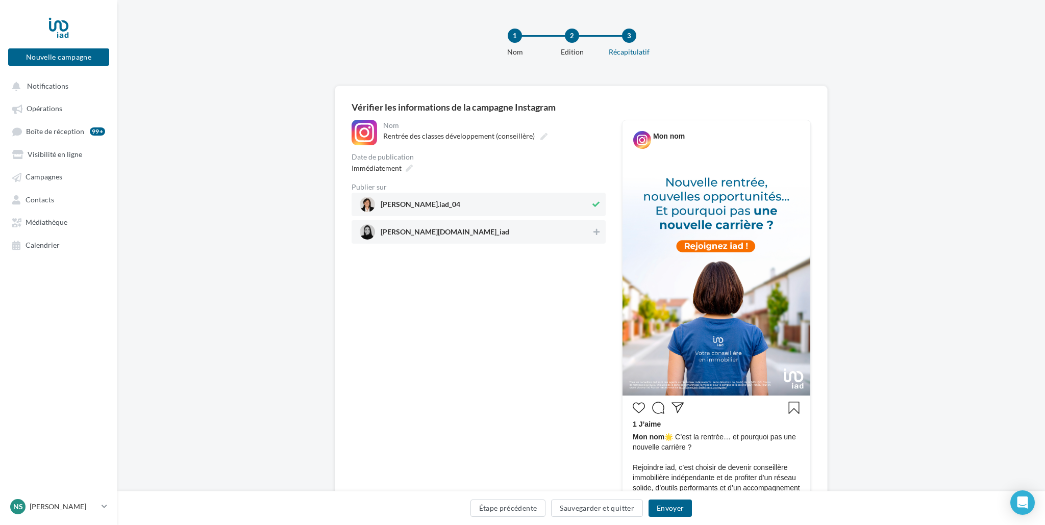
click at [460, 234] on span "[PERSON_NAME][DOMAIN_NAME]_iad" at bounding box center [476, 231] width 232 height 15
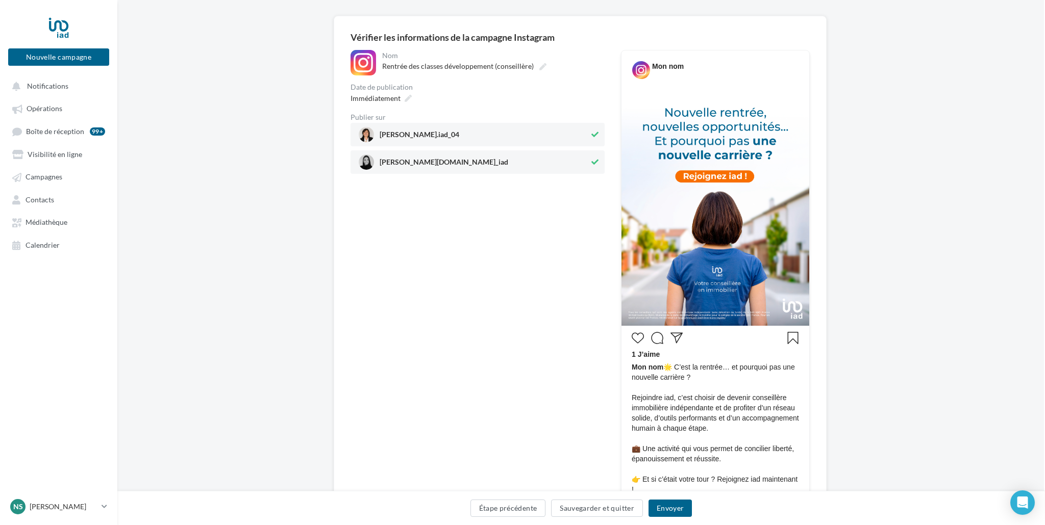
scroll to position [0, 1]
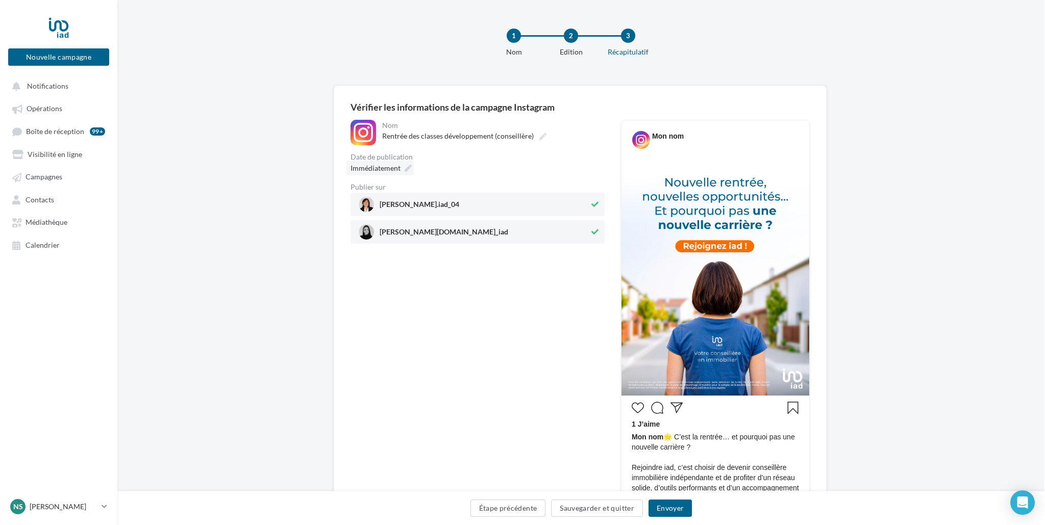
click at [376, 170] on span "Immédiatement" at bounding box center [375, 168] width 50 height 9
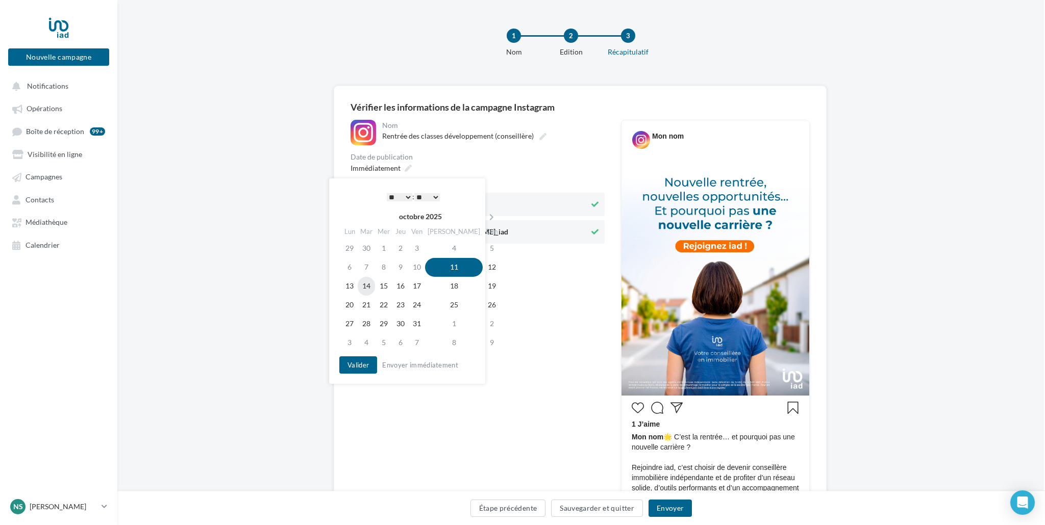
click at [374, 289] on td "14" at bounding box center [366, 286] width 17 height 19
click at [393, 198] on select "* * * * * * * * * * ** ** ** ** ** ** ** ** ** ** ** ** ** **" at bounding box center [400, 197] width 26 height 8
click at [358, 361] on button "Valider" at bounding box center [358, 365] width 38 height 17
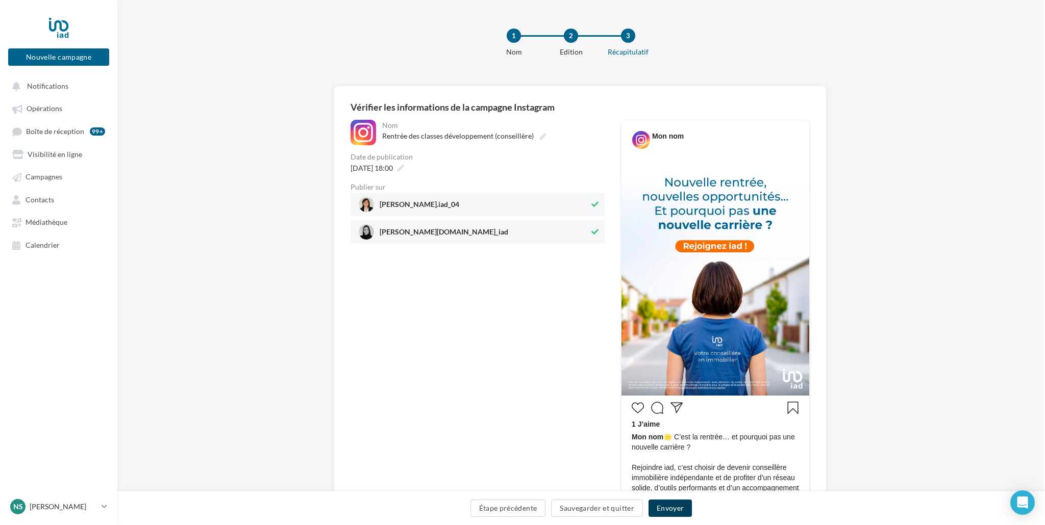
click at [661, 507] on button "Envoyer" at bounding box center [669, 508] width 43 height 17
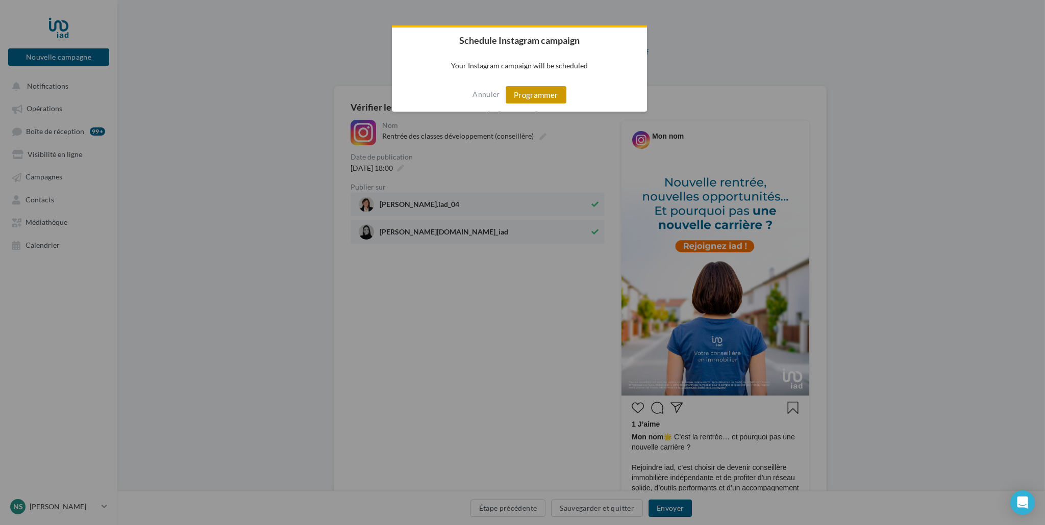
click at [543, 96] on button "Programmer" at bounding box center [535, 94] width 61 height 17
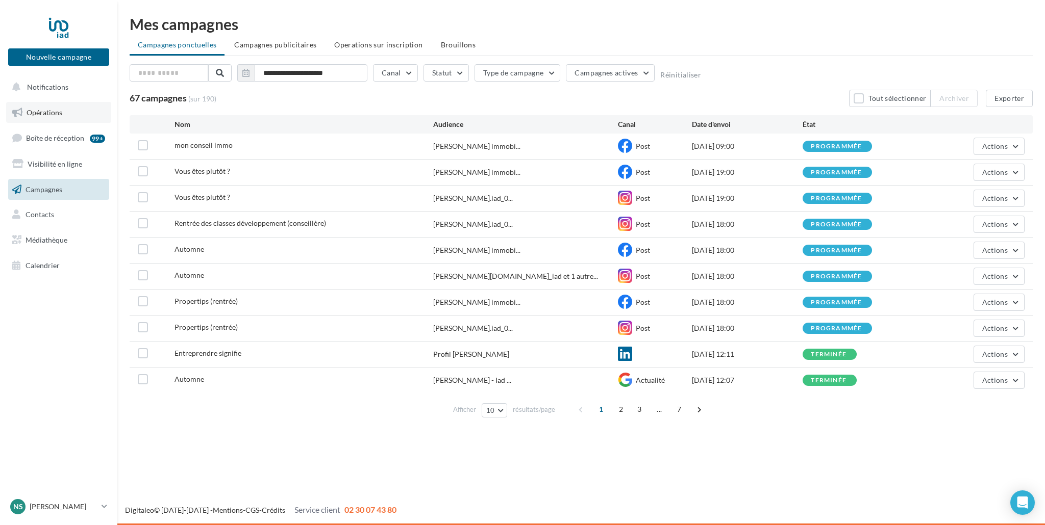
click at [51, 110] on span "Opérations" at bounding box center [45, 112] width 36 height 9
